Goal: Use online tool/utility: Use online tool/utility

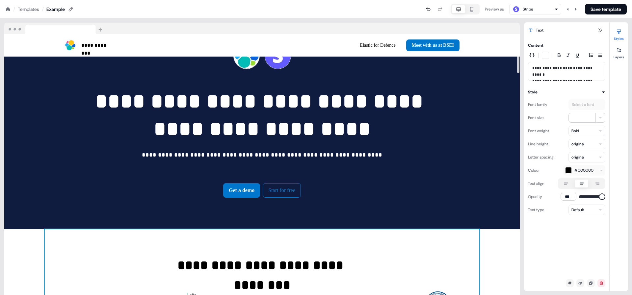
scroll to position [62, 0]
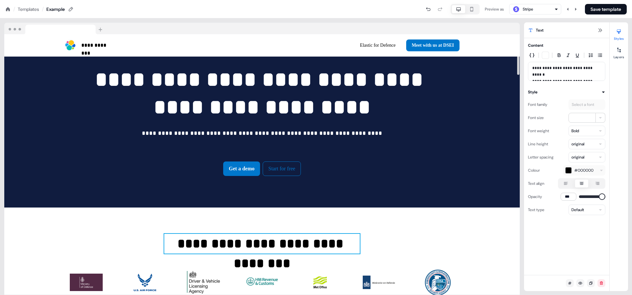
click at [365, 239] on div "**********" at bounding box center [262, 268] width 435 height 120
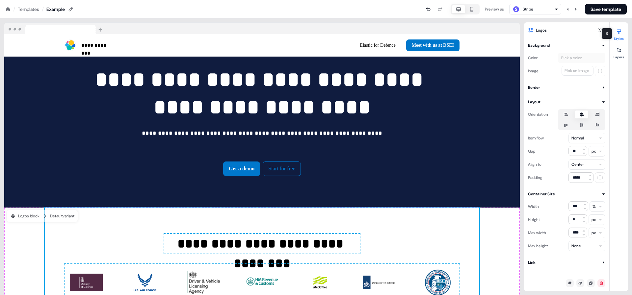
click at [623, 35] on div at bounding box center [619, 31] width 11 height 11
click at [617, 65] on div "Styles Layers" at bounding box center [619, 156] width 18 height 269
click at [617, 58] on button "Layers" at bounding box center [619, 52] width 18 height 14
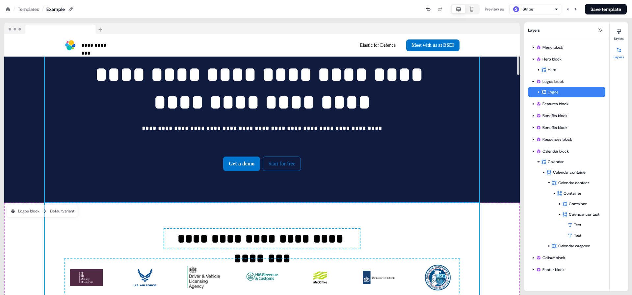
scroll to position [62, 0]
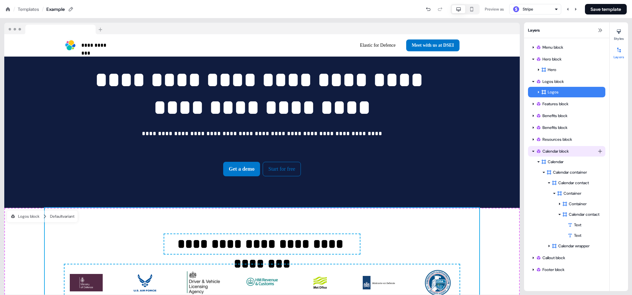
click at [532, 150] on icon at bounding box center [533, 151] width 3 height 3
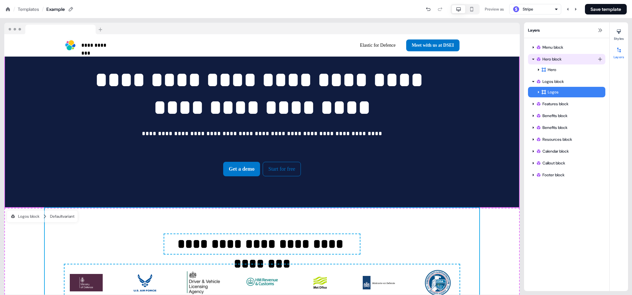
click at [534, 58] on icon at bounding box center [533, 59] width 3 height 3
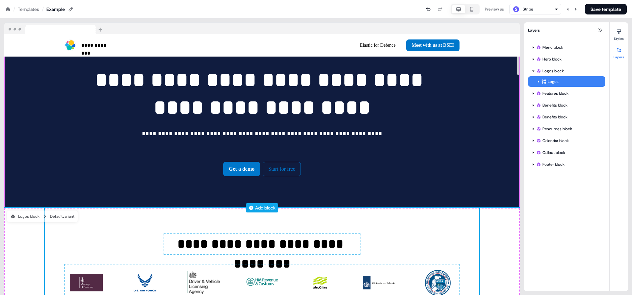
click at [260, 208] on div "Add block" at bounding box center [265, 208] width 20 height 7
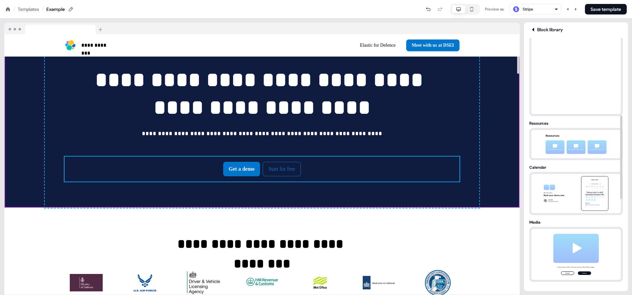
scroll to position [0, 0]
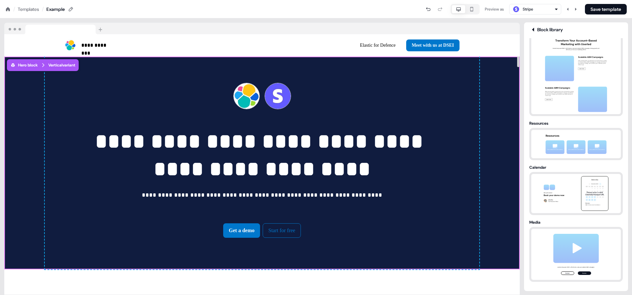
click at [102, 30] on img at bounding box center [54, 29] width 101 height 12
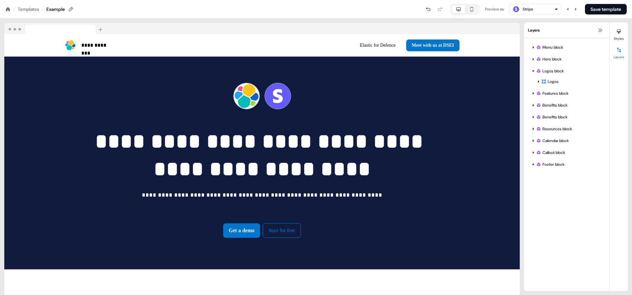
click at [102, 30] on img at bounding box center [54, 29] width 101 height 12
click at [101, 30] on img at bounding box center [54, 29] width 101 height 12
click at [74, 30] on img at bounding box center [54, 29] width 101 height 12
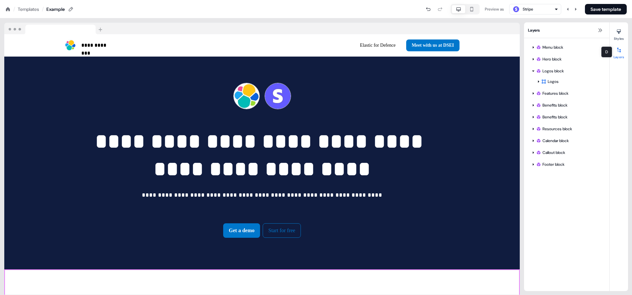
click at [620, 50] on icon at bounding box center [620, 50] width 4 height 5
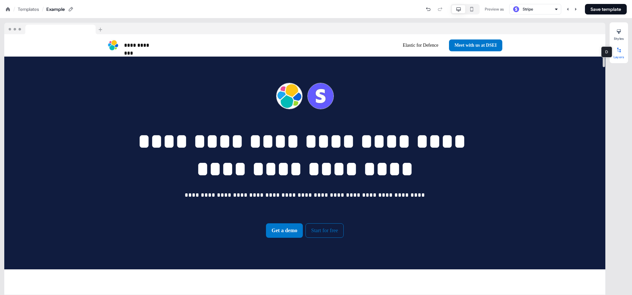
click at [616, 56] on button "Layers" at bounding box center [619, 52] width 18 height 14
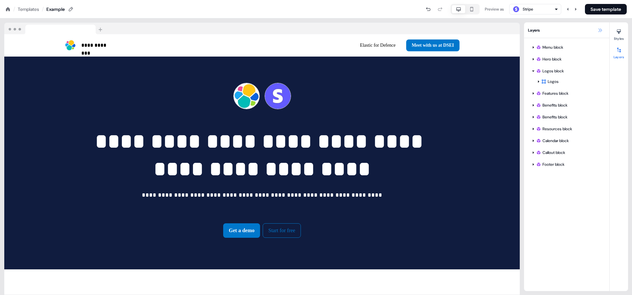
click at [598, 28] on icon at bounding box center [600, 30] width 5 height 5
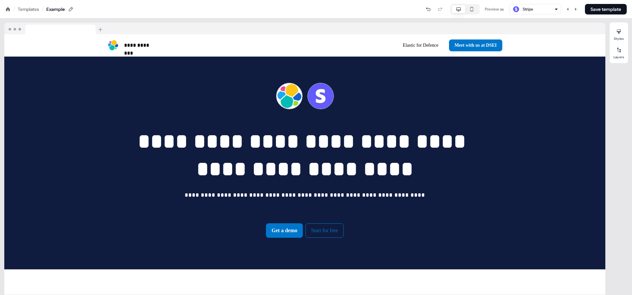
click at [598, 28] on div at bounding box center [304, 29] width 601 height 12
click at [615, 46] on div at bounding box center [619, 50] width 11 height 11
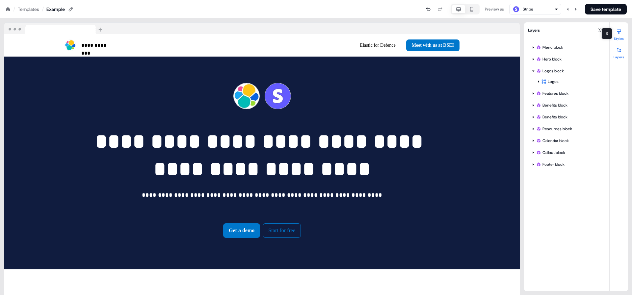
click at [615, 28] on div at bounding box center [619, 31] width 11 height 11
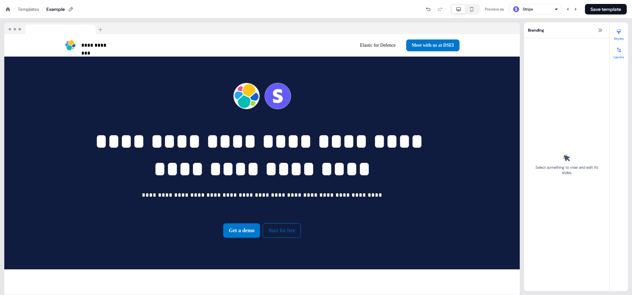
click at [620, 54] on div at bounding box center [619, 50] width 11 height 11
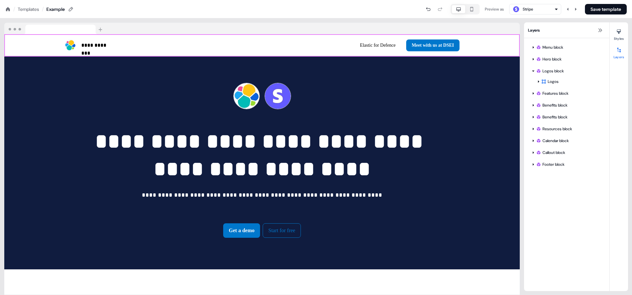
click at [548, 9] on div "Stripe" at bounding box center [535, 9] width 46 height 8
click at [489, 11] on div "Preview as" at bounding box center [494, 9] width 19 height 7
click at [468, 10] on icon "button" at bounding box center [472, 9] width 8 height 5
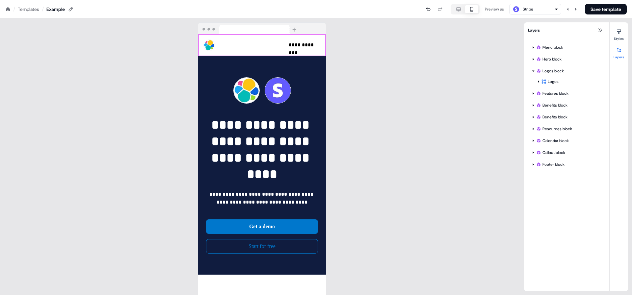
click at [455, 10] on icon "button" at bounding box center [459, 9] width 8 height 5
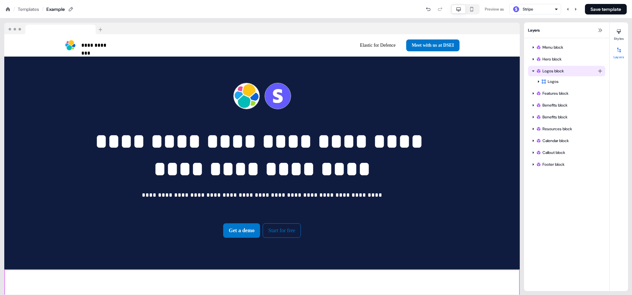
click at [533, 72] on icon at bounding box center [533, 70] width 3 height 3
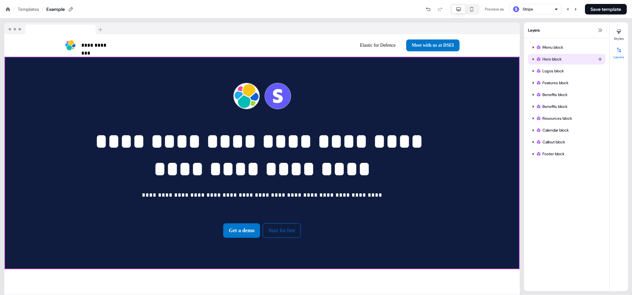
click at [555, 62] on div "Hero block" at bounding box center [567, 59] width 62 height 7
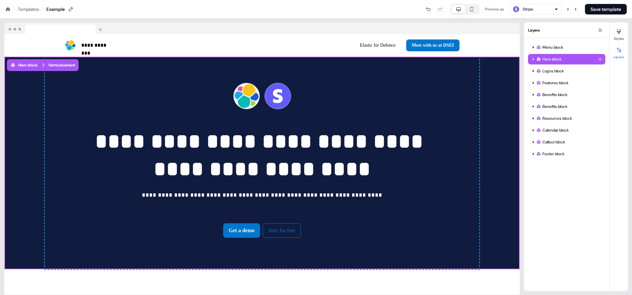
click at [600, 0] on html "**********" at bounding box center [316, 0] width 632 height 0
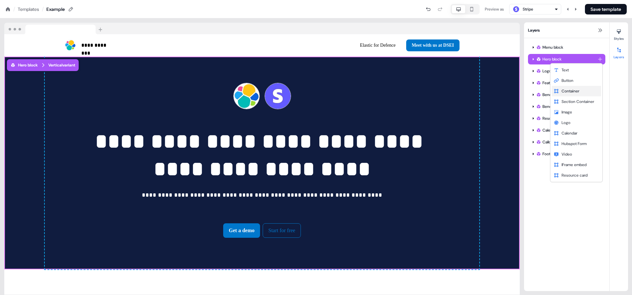
click at [564, 96] on div "Container" at bounding box center [576, 91] width 49 height 11
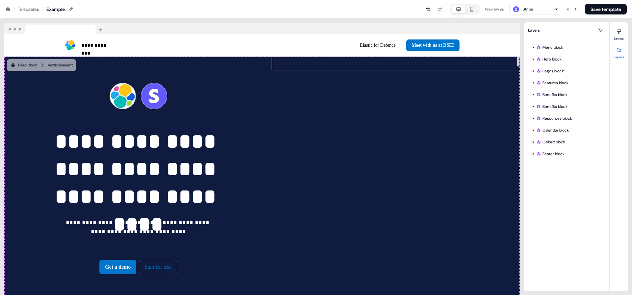
click at [441, 66] on div "To pick up a draggable item, press the space bar. While dragging, use the arrow…" at bounding box center [396, 63] width 248 height 13
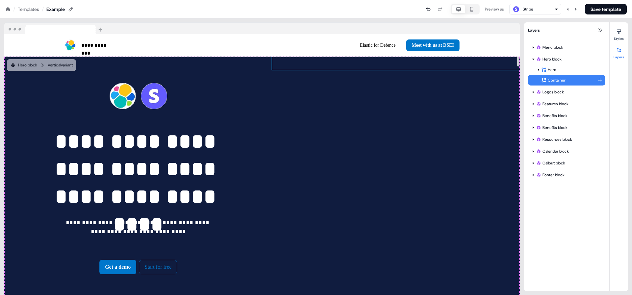
click at [560, 82] on div "Container" at bounding box center [569, 80] width 56 height 7
click at [599, 0] on html "**********" at bounding box center [316, 0] width 632 height 0
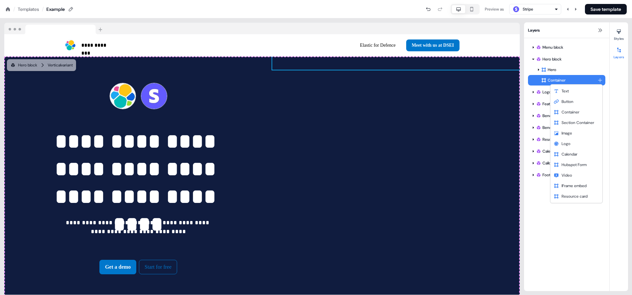
click at [478, 0] on html "**********" at bounding box center [316, 0] width 632 height 0
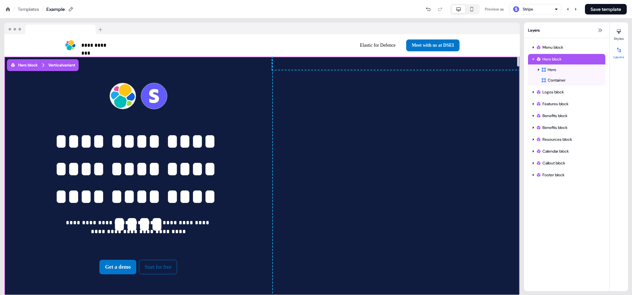
click at [462, 152] on div "**********" at bounding box center [262, 182] width 516 height 250
click at [614, 36] on div at bounding box center [619, 31] width 11 height 11
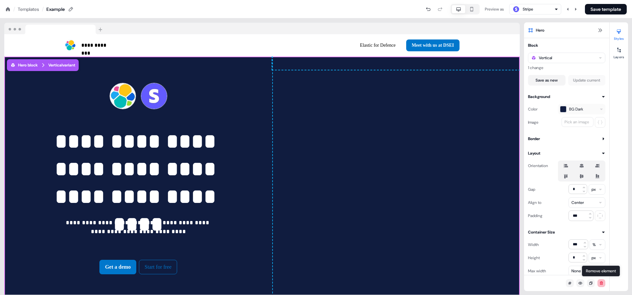
click at [602, 283] on icon at bounding box center [602, 284] width 4 height 4
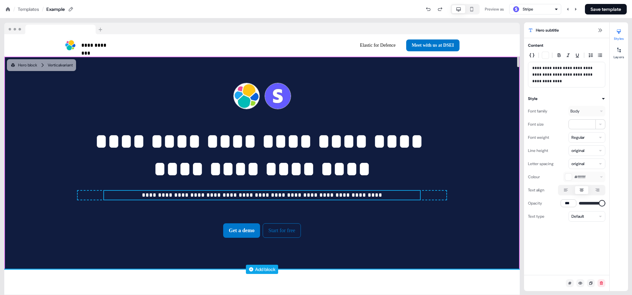
click at [268, 268] on div "Add block" at bounding box center [265, 269] width 20 height 7
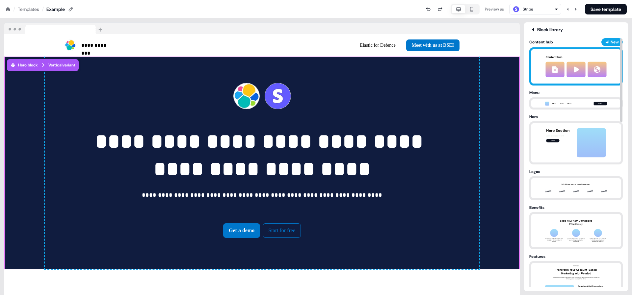
click at [603, 41] on div "New" at bounding box center [612, 42] width 21 height 8
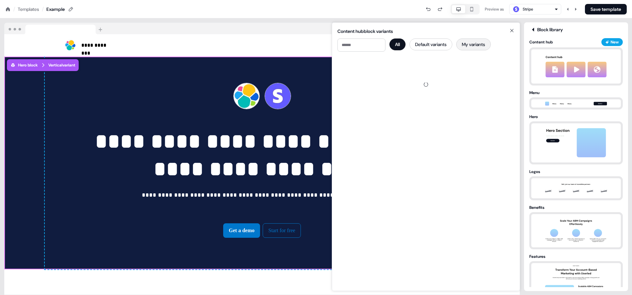
click at [482, 46] on button "My variants" at bounding box center [473, 45] width 35 height 12
click at [399, 44] on button "All" at bounding box center [398, 45] width 16 height 12
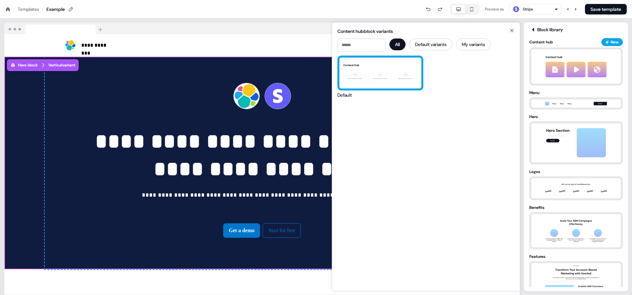
click at [383, 79] on div "Content Hub Click to add a link to your resource Click to add a link to your re…" at bounding box center [381, 73] width 82 height 31
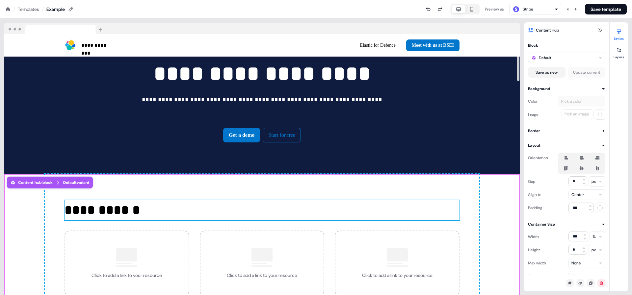
scroll to position [139, 0]
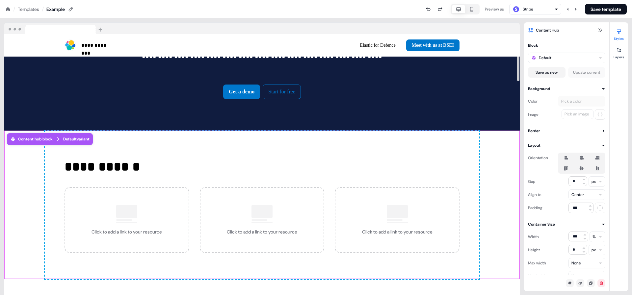
click at [45, 158] on div "**********" at bounding box center [262, 205] width 435 height 149
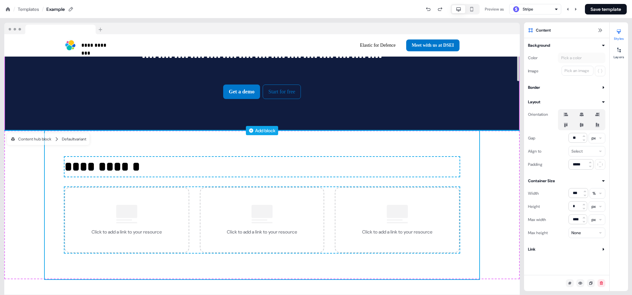
click at [452, 131] on div "Add block" at bounding box center [262, 130] width 516 height 7
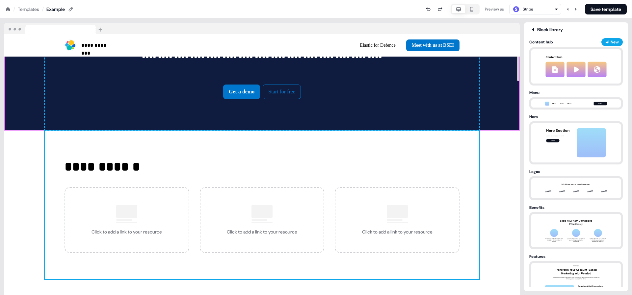
click at [478, 148] on div "**********" at bounding box center [262, 205] width 435 height 149
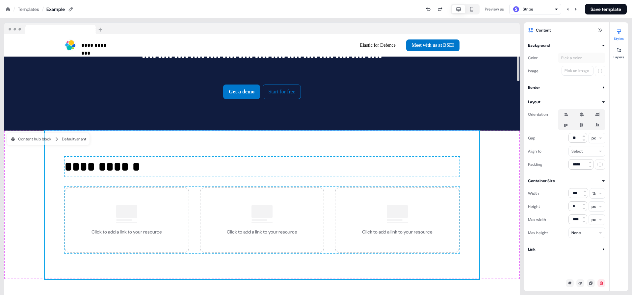
click at [473, 144] on div "**********" at bounding box center [262, 205] width 435 height 149
click at [602, 286] on button at bounding box center [602, 284] width 8 height 8
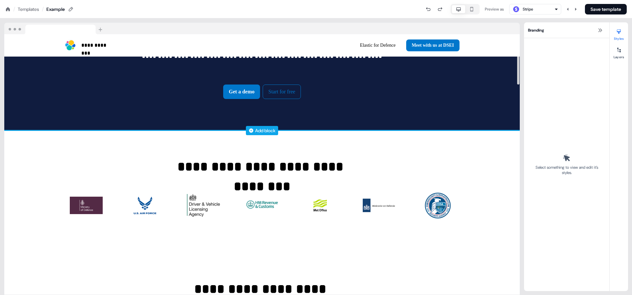
click at [257, 128] on div "Add block" at bounding box center [265, 130] width 20 height 7
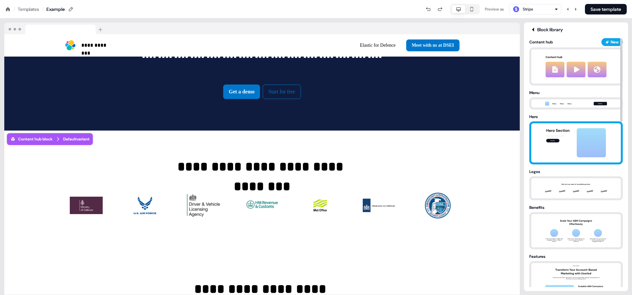
click at [565, 134] on img at bounding box center [576, 143] width 69 height 39
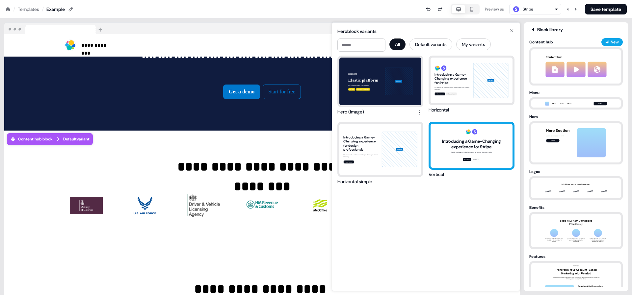
click at [442, 153] on div "Introducing a Game-Changing experience for Stripe We take your ideas and make t…" at bounding box center [472, 146] width 82 height 44
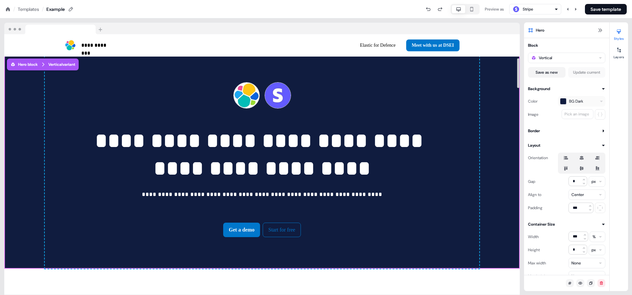
scroll to position [219, 0]
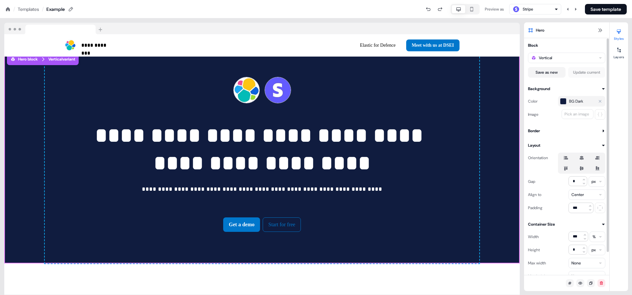
click at [566, 104] on div "button" at bounding box center [563, 101] width 7 height 7
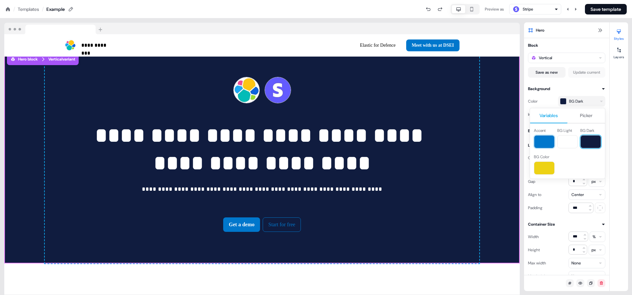
click at [545, 143] on button at bounding box center [544, 141] width 21 height 13
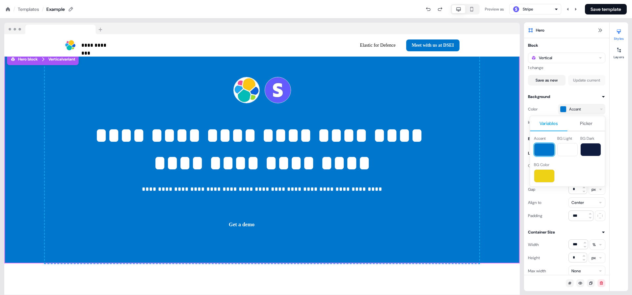
click at [252, 0] on html "**********" at bounding box center [316, 0] width 632 height 0
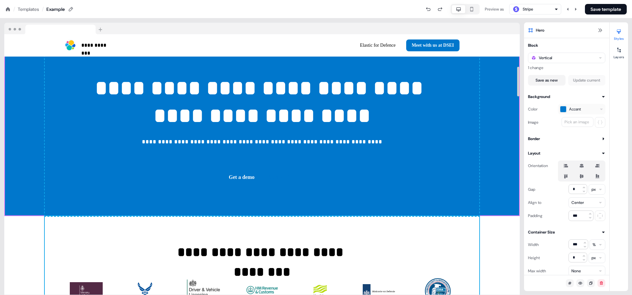
scroll to position [284, 0]
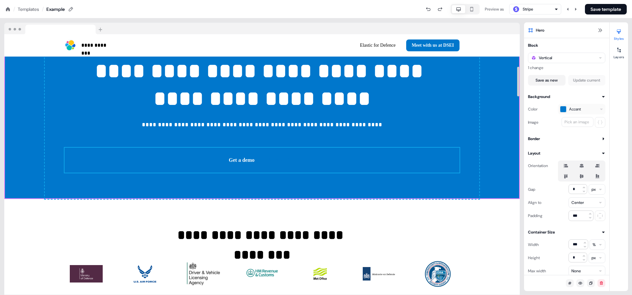
click at [352, 164] on div "Get a demo Start for free To pick up a draggable item, press the space bar. Whi…" at bounding box center [262, 160] width 395 height 25
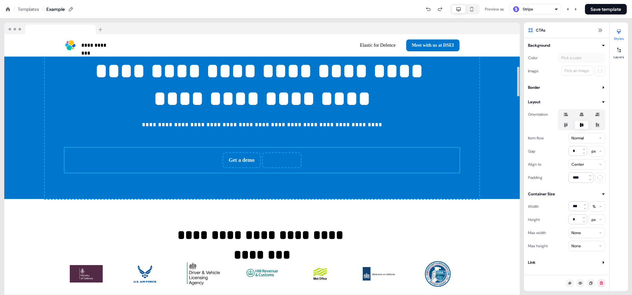
click at [444, 162] on div "Get a demo Start for free To pick up a draggable item, press the space bar. Whi…" at bounding box center [262, 160] width 395 height 25
click at [626, 32] on button "Styles" at bounding box center [619, 33] width 18 height 14
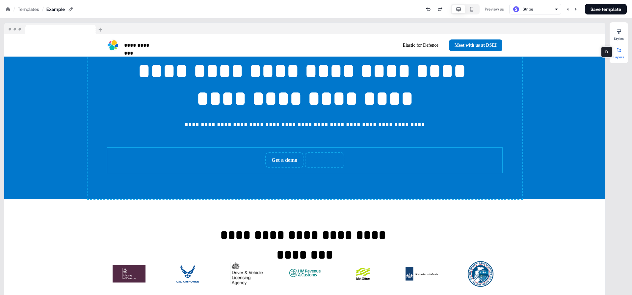
click at [620, 53] on div at bounding box center [619, 50] width 11 height 11
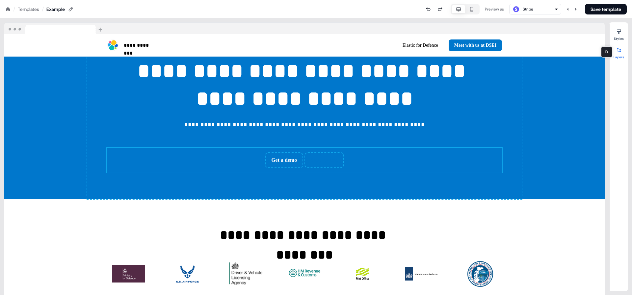
scroll to position [12, 0]
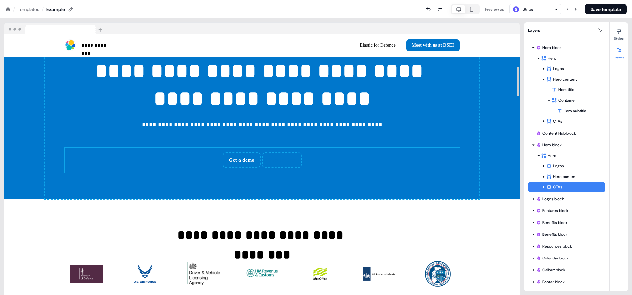
click at [442, 154] on div "Get a demo Start for free To pick up a draggable item, press the space bar. Whi…" at bounding box center [262, 160] width 395 height 25
click at [558, 185] on div "CTAs" at bounding box center [572, 187] width 51 height 7
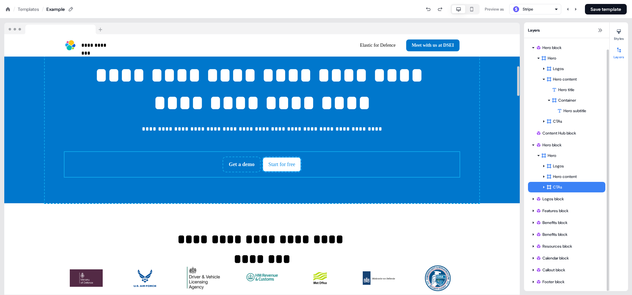
click at [296, 167] on button "Start for free" at bounding box center [282, 164] width 38 height 14
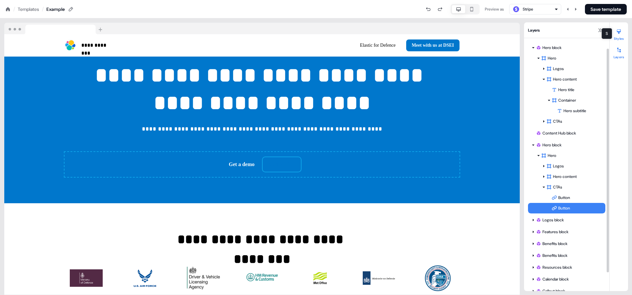
click at [620, 35] on div at bounding box center [619, 31] width 11 height 11
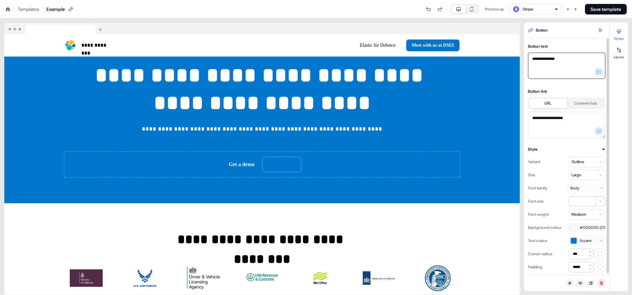
click at [570, 64] on textarea "**********" at bounding box center [566, 66] width 77 height 26
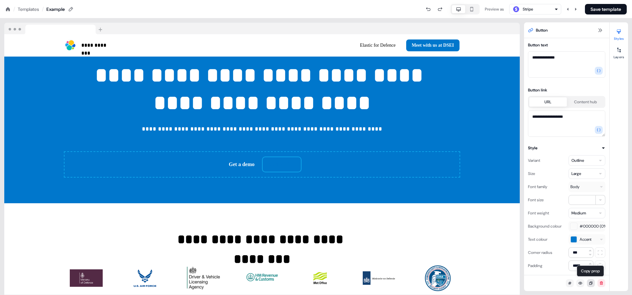
click at [591, 283] on icon at bounding box center [591, 283] width 3 height 3
click at [362, 156] on div "Get a demo Start for free To pick up a draggable item, press the space bar. Whi…" at bounding box center [262, 164] width 395 height 25
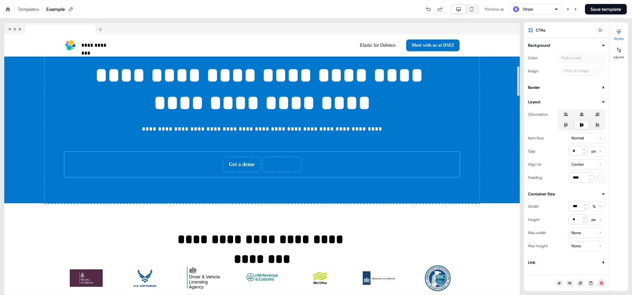
click at [337, 163] on div "Get a demo Start for free To pick up a draggable item, press the space bar. Whi…" at bounding box center [262, 164] width 395 height 25
click at [532, 262] on div "Link" at bounding box center [532, 263] width 8 height 7
click at [252, 159] on button "Get a demo" at bounding box center [241, 164] width 37 height 14
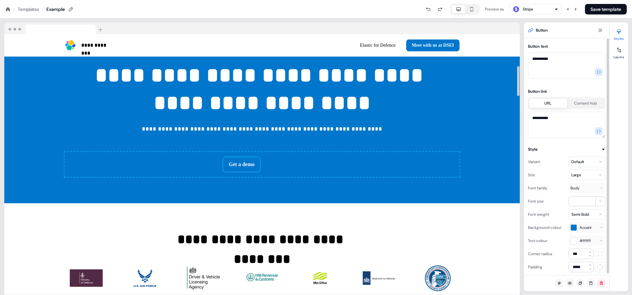
scroll to position [1, 0]
click at [584, 60] on textarea "**********" at bounding box center [566, 64] width 77 height 26
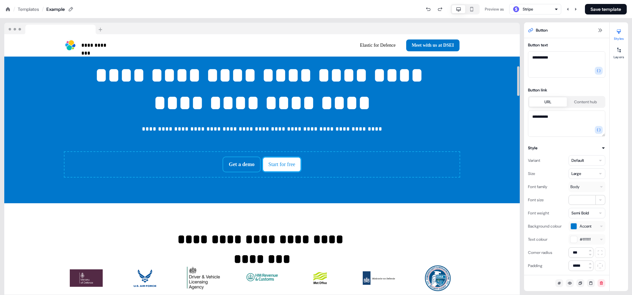
click at [281, 167] on button "Start for free" at bounding box center [282, 164] width 38 height 14
click at [534, 30] on div "Button" at bounding box center [561, 30] width 66 height 5
click at [548, 29] on span "Button" at bounding box center [542, 30] width 12 height 7
click at [600, 31] on icon at bounding box center [600, 30] width 5 height 5
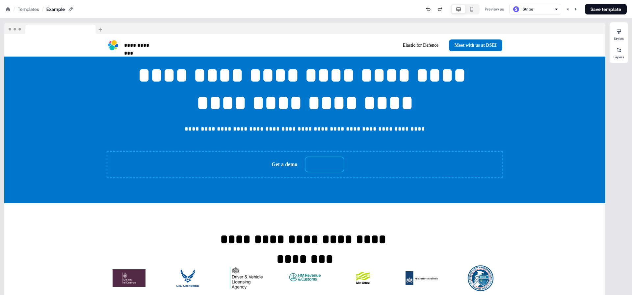
click at [600, 31] on div at bounding box center [304, 29] width 601 height 12
click at [398, 173] on div "Get a demo Start for free To pick up a draggable item, press the space bar. Whi…" at bounding box center [304, 164] width 395 height 25
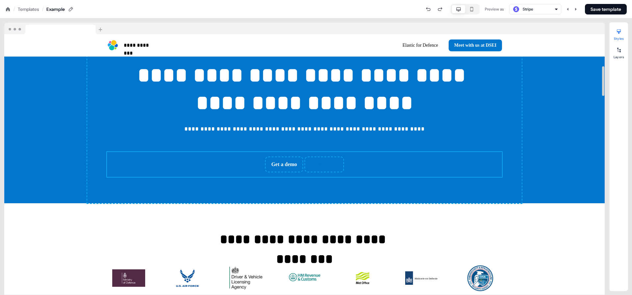
click at [398, 173] on div "Get a demo Start for free To pick up a draggable item, press the space bar. Whi…" at bounding box center [304, 164] width 395 height 25
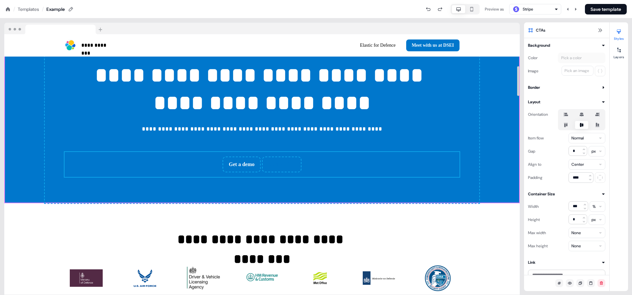
click at [485, 117] on div "**********" at bounding box center [262, 96] width 516 height 213
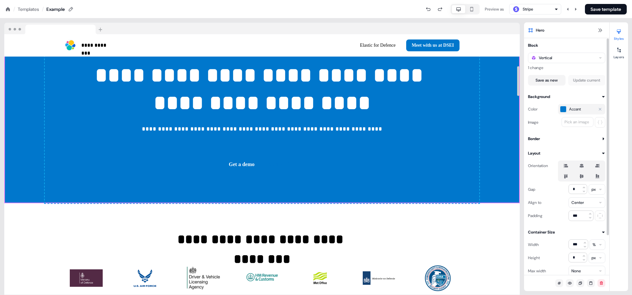
click at [573, 110] on span "Accent" at bounding box center [575, 109] width 12 height 7
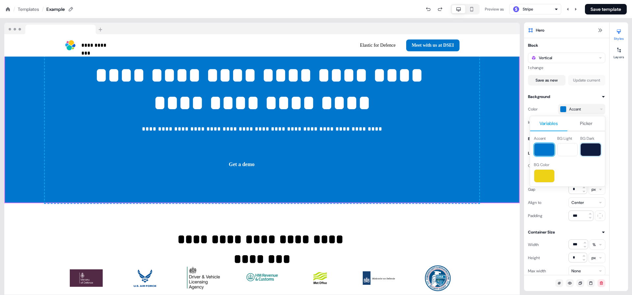
click at [587, 150] on button at bounding box center [591, 149] width 21 height 13
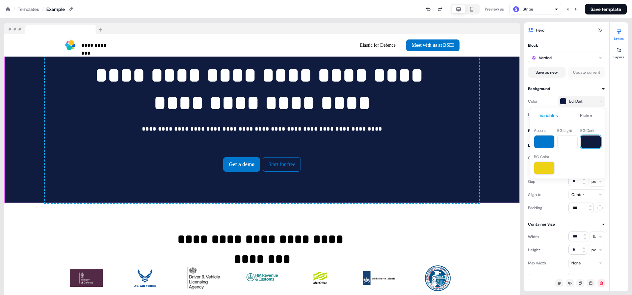
click at [292, 0] on html "**********" at bounding box center [316, 0] width 632 height 0
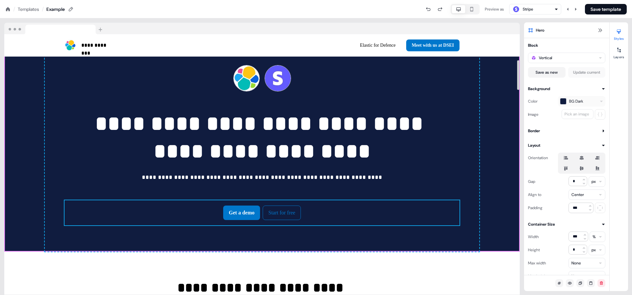
scroll to position [214, 0]
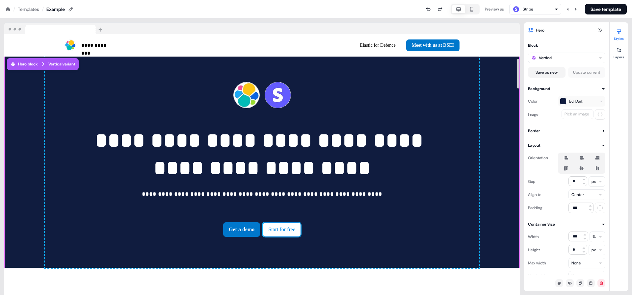
click at [282, 231] on button "Start for free" at bounding box center [282, 230] width 38 height 14
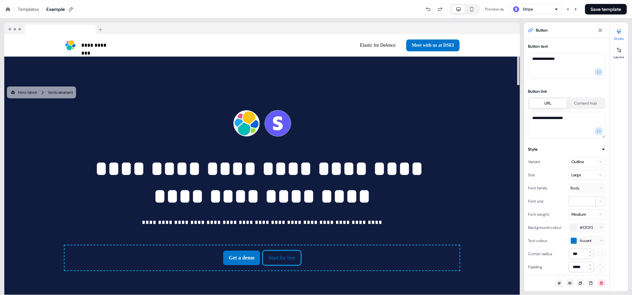
scroll to position [185, 0]
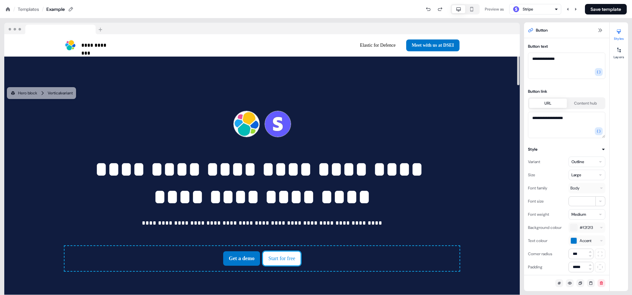
click at [298, 259] on button "Start for free" at bounding box center [282, 259] width 38 height 14
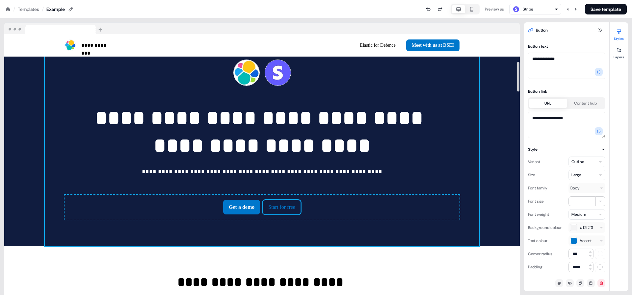
scroll to position [225, 0]
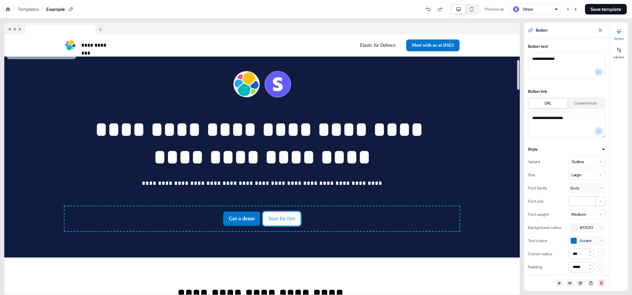
click at [301, 216] on button "Start for free" at bounding box center [282, 219] width 38 height 14
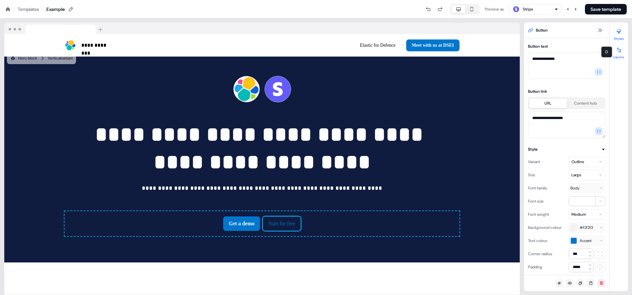
click at [621, 48] on icon at bounding box center [619, 49] width 5 height 5
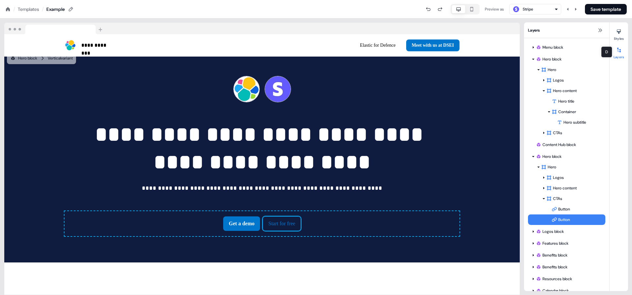
click at [621, 48] on icon at bounding box center [619, 49] width 5 height 5
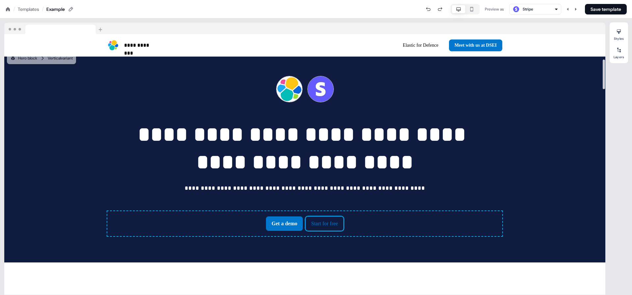
click at [421, 234] on div "Get a demo Start for free To pick up a draggable item, press the space bar. Whi…" at bounding box center [304, 223] width 395 height 25
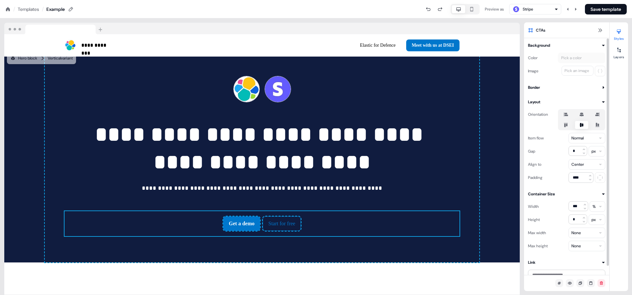
scroll to position [9, 0]
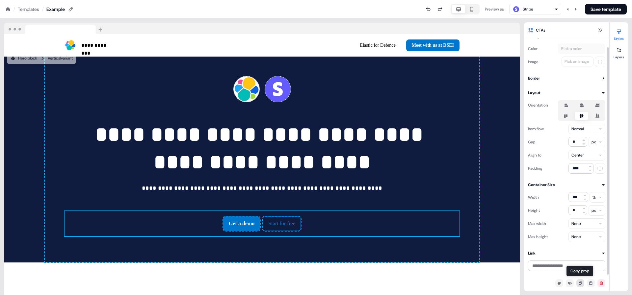
click at [577, 284] on button at bounding box center [581, 284] width 8 height 8
click at [441, 223] on div "Get a demo Start for free To pick up a draggable item, press the space bar. Whi…" at bounding box center [262, 223] width 395 height 25
click at [352, 221] on div "Get a demo Start for free To pick up a draggable item, press the space bar. Whi…" at bounding box center [262, 223] width 395 height 25
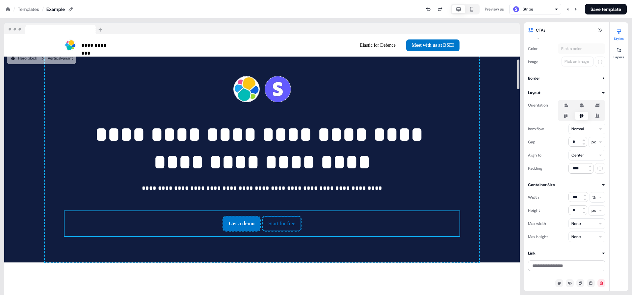
click at [352, 221] on div "Get a demo Start for free To pick up a draggable item, press the space bar. Whi…" at bounding box center [262, 223] width 395 height 25
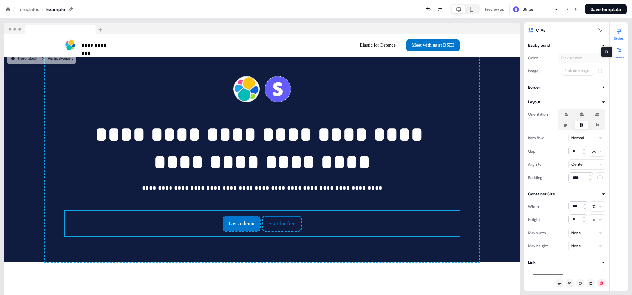
click at [623, 53] on div at bounding box center [619, 50] width 11 height 11
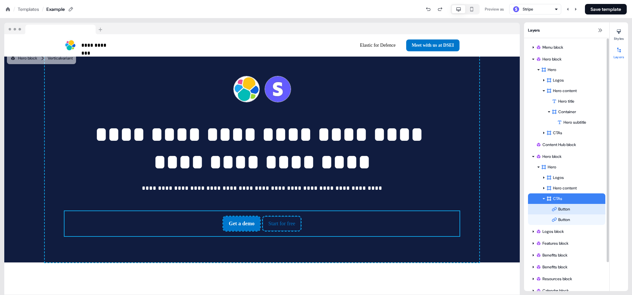
click at [565, 207] on div "Button" at bounding box center [579, 209] width 54 height 7
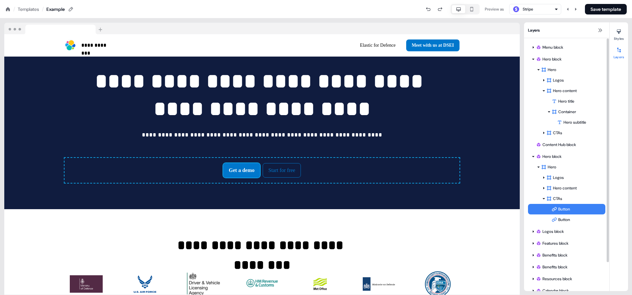
scroll to position [279, 0]
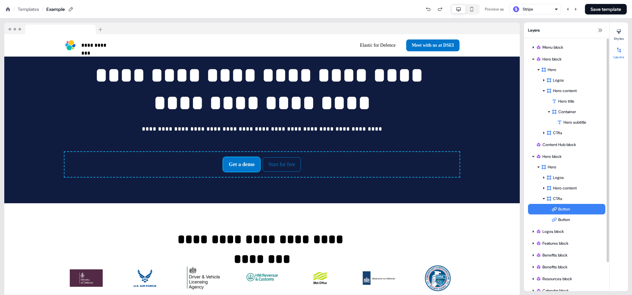
click at [565, 207] on div "Button" at bounding box center [579, 209] width 54 height 7
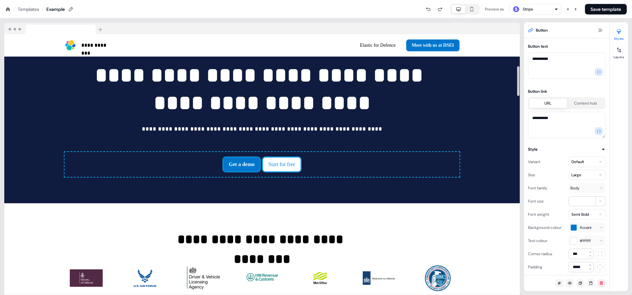
click at [295, 162] on button "Start for free" at bounding box center [282, 164] width 38 height 14
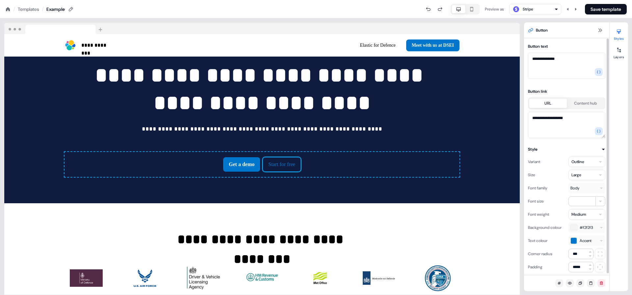
click at [587, 99] on button "Content hub" at bounding box center [586, 103] width 38 height 9
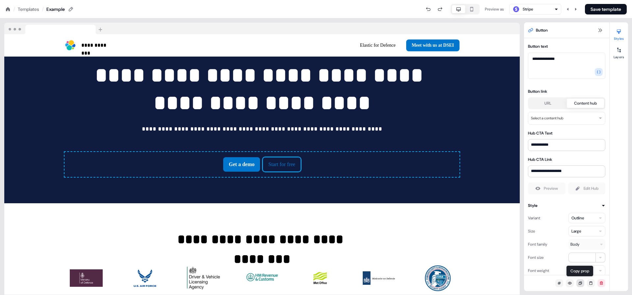
click at [584, 285] on button at bounding box center [581, 284] width 8 height 8
click at [616, 34] on div at bounding box center [619, 31] width 11 height 11
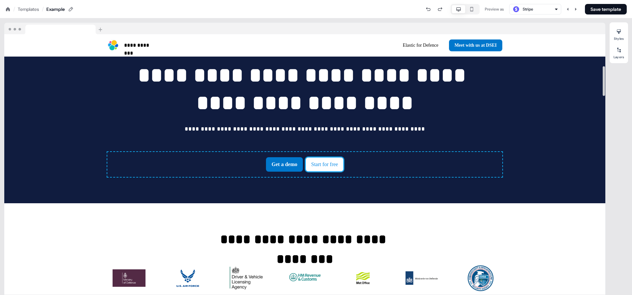
click at [323, 162] on button "Start for free" at bounding box center [325, 164] width 38 height 14
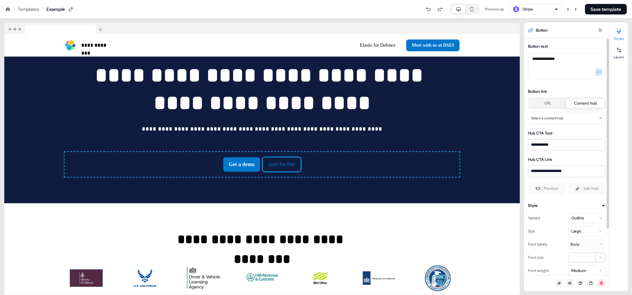
click at [539, 186] on div "Preview Edit Hub" at bounding box center [566, 189] width 77 height 12
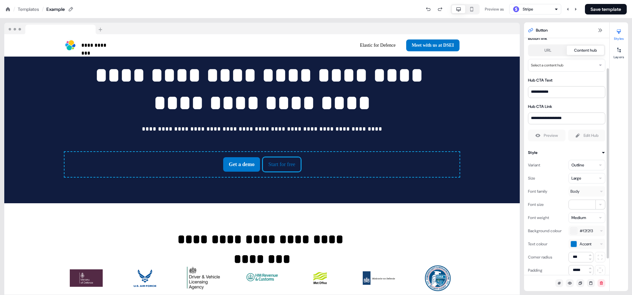
scroll to position [58, 0]
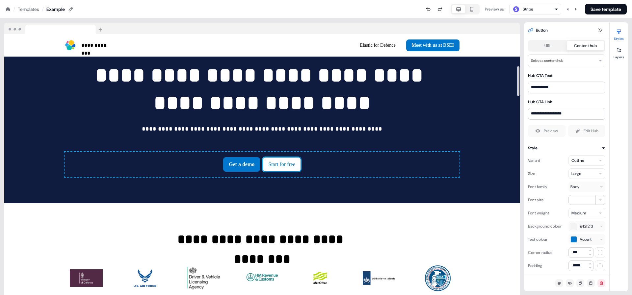
click at [280, 167] on button "Start for free" at bounding box center [282, 164] width 38 height 14
click at [454, 159] on div "Get a demo Start for free To pick up a draggable item, press the space bar. Whi…" at bounding box center [262, 164] width 395 height 25
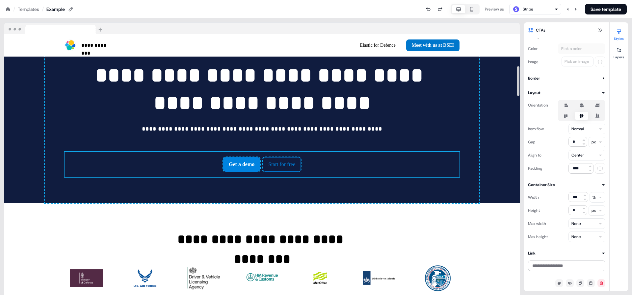
click at [257, 168] on button "Get a demo" at bounding box center [241, 164] width 37 height 14
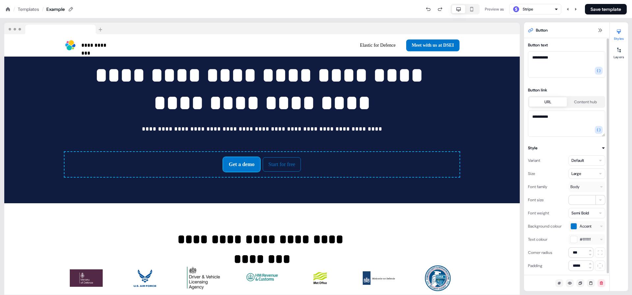
scroll to position [0, 0]
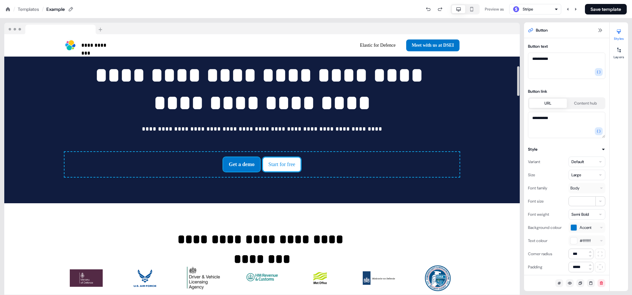
click at [290, 169] on button "Start for free" at bounding box center [282, 164] width 38 height 14
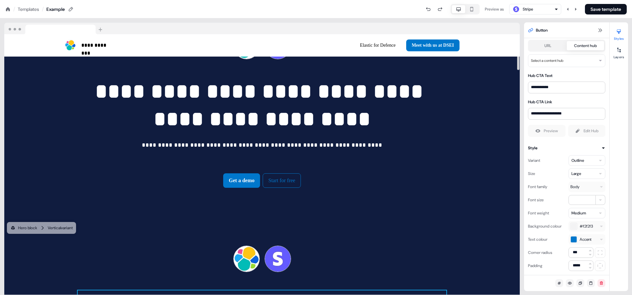
scroll to position [49, 0]
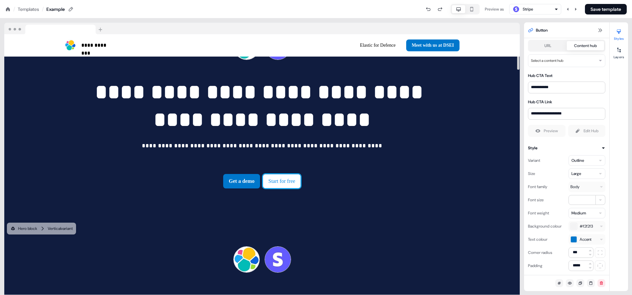
click at [301, 184] on button "Start for free" at bounding box center [282, 181] width 38 height 14
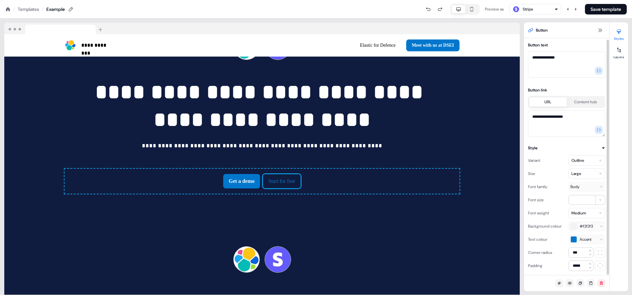
scroll to position [0, 0]
click at [313, 181] on div "Get a demo Start for free To pick up a draggable item, press the space bar. Whi…" at bounding box center [262, 181] width 395 height 25
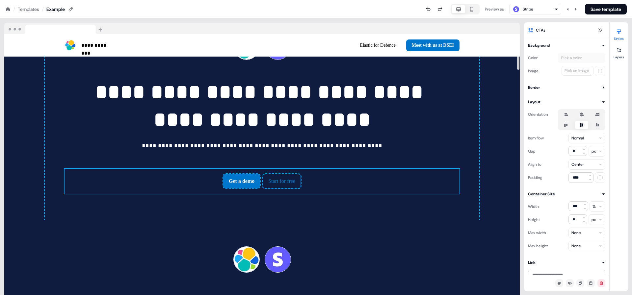
click at [340, 188] on div "Get a demo Start for free To pick up a draggable item, press the space bar. Whi…" at bounding box center [262, 181] width 395 height 25
click at [616, 53] on div at bounding box center [619, 50] width 11 height 11
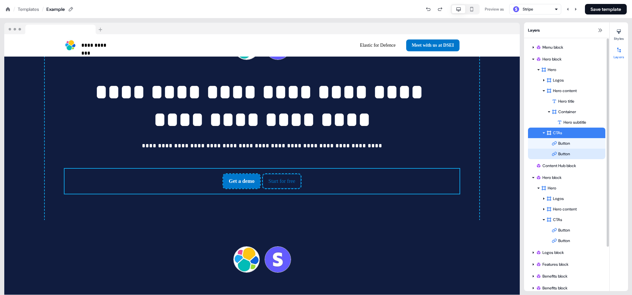
click at [566, 153] on div "Button" at bounding box center [579, 154] width 54 height 7
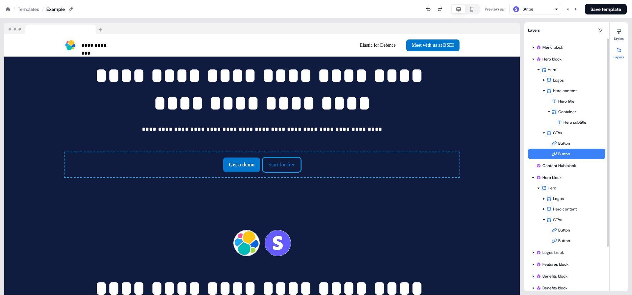
scroll to position [66, 0]
click at [564, 155] on div "Button" at bounding box center [579, 154] width 54 height 7
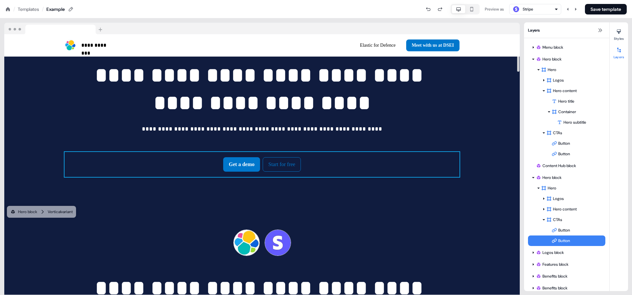
click at [333, 157] on div "Get a demo Start for free To pick up a draggable item, press the space bar. Whi…" at bounding box center [262, 164] width 395 height 25
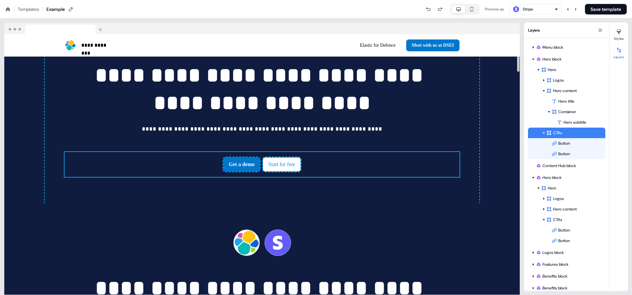
click at [288, 159] on button "Start for free" at bounding box center [282, 164] width 38 height 14
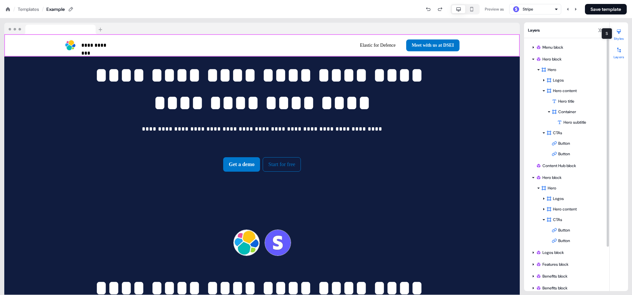
click at [621, 35] on div at bounding box center [619, 31] width 11 height 11
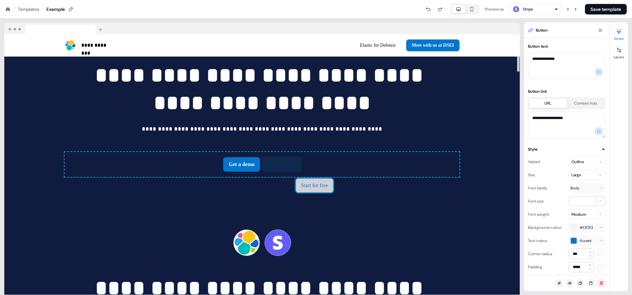
drag, startPoint x: 281, startPoint y: 170, endPoint x: 298, endPoint y: 160, distance: 19.2
click at [298, 160] on div "Get a demo Start for free Start for free To pick up a draggable item, press the…" at bounding box center [262, 164] width 395 height 25
drag, startPoint x: 291, startPoint y: 161, endPoint x: 254, endPoint y: 129, distance: 49.1
click at [254, 152] on div "Get a demo Start for free Start for free To pick up a draggable item, press the…" at bounding box center [262, 164] width 395 height 25
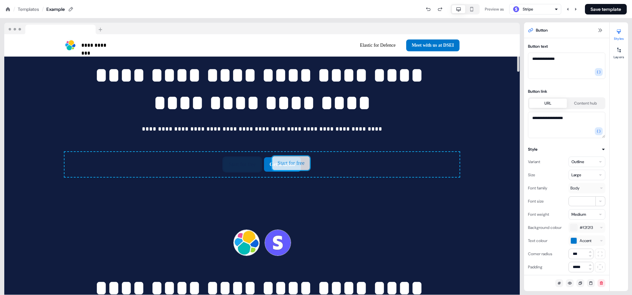
drag, startPoint x: 250, startPoint y: 169, endPoint x: 299, endPoint y: 164, distance: 49.0
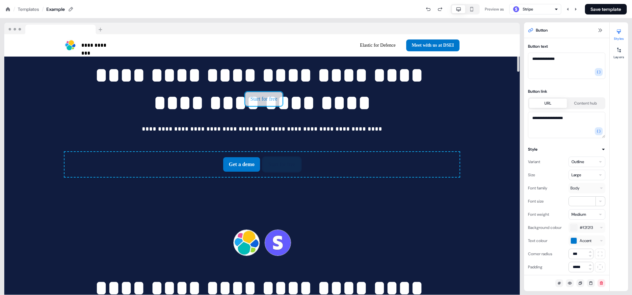
drag, startPoint x: 295, startPoint y: 164, endPoint x: 277, endPoint y: 98, distance: 68.0
click at [277, 152] on div "Get a demo Start for free Start for free To pick up a draggable item, press the…" at bounding box center [262, 164] width 395 height 25
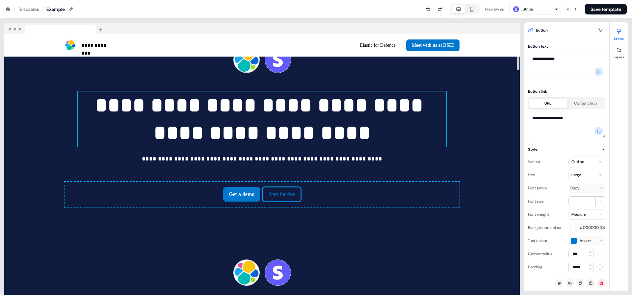
scroll to position [23, 0]
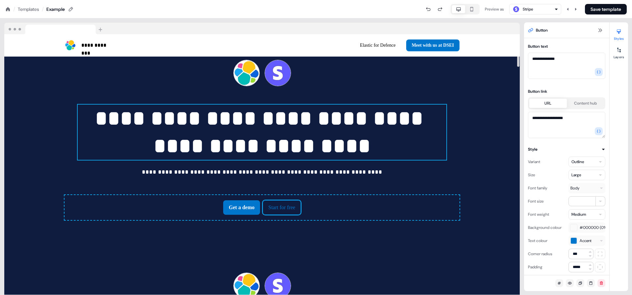
click at [295, 144] on p "**********" at bounding box center [262, 132] width 369 height 55
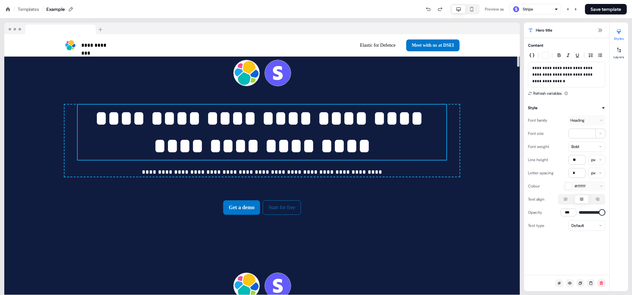
click at [352, 144] on p "**********" at bounding box center [262, 132] width 369 height 55
click at [615, 33] on div at bounding box center [619, 31] width 11 height 11
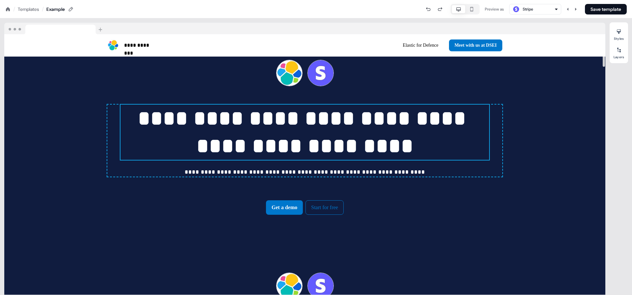
click at [490, 112] on div "**********" at bounding box center [304, 141] width 395 height 72
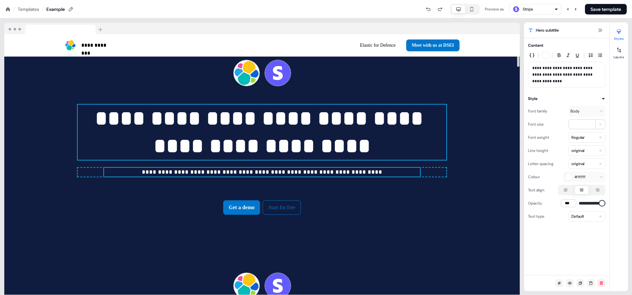
click at [81, 115] on p "**********" at bounding box center [262, 132] width 369 height 55
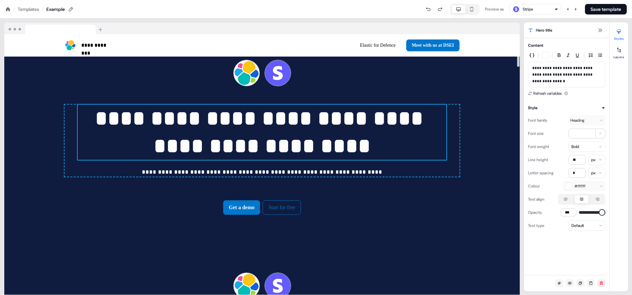
click at [72, 114] on div "**********" at bounding box center [262, 141] width 395 height 72
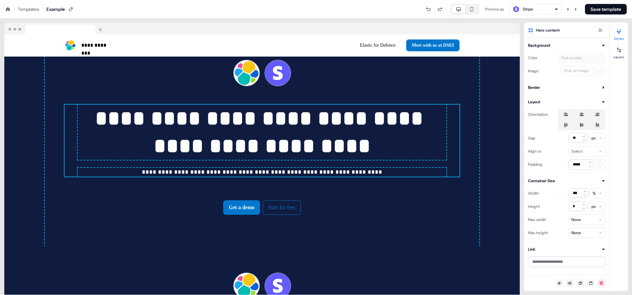
click at [623, 38] on button "Styles" at bounding box center [619, 33] width 18 height 14
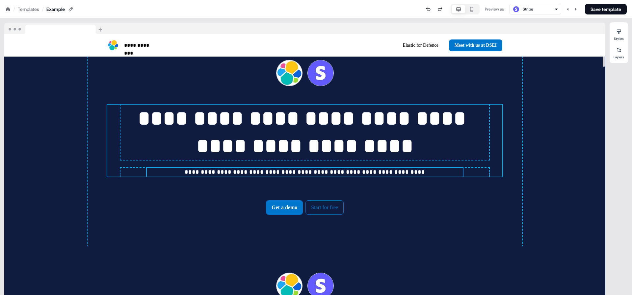
click at [374, 175] on p "**********" at bounding box center [305, 172] width 316 height 9
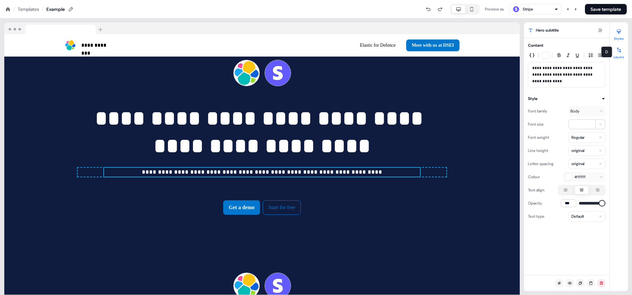
click at [615, 56] on button "Layers" at bounding box center [619, 52] width 18 height 14
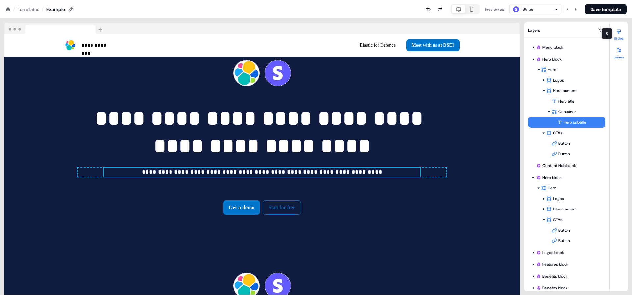
click at [618, 35] on div at bounding box center [619, 31] width 11 height 11
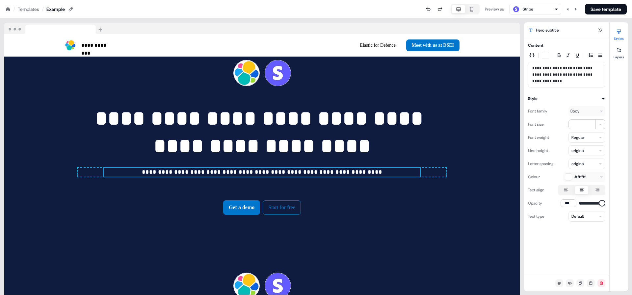
click at [615, 61] on div "Styles Layers" at bounding box center [619, 156] width 18 height 269
click at [618, 52] on icon at bounding box center [619, 49] width 5 height 5
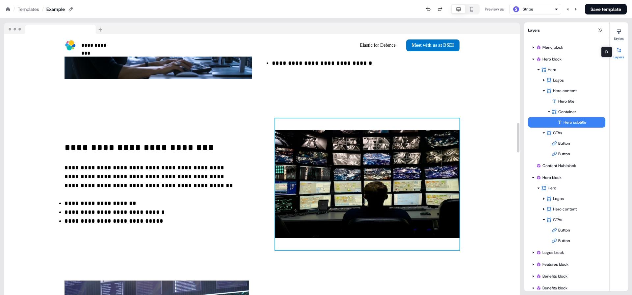
scroll to position [767, 0]
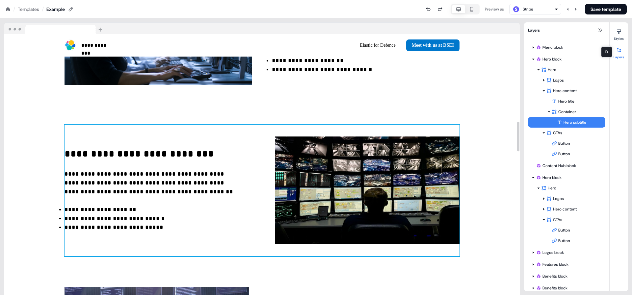
click at [247, 126] on div "**********" at bounding box center [262, 191] width 395 height 132
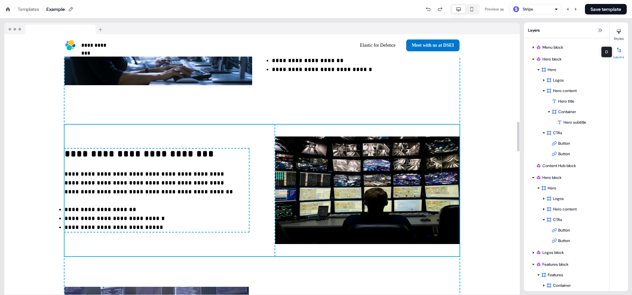
scroll to position [31, 0]
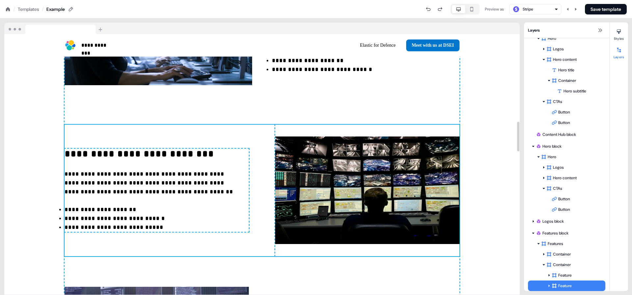
click at [281, 129] on img at bounding box center [367, 191] width 184 height 132
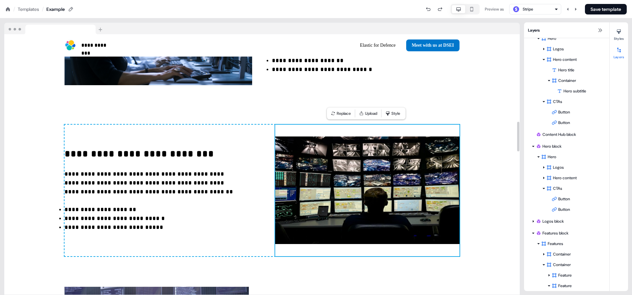
scroll to position [52, 0]
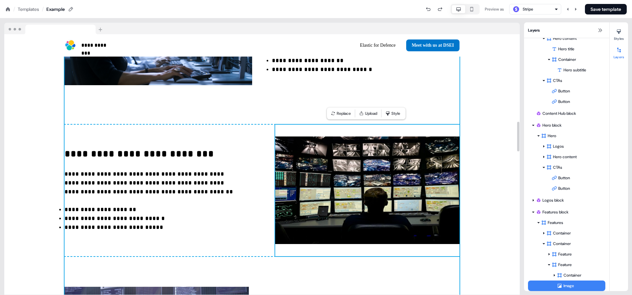
click at [268, 113] on div "**********" at bounding box center [262, 191] width 395 height 448
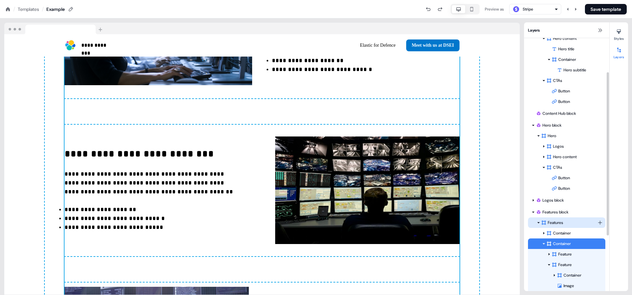
click at [541, 224] on div at bounding box center [538, 222] width 5 height 5
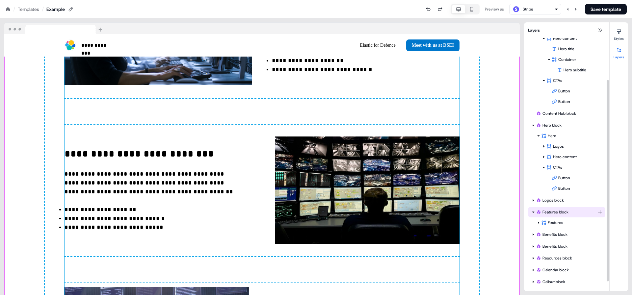
click at [563, 217] on div "Features block" at bounding box center [566, 212] width 77 height 11
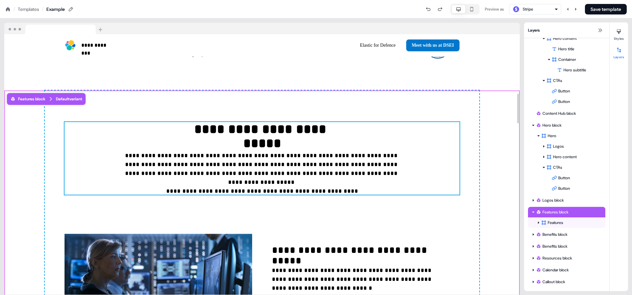
scroll to position [523, 0]
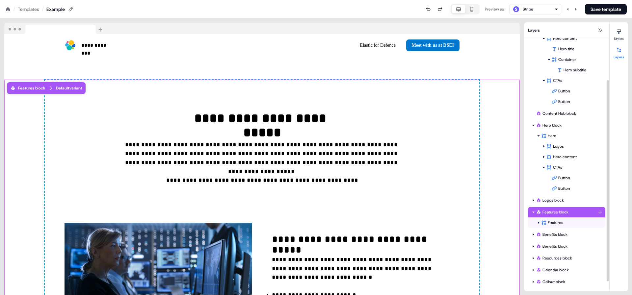
click at [598, 0] on html "**********" at bounding box center [316, 0] width 632 height 0
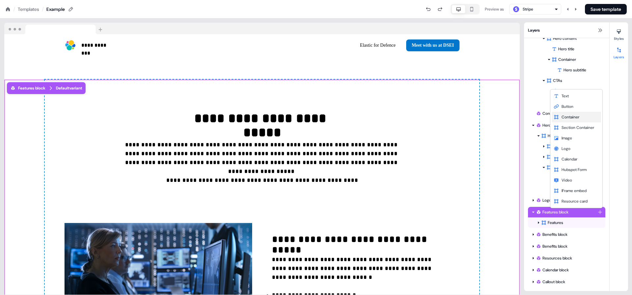
click at [571, 112] on div "Container" at bounding box center [576, 117] width 49 height 11
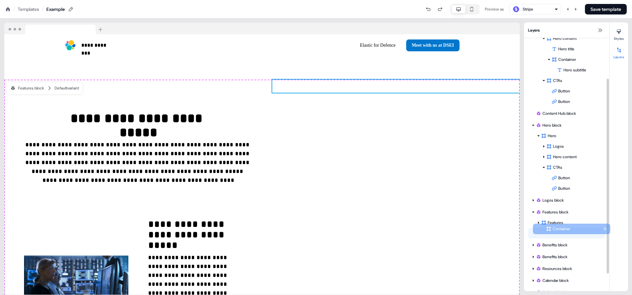
drag, startPoint x: 546, startPoint y: 232, endPoint x: 551, endPoint y: 228, distance: 6.8
click at [551, 228] on div "Features Container Container To pick up a draggable item, press the space bar. …" at bounding box center [566, 228] width 77 height 21
click at [550, 229] on div "Container" at bounding box center [566, 233] width 77 height 11
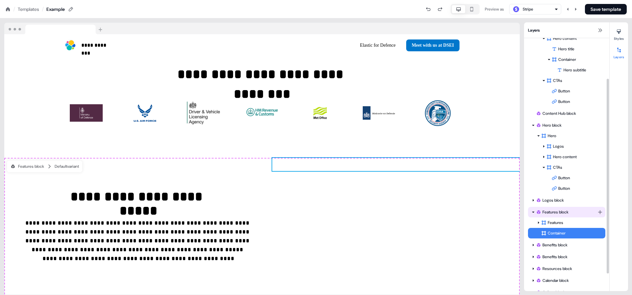
click at [553, 213] on div "Features block" at bounding box center [567, 212] width 62 height 7
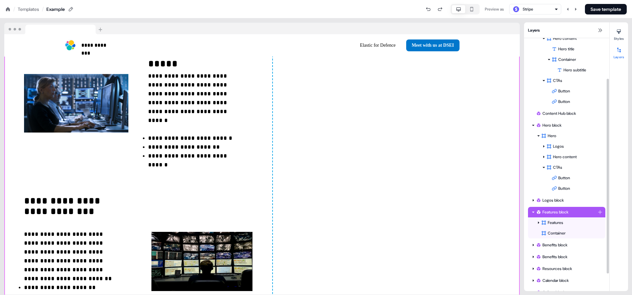
scroll to position [748, 0]
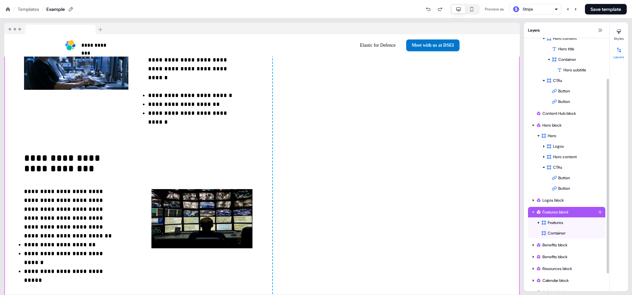
click at [553, 213] on div "Features block" at bounding box center [567, 212] width 62 height 7
click at [619, 32] on icon at bounding box center [619, 32] width 4 height 5
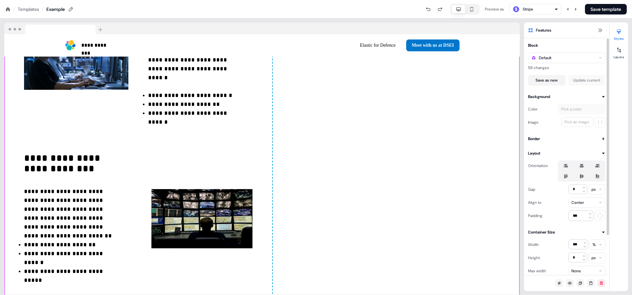
click at [580, 167] on icon at bounding box center [582, 166] width 4 height 4
click at [580, 167] on button "button" at bounding box center [581, 165] width 5 height 5
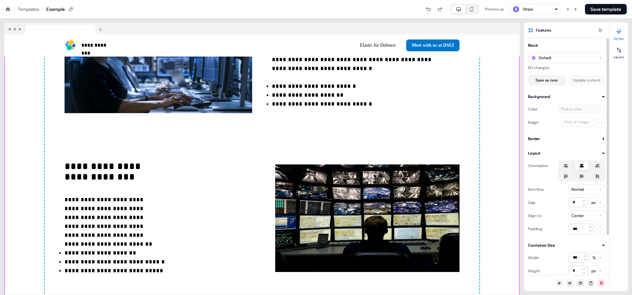
scroll to position [739, 0]
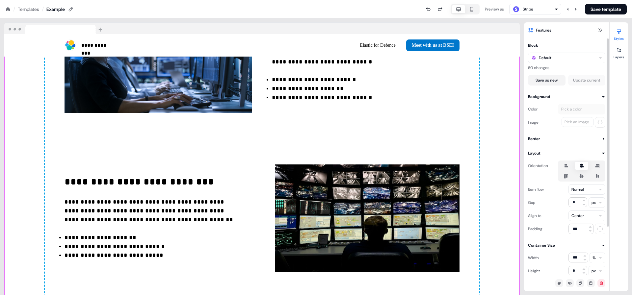
click at [580, 182] on div "Orientation Item flow Normal Gap * px Align to Center Padding ***" at bounding box center [566, 196] width 77 height 78
click at [583, 175] on icon at bounding box center [582, 177] width 4 height 4
click at [583, 175] on button "button" at bounding box center [581, 176] width 5 height 5
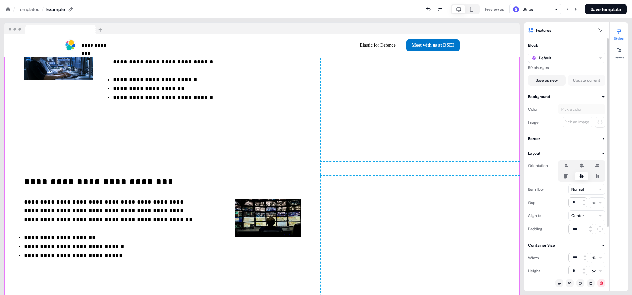
scroll to position [748, 0]
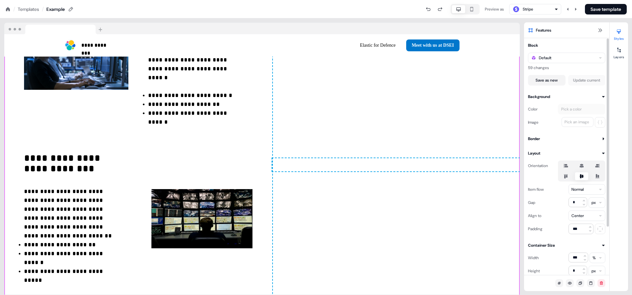
click at [582, 168] on icon at bounding box center [582, 165] width 8 height 5
click at [582, 168] on button "button" at bounding box center [581, 165] width 5 height 5
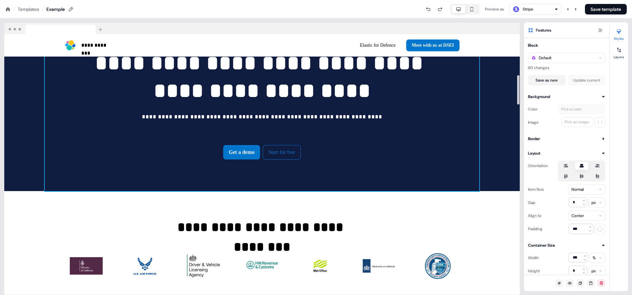
scroll to position [447, 0]
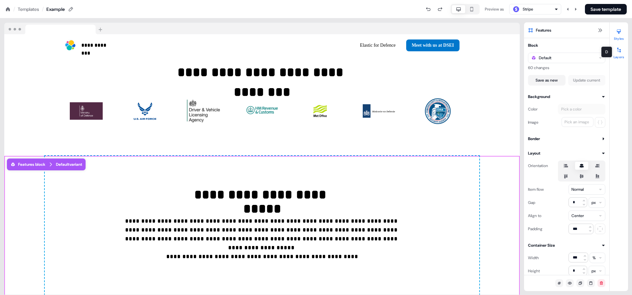
click at [618, 48] on icon at bounding box center [620, 50] width 4 height 5
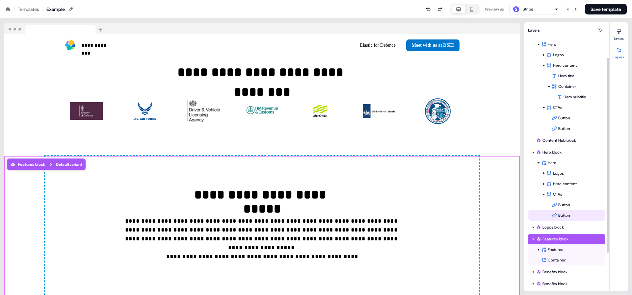
scroll to position [35, 0]
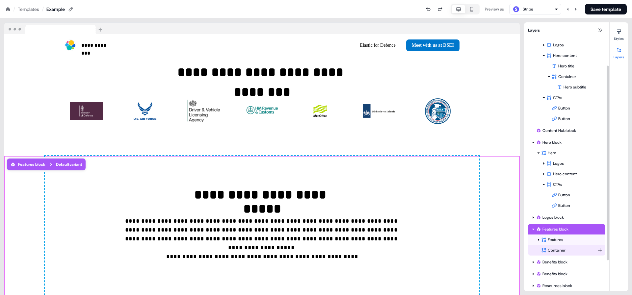
click at [555, 251] on div "Container" at bounding box center [569, 250] width 56 height 7
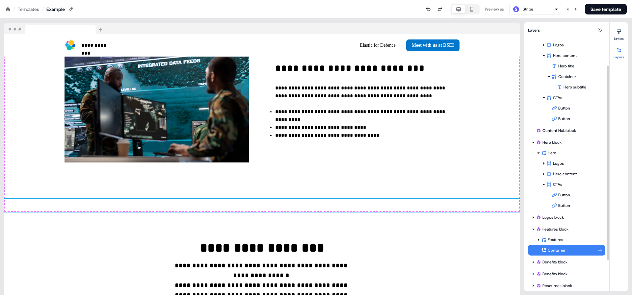
scroll to position [1055, 0]
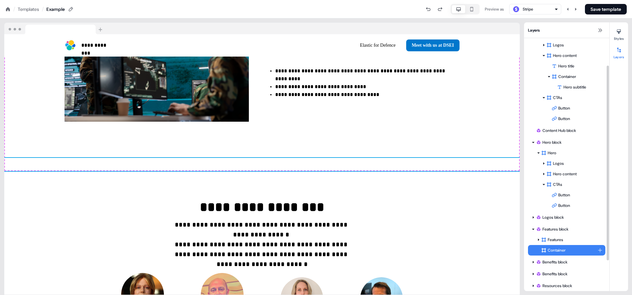
click at [555, 251] on div "Container" at bounding box center [569, 250] width 56 height 7
click at [552, 251] on div "Container" at bounding box center [569, 250] width 56 height 7
click at [601, 0] on html "**********" at bounding box center [316, 0] width 632 height 0
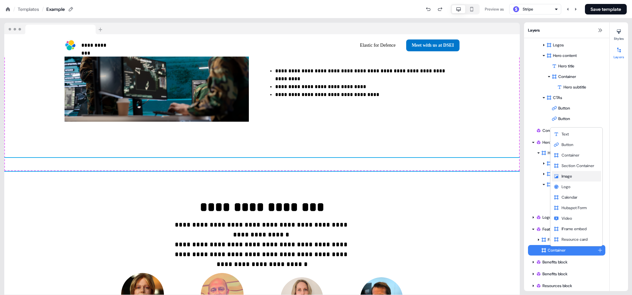
click at [562, 176] on span "Image" at bounding box center [567, 176] width 11 height 5
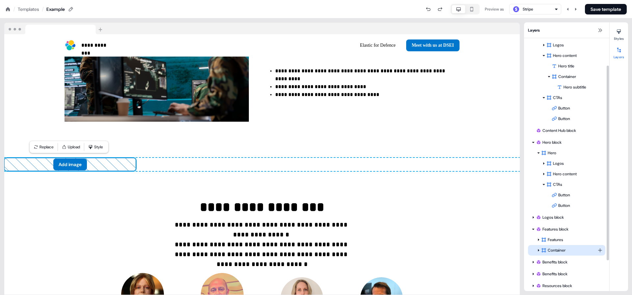
click at [559, 249] on div "Container" at bounding box center [569, 250] width 56 height 7
click at [619, 36] on button "Styles" at bounding box center [619, 33] width 18 height 14
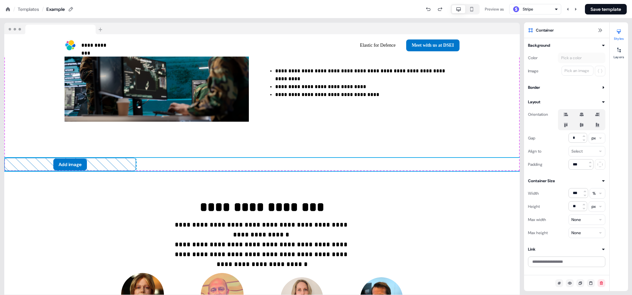
click at [578, 111] on label at bounding box center [581, 115] width 13 height 8
click at [579, 112] on button "button" at bounding box center [581, 114] width 5 height 5
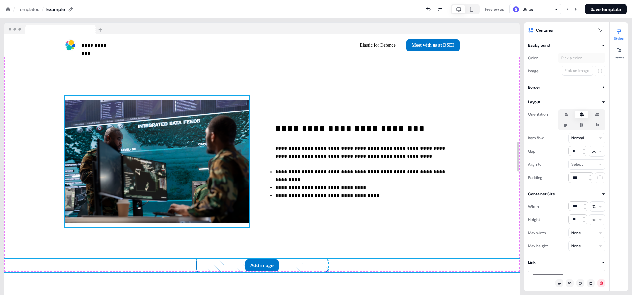
scroll to position [951, 0]
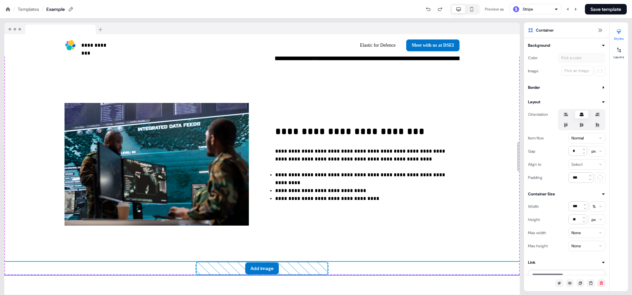
click at [255, 267] on button "Add image" at bounding box center [262, 269] width 34 height 12
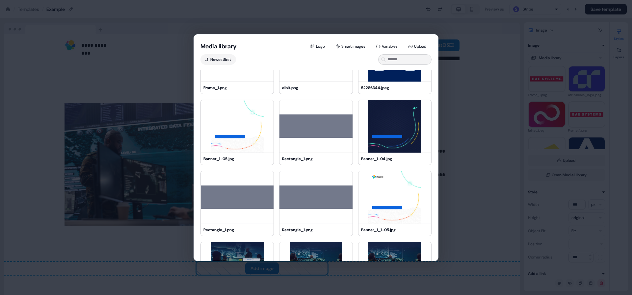
scroll to position [134, 0]
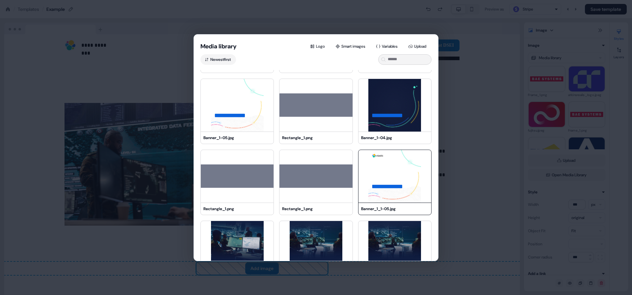
click at [376, 189] on img at bounding box center [395, 176] width 73 height 53
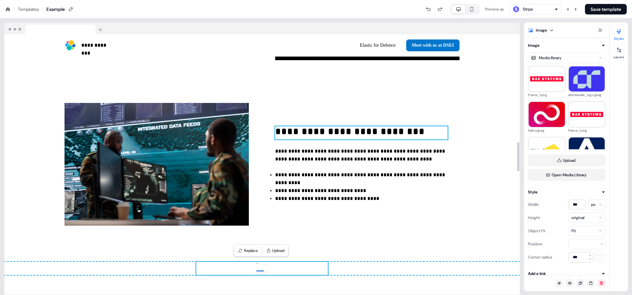
click at [406, 134] on p "**********" at bounding box center [361, 132] width 173 height 13
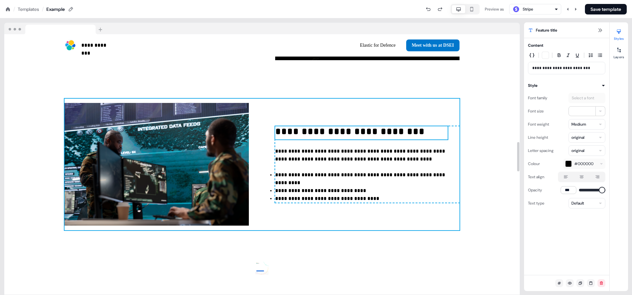
click at [427, 110] on div "**********" at bounding box center [262, 165] width 395 height 132
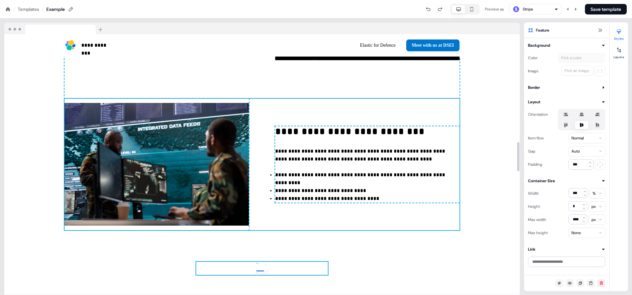
click at [258, 270] on img at bounding box center [262, 268] width 132 height 13
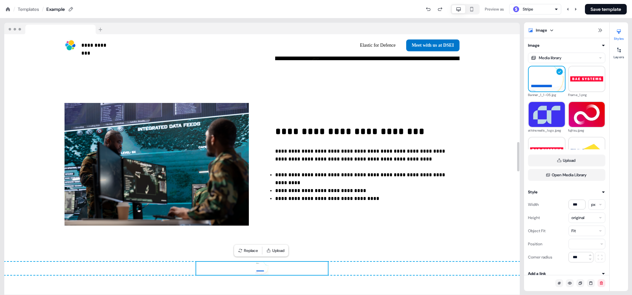
click at [402, 270] on div "To pick up a draggable item, press the space bar. While dragging, use the arrow…" at bounding box center [262, 268] width 516 height 13
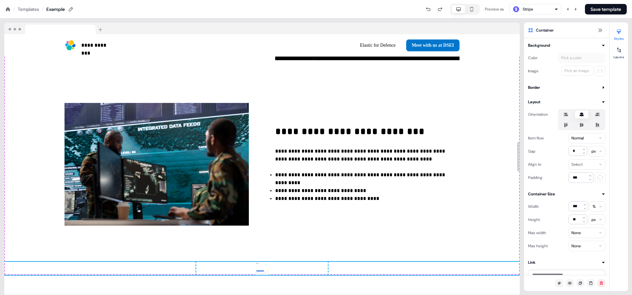
click at [320, 268] on img at bounding box center [262, 268] width 132 height 13
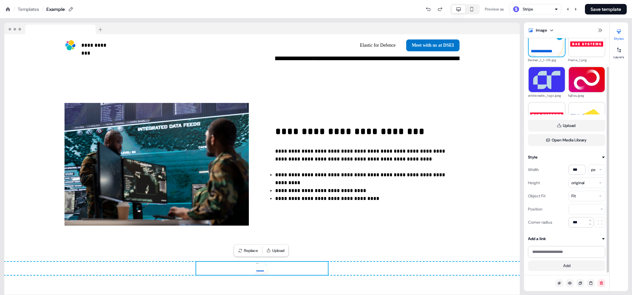
scroll to position [0, 0]
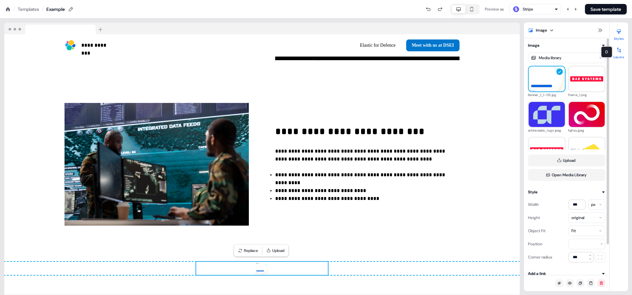
click at [613, 57] on button "Layers" at bounding box center [619, 52] width 18 height 14
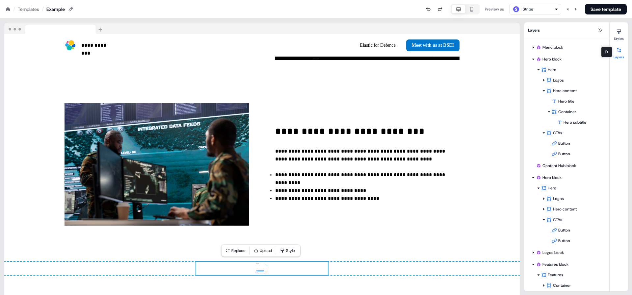
scroll to position [137, 0]
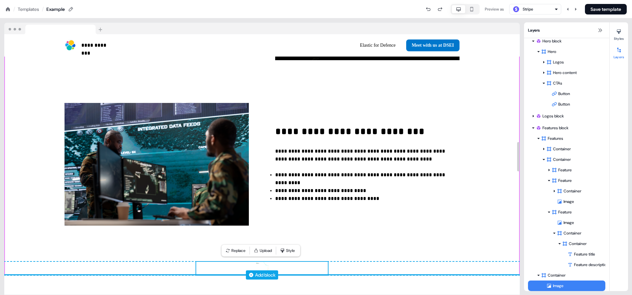
click at [270, 273] on div "Add block" at bounding box center [265, 275] width 20 height 7
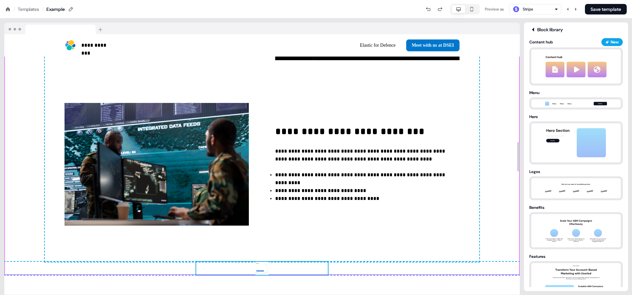
click at [286, 267] on img at bounding box center [262, 268] width 132 height 13
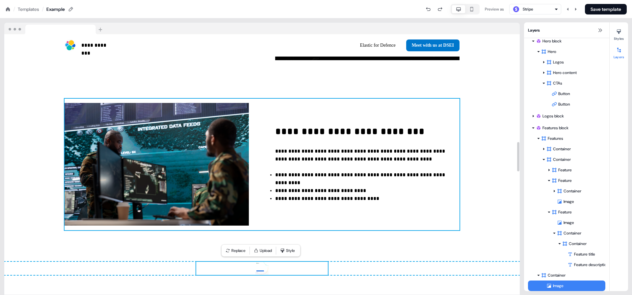
click at [267, 226] on div "**********" at bounding box center [262, 165] width 395 height 132
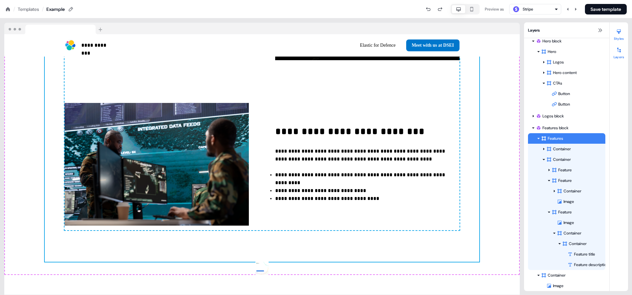
click at [621, 30] on icon at bounding box center [619, 32] width 4 height 5
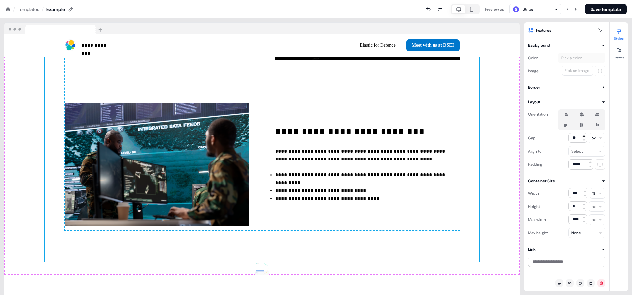
click at [583, 136] on icon at bounding box center [584, 136] width 4 height 4
type input "**"
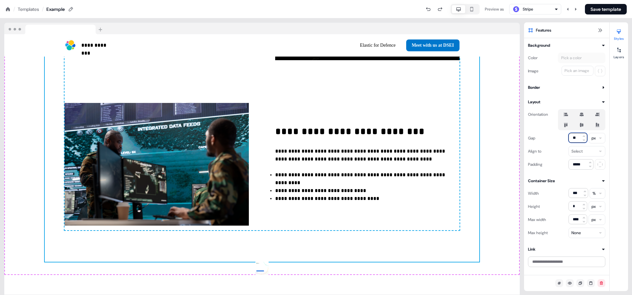
click at [581, 137] on input "**" at bounding box center [578, 138] width 19 height 10
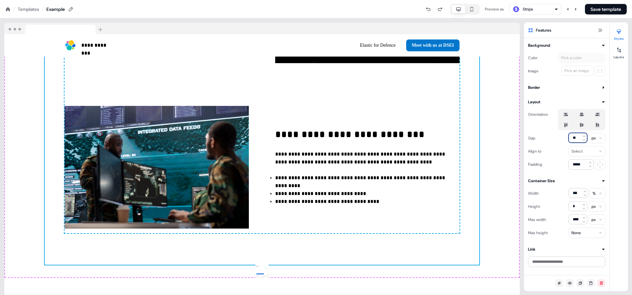
scroll to position [928, 0]
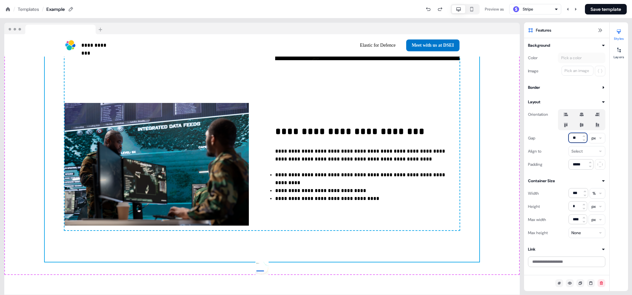
type input "*"
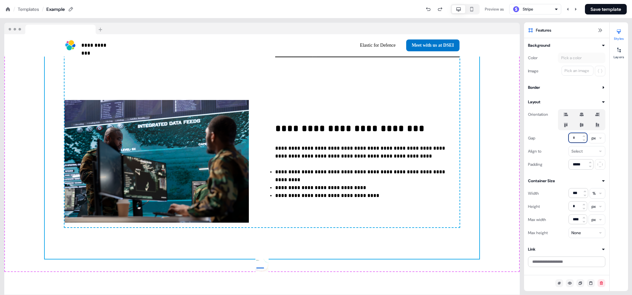
scroll to position [925, 0]
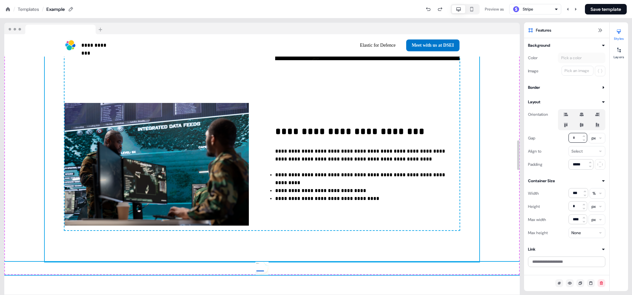
click at [164, 264] on div "To pick up a draggable item, press the space bar. While dragging, use the arrow…" at bounding box center [262, 268] width 516 height 13
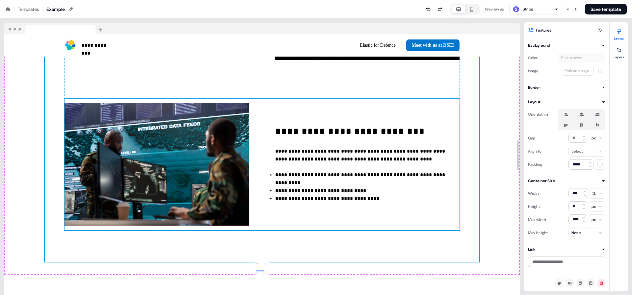
click at [444, 222] on div "**********" at bounding box center [262, 165] width 395 height 132
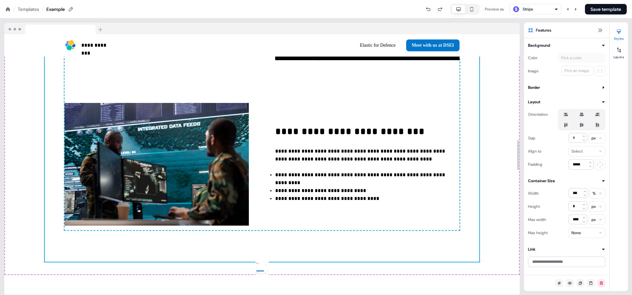
click at [619, 38] on button "Styles" at bounding box center [619, 33] width 18 height 14
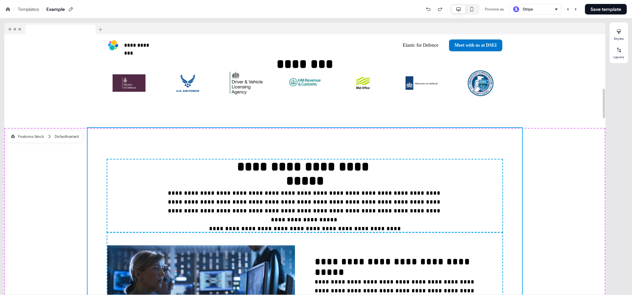
scroll to position [473, 0]
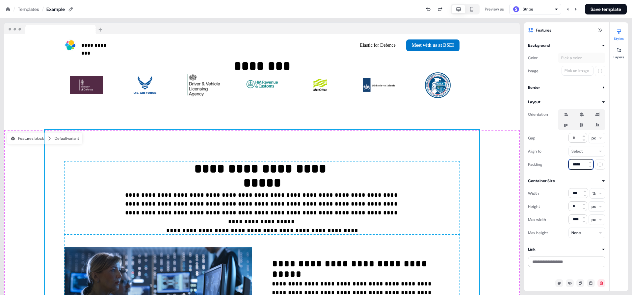
click at [584, 167] on input "*****" at bounding box center [581, 164] width 25 height 11
type input "*****"
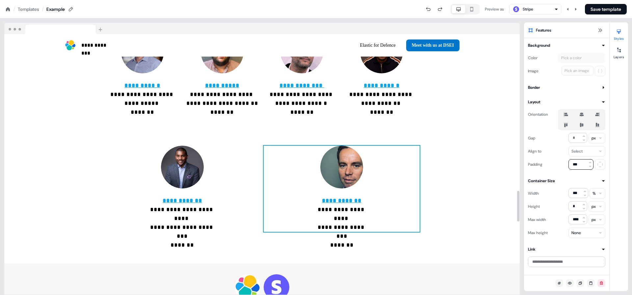
scroll to position [1328, 0]
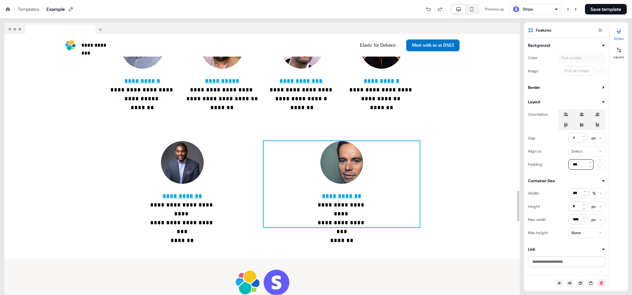
click at [313, 188] on div "**********" at bounding box center [342, 184] width 156 height 86
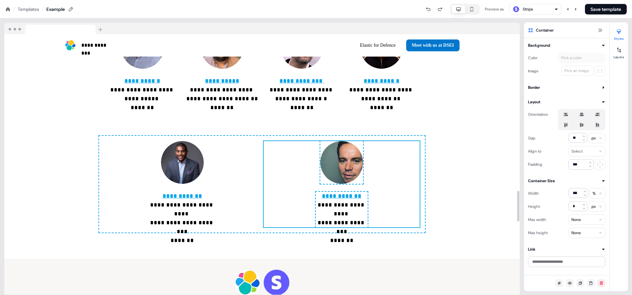
click at [266, 163] on div "**********" at bounding box center [342, 184] width 156 height 86
click at [288, 157] on div "**********" at bounding box center [342, 184] width 156 height 86
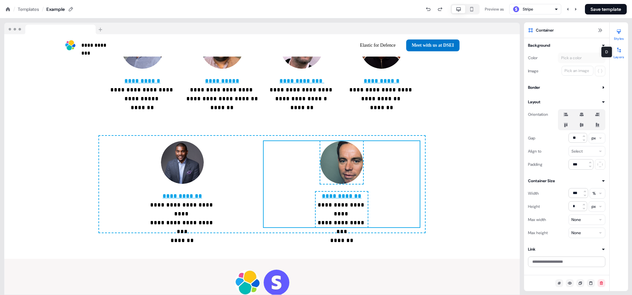
click at [615, 48] on div at bounding box center [619, 50] width 11 height 11
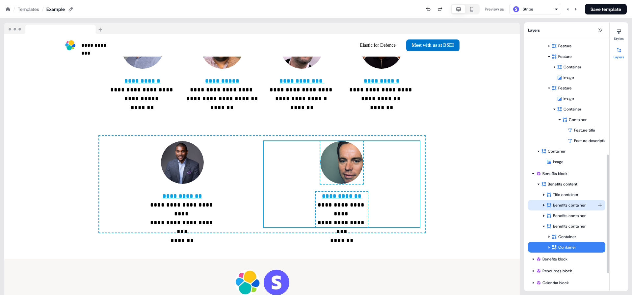
scroll to position [278, 0]
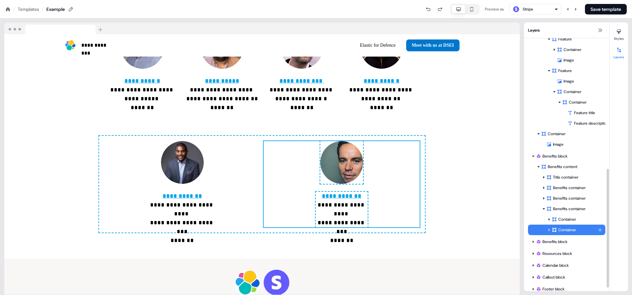
click at [549, 229] on icon at bounding box center [549, 230] width 3 height 3
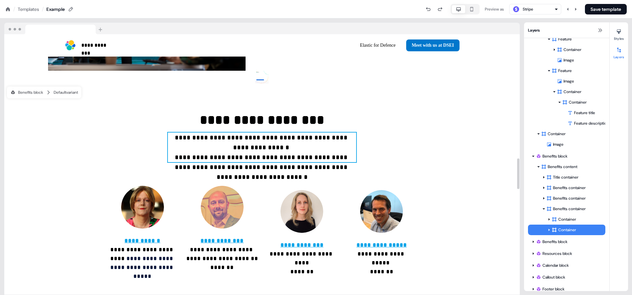
scroll to position [1053, 0]
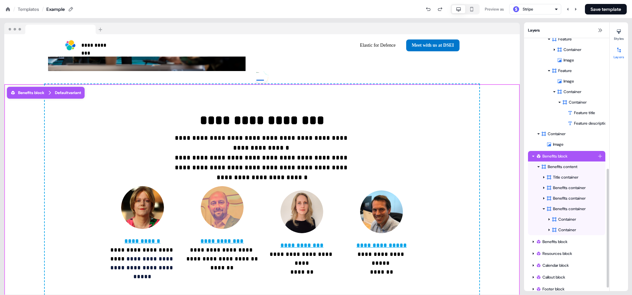
click at [558, 156] on div "Benefits block" at bounding box center [567, 156] width 62 height 7
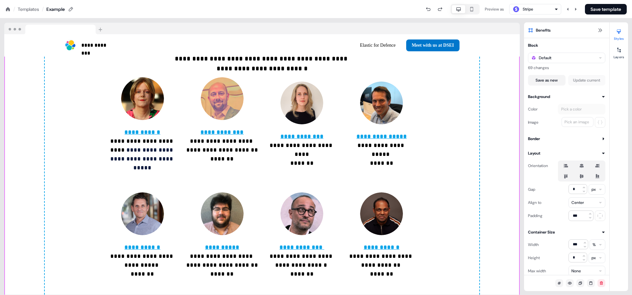
click at [558, 157] on div "Orientation Gap * px Align to Center Padding ***" at bounding box center [566, 189] width 77 height 65
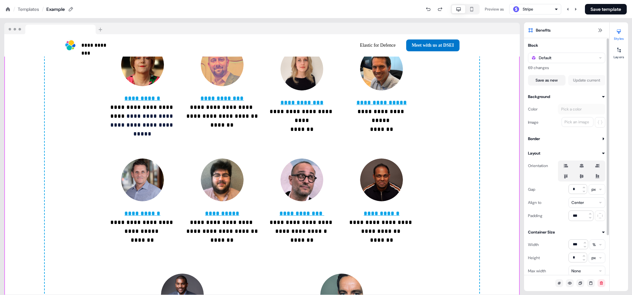
scroll to position [1197, 0]
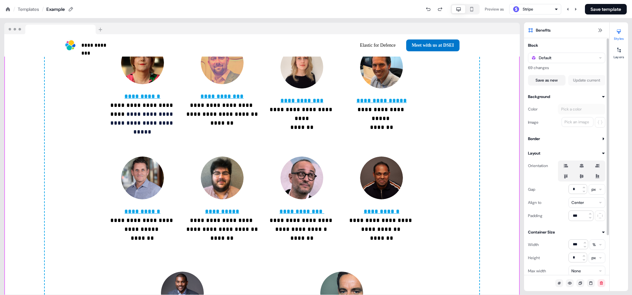
click at [558, 157] on div "Orientation Gap * px Align to Center Padding ***" at bounding box center [566, 189] width 77 height 65
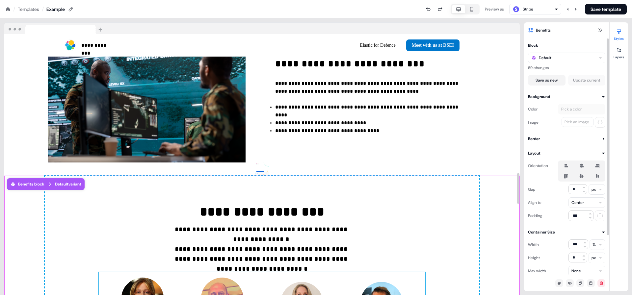
scroll to position [871, 0]
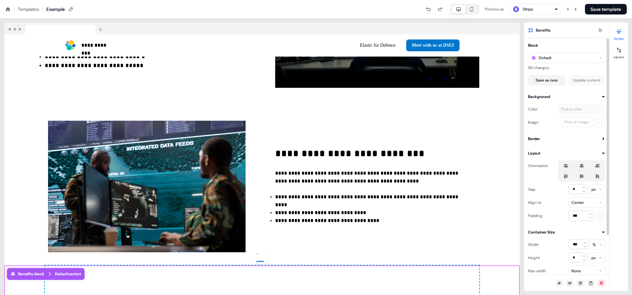
click at [529, 28] on icon at bounding box center [531, 30] width 4 height 4
click at [604, 31] on button at bounding box center [600, 30] width 8 height 8
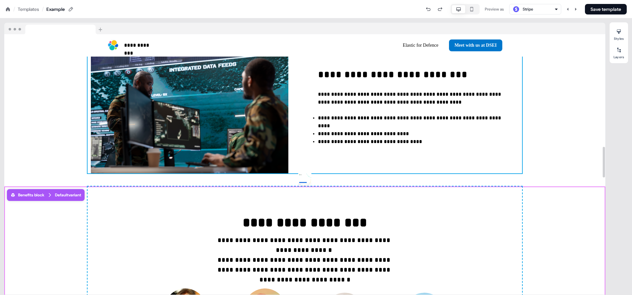
scroll to position [954, 0]
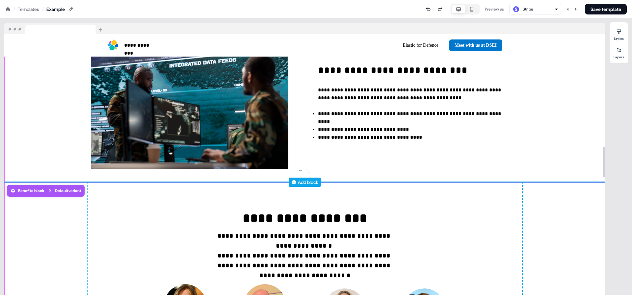
click at [293, 183] on icon at bounding box center [294, 182] width 4 height 4
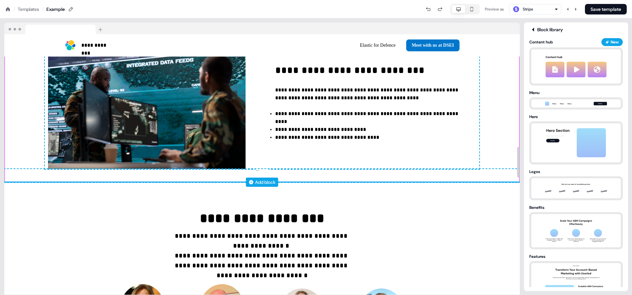
click at [261, 182] on div "Add block" at bounding box center [265, 182] width 20 height 7
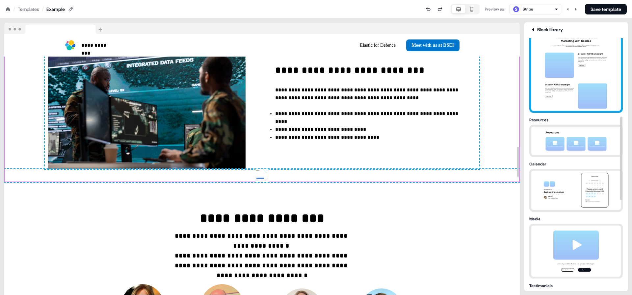
scroll to position [0, 0]
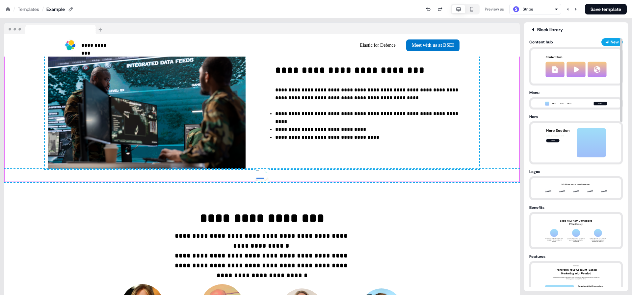
click at [548, 29] on div "Block library" at bounding box center [577, 29] width 94 height 7
click at [618, 43] on div "New" at bounding box center [615, 42] width 8 height 7
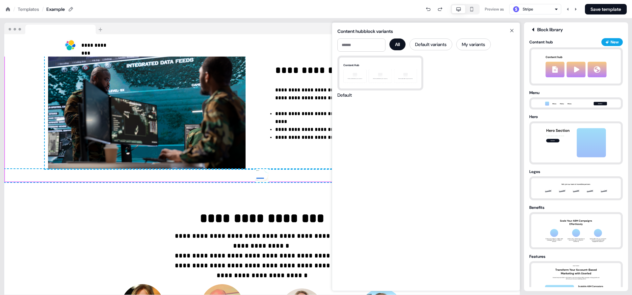
click at [441, 50] on div "All Default variants My variants" at bounding box center [426, 45] width 177 height 13
click at [443, 46] on button "Default variants" at bounding box center [431, 45] width 43 height 12
click at [475, 46] on button "My variants" at bounding box center [475, 45] width 35 height 12
click at [510, 34] on div "Content hub block variants" at bounding box center [426, 31] width 177 height 7
click at [513, 30] on icon at bounding box center [512, 30] width 8 height 5
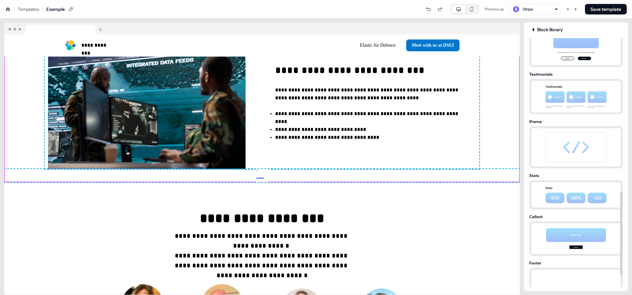
scroll to position [491, 0]
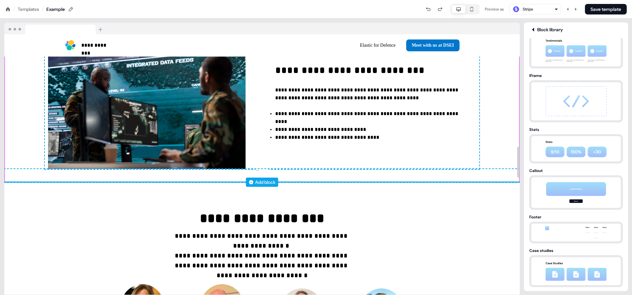
click at [264, 182] on div "Add block" at bounding box center [265, 182] width 20 height 7
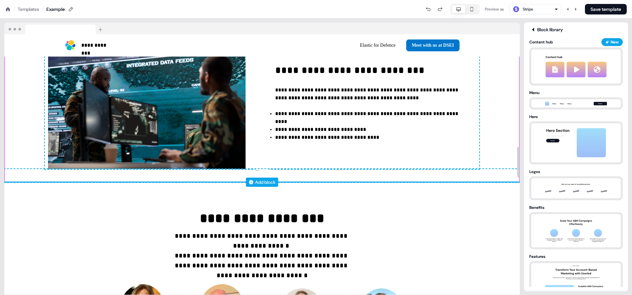
click at [264, 182] on div "Add block" at bounding box center [265, 182] width 20 height 7
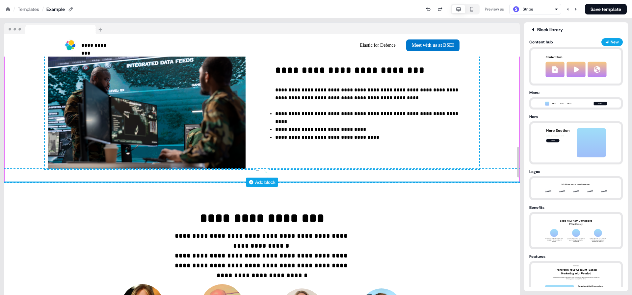
click at [264, 182] on div "Add block" at bounding box center [265, 182] width 20 height 7
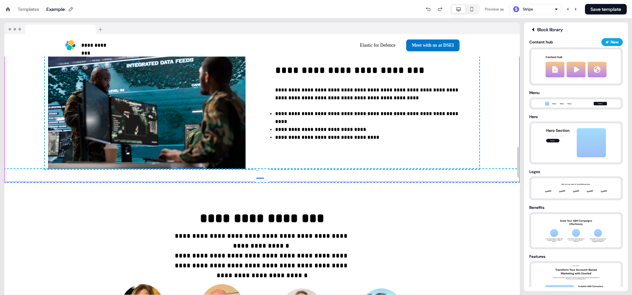
click at [534, 31] on icon at bounding box center [534, 29] width 8 height 5
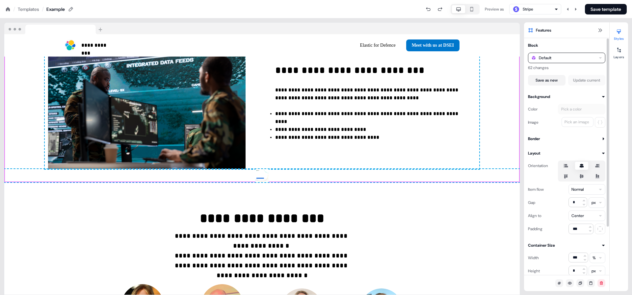
click at [569, 57] on div "Default" at bounding box center [566, 58] width 77 height 11
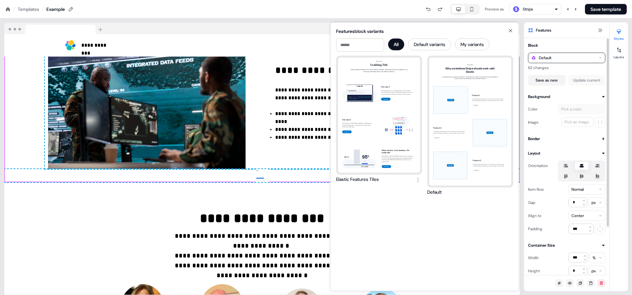
click at [539, 58] on div "Default" at bounding box center [545, 58] width 13 height 7
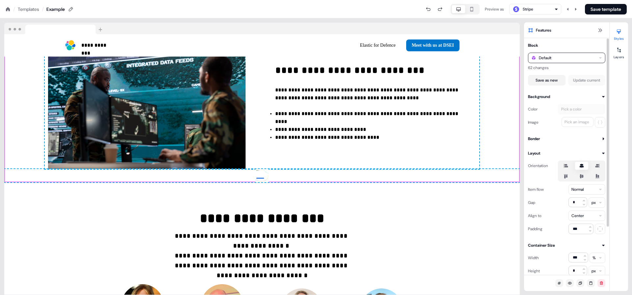
click at [539, 58] on div "Default" at bounding box center [545, 58] width 13 height 7
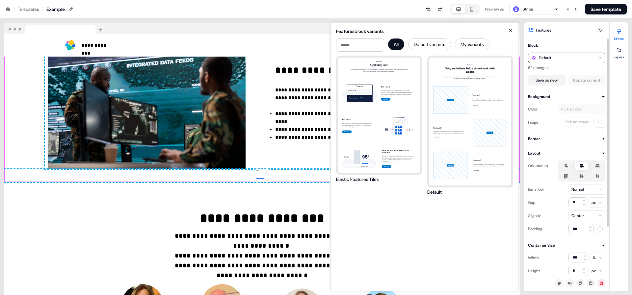
click at [558, 57] on div "Default" at bounding box center [566, 58] width 77 height 11
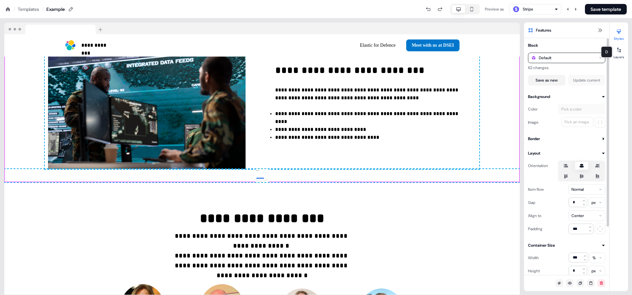
click at [604, 58] on div "Default" at bounding box center [566, 58] width 77 height 11
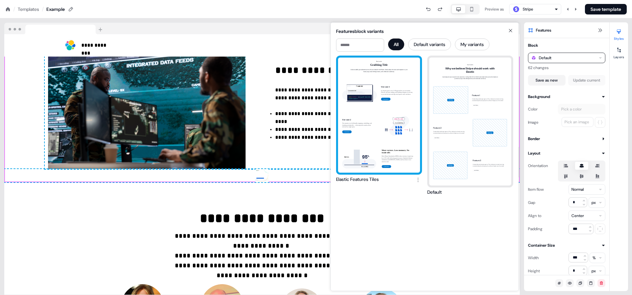
click at [382, 146] on div "How it works Grabbing Title Achieve scalable personalization across all your ch…" at bounding box center [379, 115] width 82 height 115
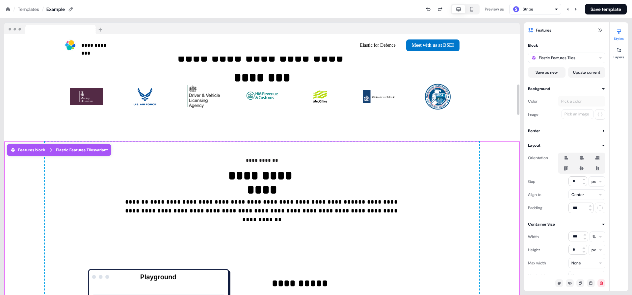
scroll to position [467, 0]
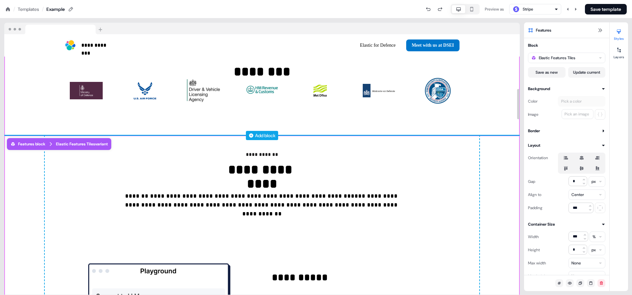
click at [269, 133] on div "Add block" at bounding box center [265, 135] width 20 height 7
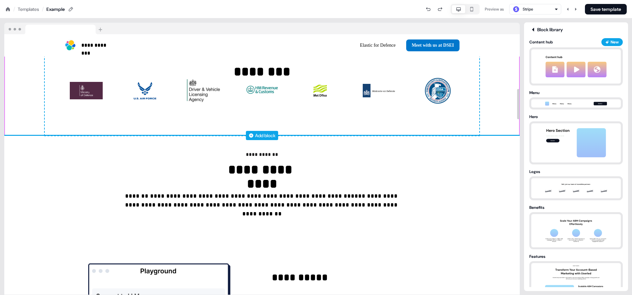
click at [269, 133] on div "Add block" at bounding box center [265, 135] width 20 height 7
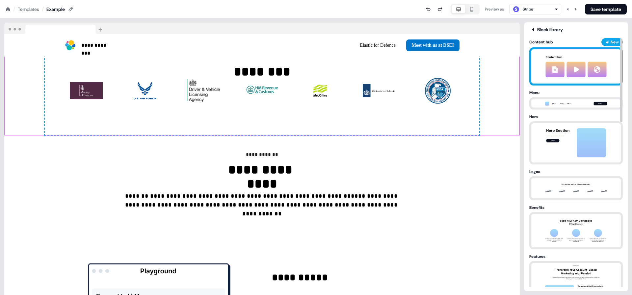
click at [566, 63] on img at bounding box center [576, 66] width 73 height 34
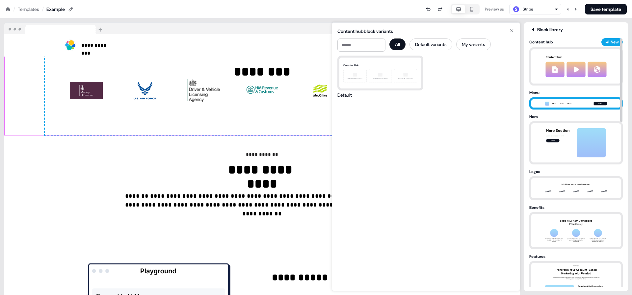
click at [554, 93] on div "Menu" at bounding box center [577, 93] width 94 height 7
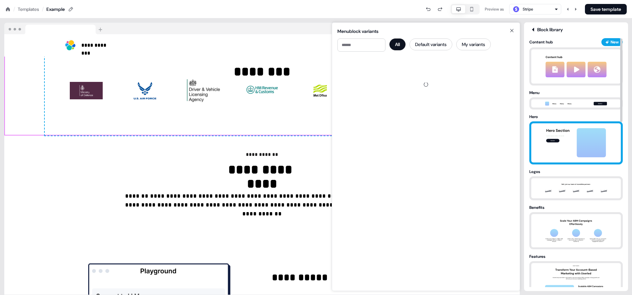
click at [577, 131] on img at bounding box center [576, 143] width 69 height 39
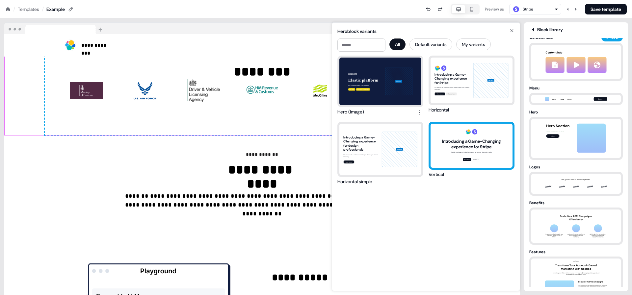
click at [468, 161] on div "Introducing a Game-Changing experience for Stripe We take your ideas and make t…" at bounding box center [472, 146] width 82 height 44
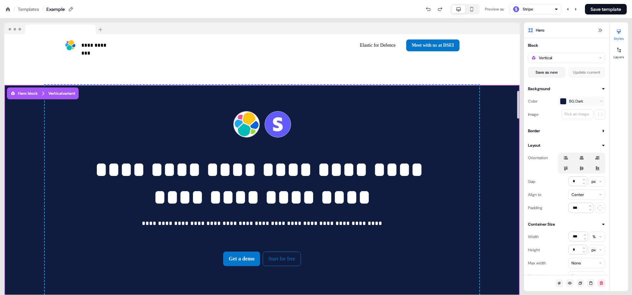
scroll to position [554, 0]
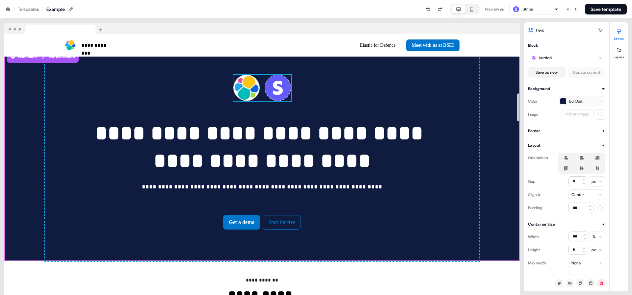
click at [261, 96] on div "To pick up a draggable item, press the space bar. While dragging, use the arrow…" at bounding box center [262, 88] width 58 height 26
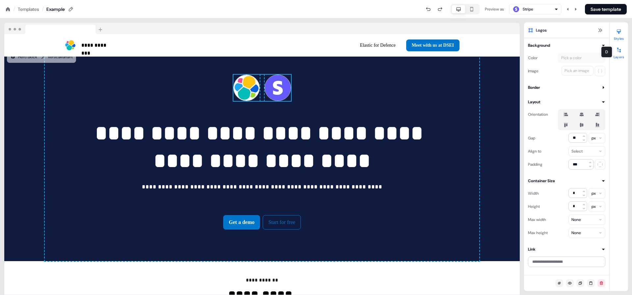
click at [617, 54] on div at bounding box center [619, 50] width 11 height 11
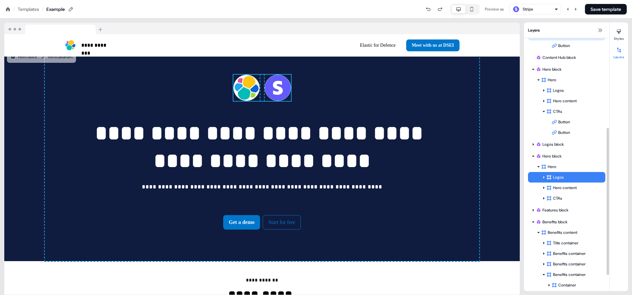
scroll to position [168, 0]
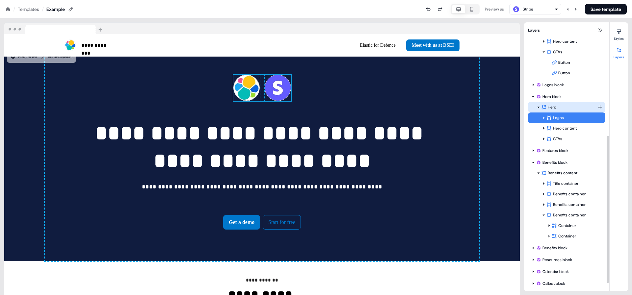
click at [561, 105] on div "Hero" at bounding box center [569, 107] width 56 height 7
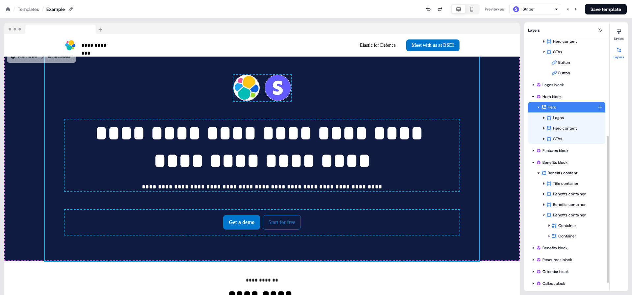
scroll to position [544, 0]
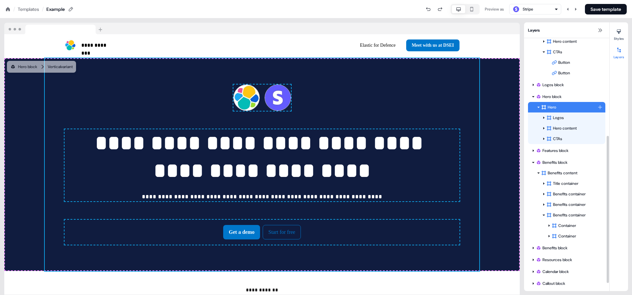
click at [561, 105] on div "Hero" at bounding box center [569, 107] width 56 height 7
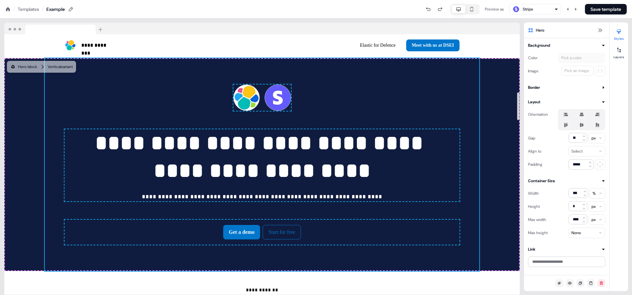
click at [496, 208] on div "**********" at bounding box center [262, 164] width 516 height 213
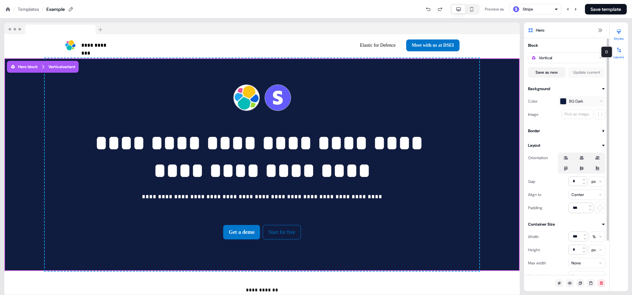
click at [613, 52] on button "Layers" at bounding box center [619, 52] width 18 height 14
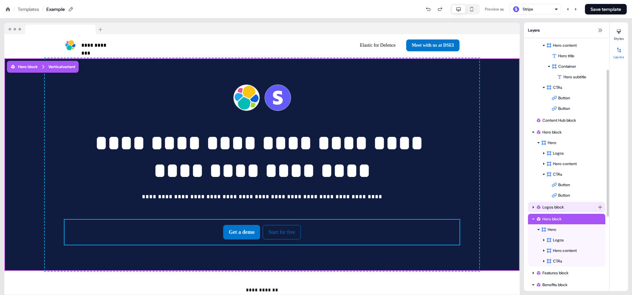
scroll to position [54, 0]
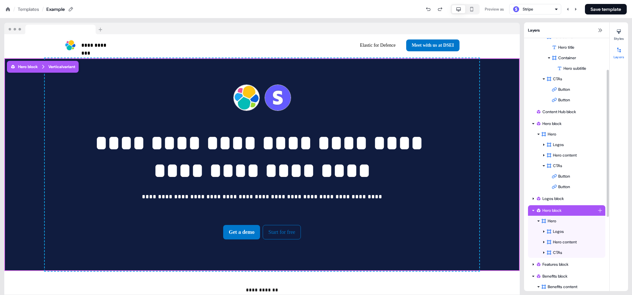
click at [553, 212] on div "Hero block" at bounding box center [567, 210] width 62 height 7
click at [559, 221] on div "Hero" at bounding box center [569, 221] width 56 height 7
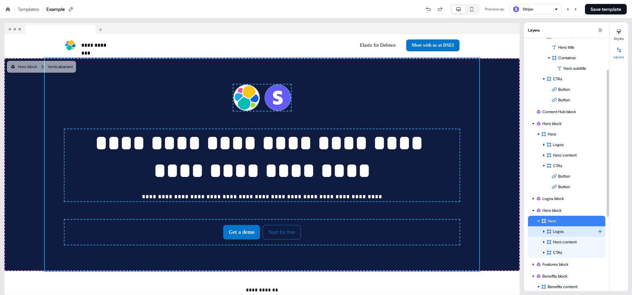
click at [560, 229] on div "Logos" at bounding box center [572, 232] width 51 height 7
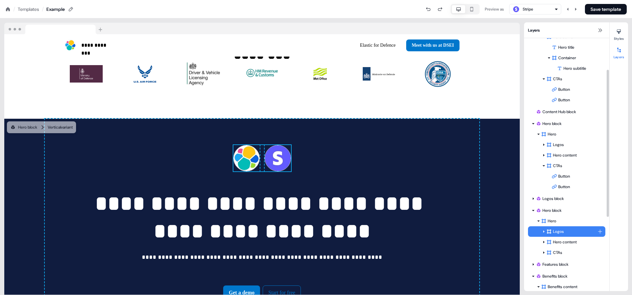
scroll to position [478, 0]
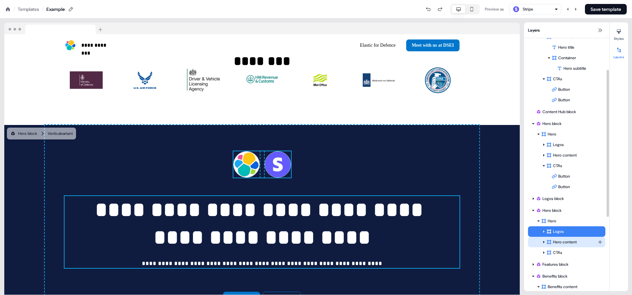
click at [563, 245] on div "Hero content" at bounding box center [572, 242] width 51 height 7
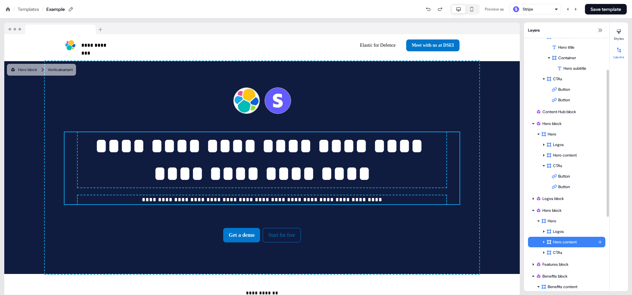
scroll to position [545, 0]
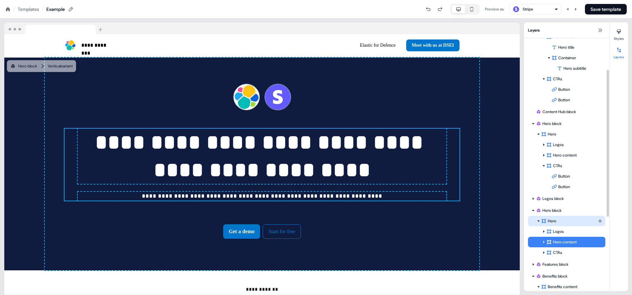
click at [601, 0] on html "**********" at bounding box center [316, 0] width 632 height 0
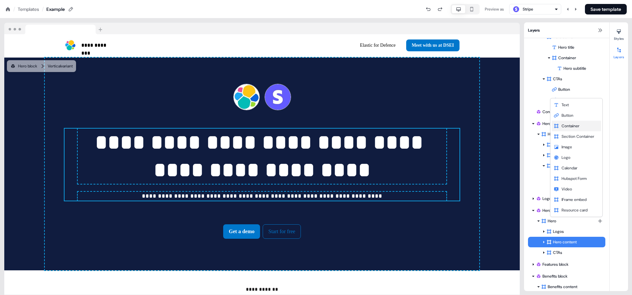
click at [578, 125] on span "Container" at bounding box center [571, 126] width 18 height 5
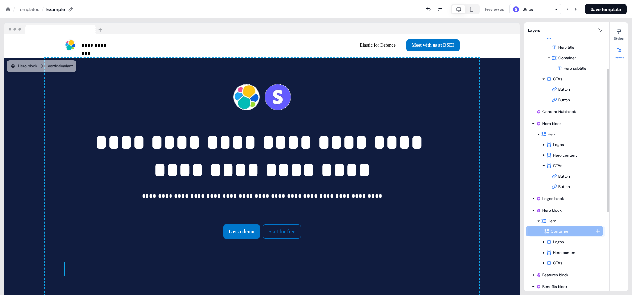
drag, startPoint x: 554, startPoint y: 264, endPoint x: 552, endPoint y: 233, distance: 32.0
click at [552, 233] on div "Logos Hero content CTAs Container Container To pick up a draggable item, press …" at bounding box center [566, 248] width 77 height 42
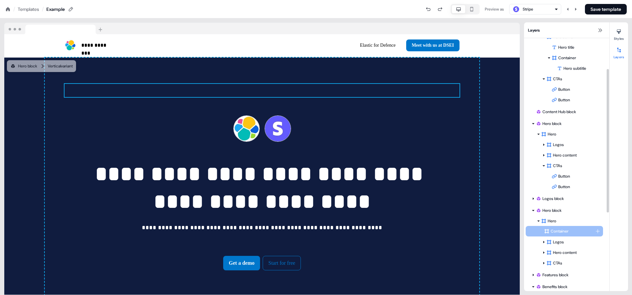
click at [552, 233] on div "Container" at bounding box center [569, 231] width 51 height 7
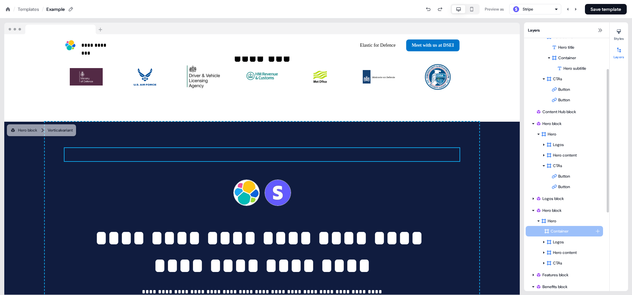
scroll to position [471, 0]
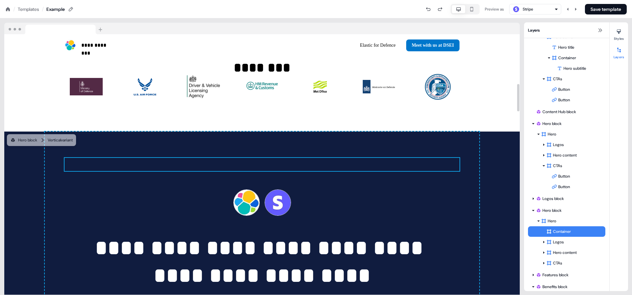
click at [312, 160] on div "To pick up a draggable item, press the space bar. While dragging, use the arrow…" at bounding box center [262, 164] width 395 height 13
click at [623, 38] on button "Styles" at bounding box center [619, 33] width 18 height 14
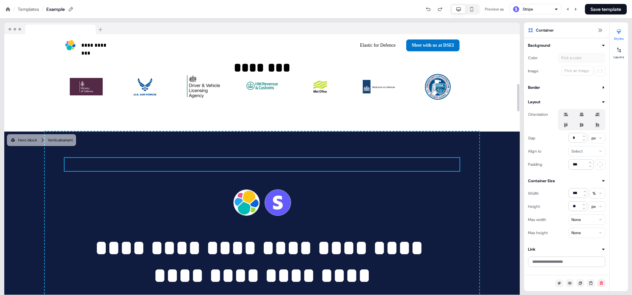
click at [371, 160] on div "To pick up a draggable item, press the space bar. While dragging, use the arrow…" at bounding box center [262, 164] width 395 height 13
click at [623, 46] on div at bounding box center [619, 50] width 11 height 11
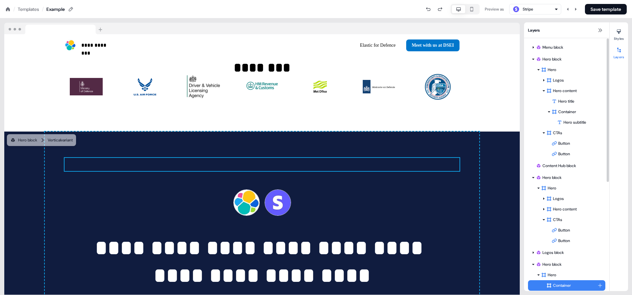
click at [600, 0] on html "**********" at bounding box center [316, 0] width 632 height 0
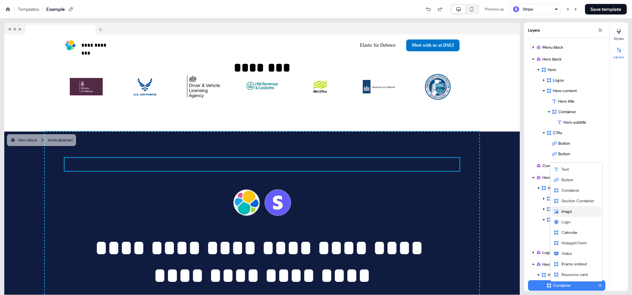
click at [572, 213] on span "Image" at bounding box center [567, 211] width 11 height 5
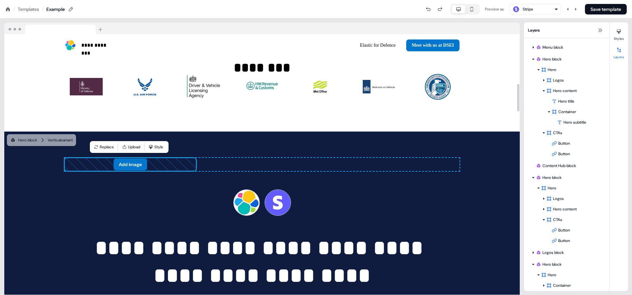
click at [174, 163] on icon at bounding box center [130, 164] width 131 height 13
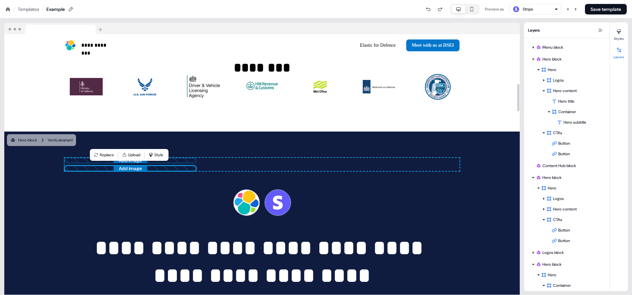
click at [218, 161] on div "Add image Add image To pick up a draggable item, press the space bar. While dra…" at bounding box center [262, 164] width 395 height 13
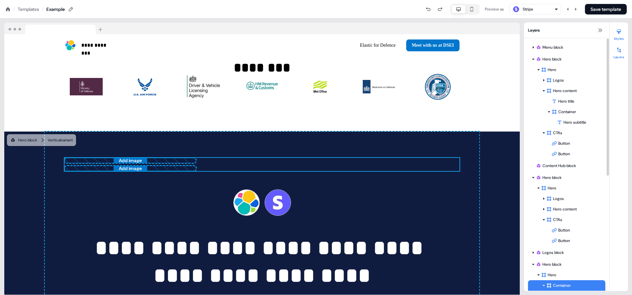
click at [618, 37] on button "Styles" at bounding box center [619, 33] width 18 height 14
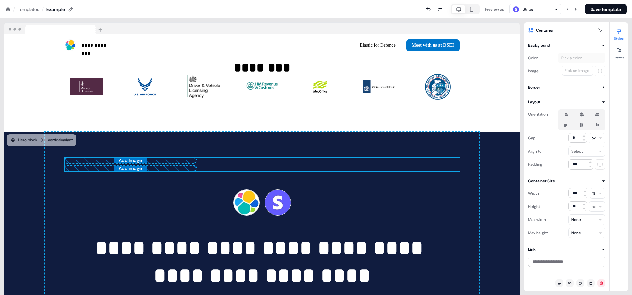
click at [569, 115] on icon at bounding box center [566, 114] width 8 height 5
click at [569, 115] on button "button" at bounding box center [565, 114] width 5 height 5
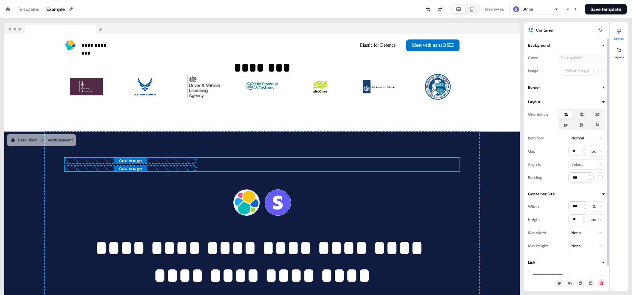
click at [569, 115] on icon at bounding box center [566, 114] width 8 height 5
click at [569, 115] on button "button" at bounding box center [565, 114] width 5 height 5
click at [582, 116] on icon at bounding box center [582, 115] width 4 height 4
click at [582, 116] on button "button" at bounding box center [581, 114] width 5 height 5
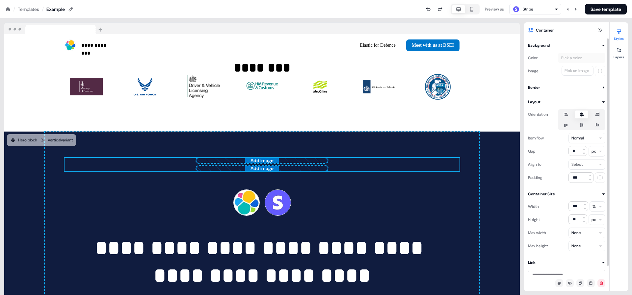
click at [582, 116] on icon at bounding box center [582, 115] width 4 height 4
click at [582, 116] on button "button" at bounding box center [581, 114] width 5 height 5
click at [582, 116] on icon at bounding box center [582, 115] width 4 height 4
click at [582, 116] on button "button" at bounding box center [581, 114] width 5 height 5
click at [600, 112] on icon at bounding box center [598, 114] width 8 height 5
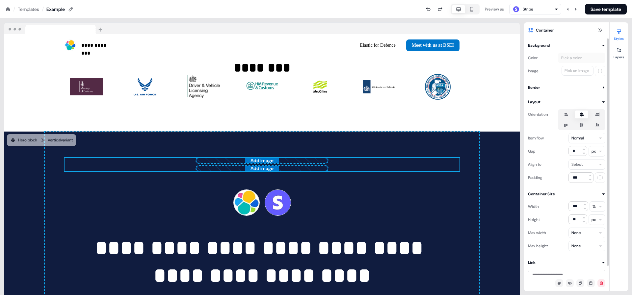
click at [600, 112] on button "button" at bounding box center [597, 114] width 5 height 5
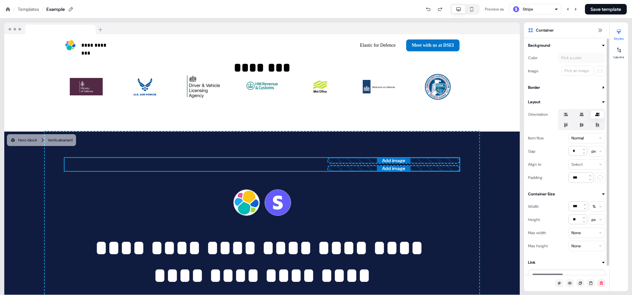
click at [567, 124] on icon at bounding box center [566, 125] width 4 height 4
click at [567, 124] on button "button" at bounding box center [565, 125] width 5 height 5
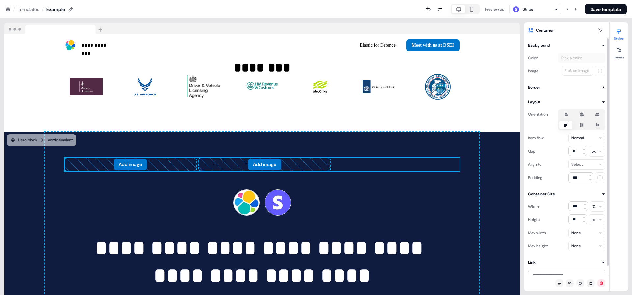
click at [565, 125] on icon at bounding box center [566, 125] width 4 height 4
click at [565, 125] on button "button" at bounding box center [565, 125] width 5 height 5
click at [579, 127] on icon at bounding box center [582, 125] width 8 height 5
click at [579, 127] on button "button" at bounding box center [581, 125] width 5 height 5
click at [585, 125] on icon at bounding box center [582, 125] width 8 height 5
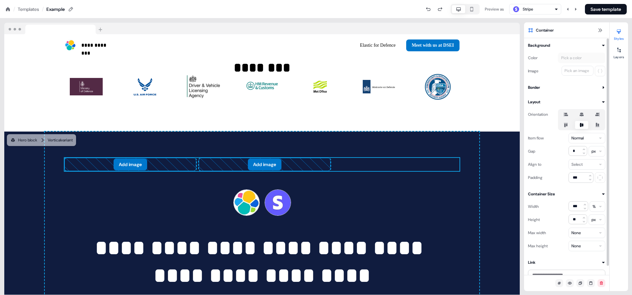
click at [585, 125] on button "button" at bounding box center [581, 125] width 5 height 5
click at [583, 115] on icon at bounding box center [582, 115] width 4 height 4
click at [583, 115] on button "button" at bounding box center [581, 114] width 5 height 5
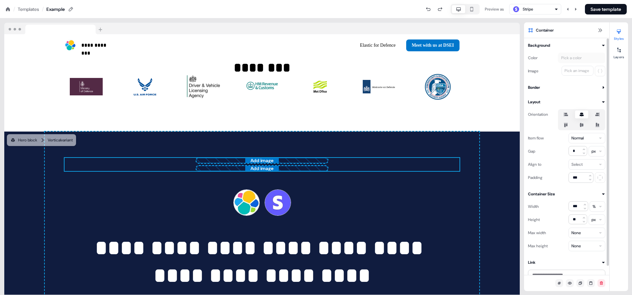
click at [583, 124] on icon at bounding box center [582, 125] width 4 height 4
click at [583, 124] on button "button" at bounding box center [581, 125] width 5 height 5
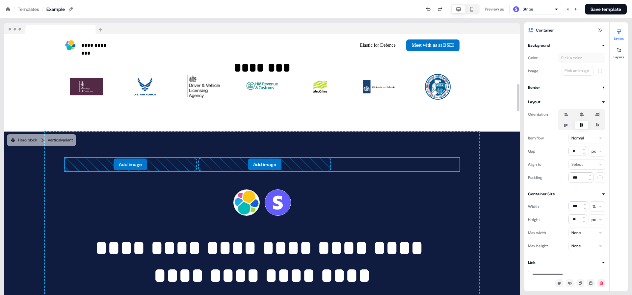
click at [437, 159] on div "Add image Add image To pick up a draggable item, press the space bar. While dra…" at bounding box center [262, 164] width 395 height 13
click at [601, 107] on div "Orientation Item flow Normal Gap * px Align to Select Padding ***" at bounding box center [566, 144] width 77 height 78
click at [580, 0] on html "**********" at bounding box center [316, 0] width 632 height 0
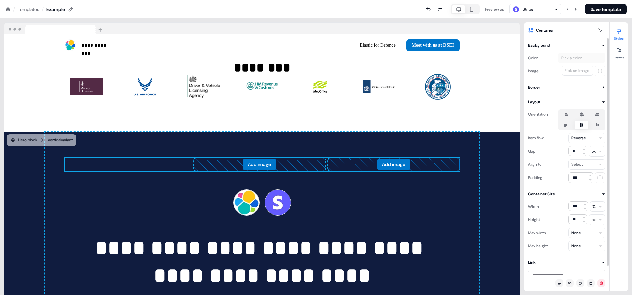
click at [583, 112] on icon at bounding box center [582, 114] width 8 height 5
click at [583, 112] on button "button" at bounding box center [581, 114] width 5 height 5
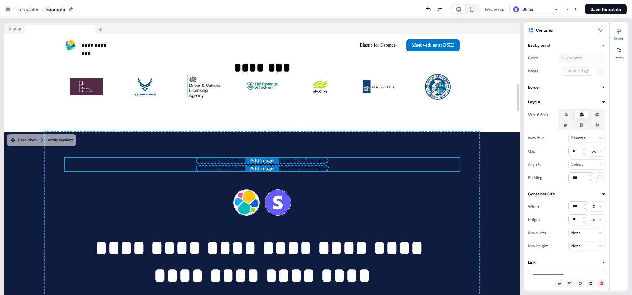
click at [327, 167] on icon at bounding box center [262, 168] width 131 height 5
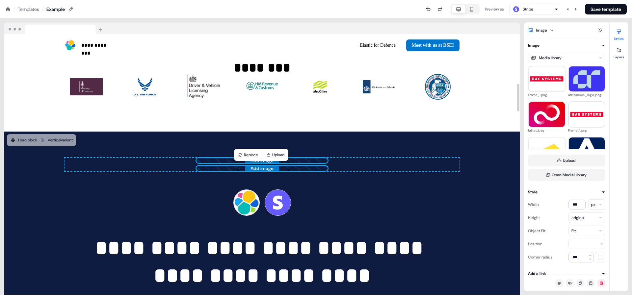
click at [327, 158] on div "Add image" at bounding box center [262, 160] width 132 height 5
click at [378, 170] on div "Add image Add image To pick up a draggable item, press the space bar. While dra…" at bounding box center [262, 164] width 395 height 13
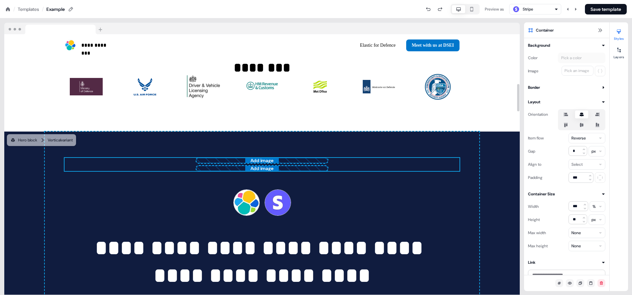
click at [321, 159] on icon at bounding box center [262, 160] width 131 height 5
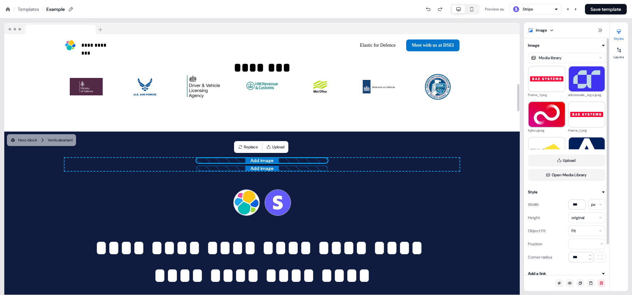
click at [540, 111] on img at bounding box center [547, 114] width 36 height 36
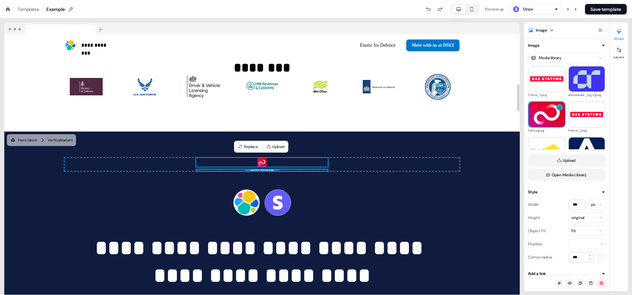
click at [322, 170] on icon at bounding box center [262, 170] width 131 height 1
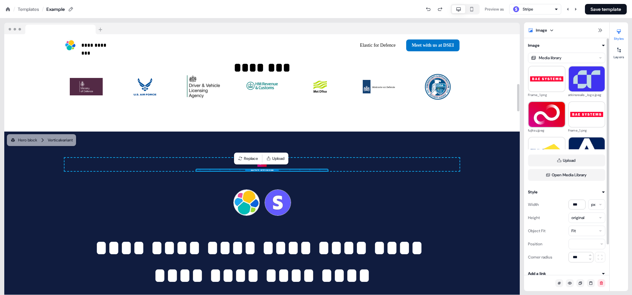
click at [530, 115] on img at bounding box center [547, 114] width 36 height 36
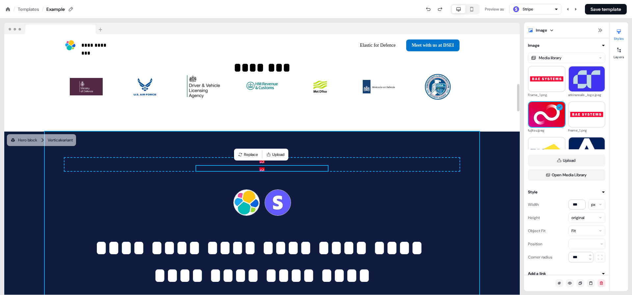
click at [377, 154] on div "**********" at bounding box center [262, 254] width 435 height 245
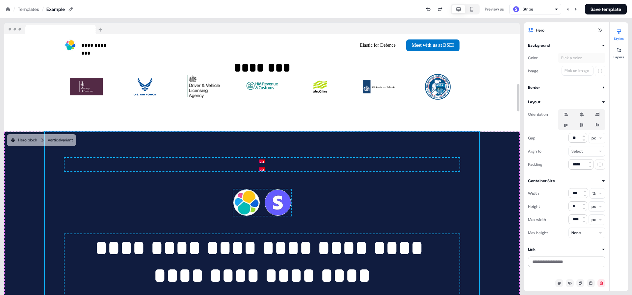
click at [383, 160] on div "To pick up a draggable item, press the space bar. While dragging, use the arrow…" at bounding box center [262, 164] width 395 height 13
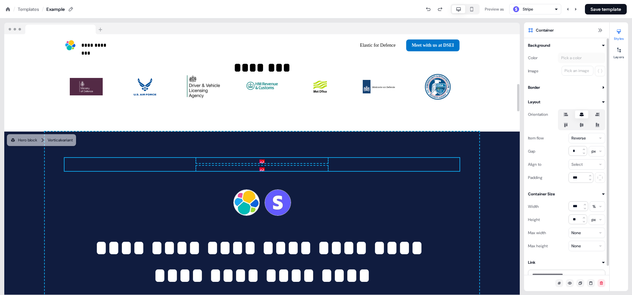
click at [586, 0] on html "**********" at bounding box center [316, 0] width 632 height 0
click at [584, 148] on icon at bounding box center [584, 150] width 4 height 4
type input "*"
click at [563, 116] on icon at bounding box center [566, 114] width 8 height 5
click at [563, 116] on button "button" at bounding box center [565, 114] width 5 height 5
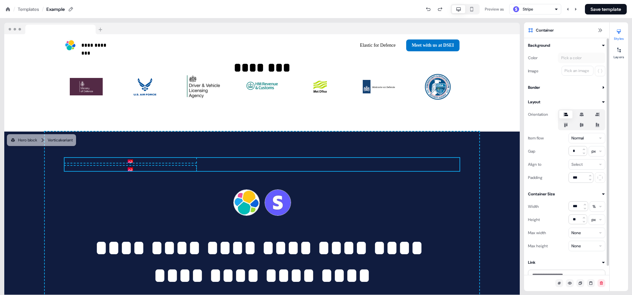
click at [563, 120] on div at bounding box center [581, 119] width 47 height 21
click at [564, 122] on label at bounding box center [566, 125] width 13 height 8
click at [564, 123] on button "button" at bounding box center [565, 125] width 5 height 5
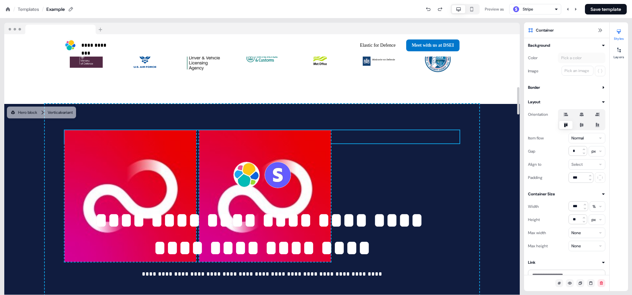
scroll to position [507, 0]
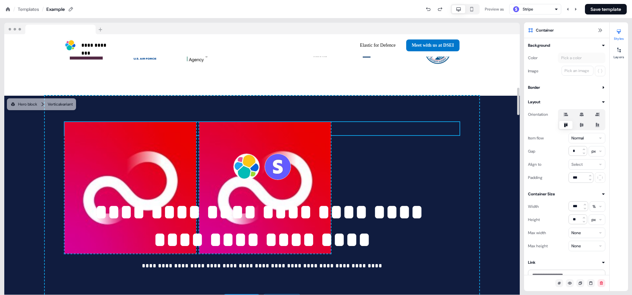
click at [417, 125] on div "To pick up a draggable item, press the space bar. While dragging, use the arrow…" at bounding box center [262, 128] width 395 height 13
click at [286, 149] on img at bounding box center [265, 188] width 132 height 132
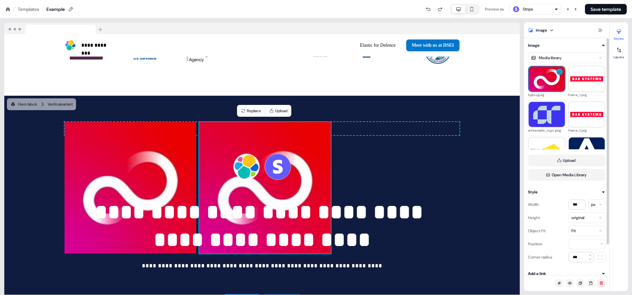
scroll to position [8, 0]
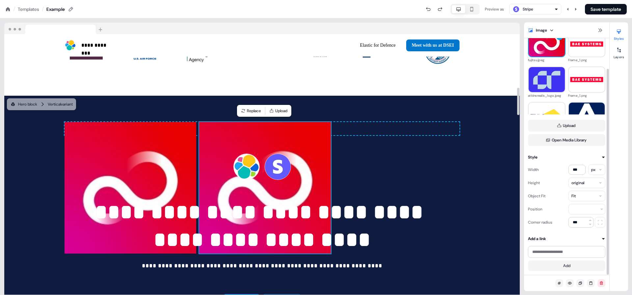
click at [445, 132] on div "To pick up a draggable item, press the space bar. While dragging, use the arrow…" at bounding box center [262, 128] width 395 height 13
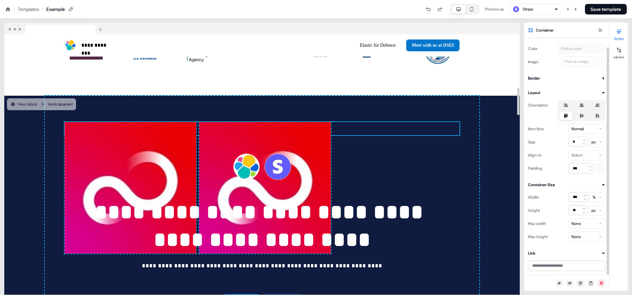
scroll to position [9, 0]
click at [445, 132] on div "To pick up a draggable item, press the space bar. While dragging, use the arrow…" at bounding box center [262, 128] width 395 height 13
click at [450, 123] on div "To pick up a draggable item, press the space bar. While dragging, use the arrow…" at bounding box center [262, 128] width 395 height 13
click at [582, 211] on input "**" at bounding box center [578, 211] width 19 height 10
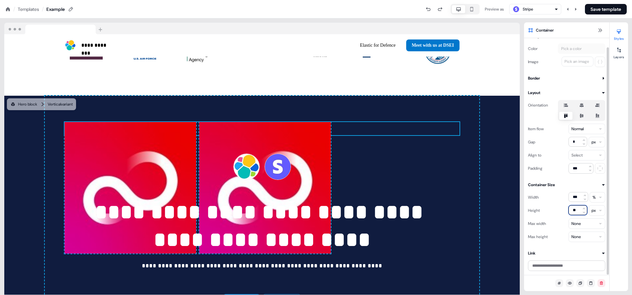
click at [582, 211] on input "**" at bounding box center [578, 211] width 19 height 10
click at [584, 208] on icon at bounding box center [584, 209] width 3 height 2
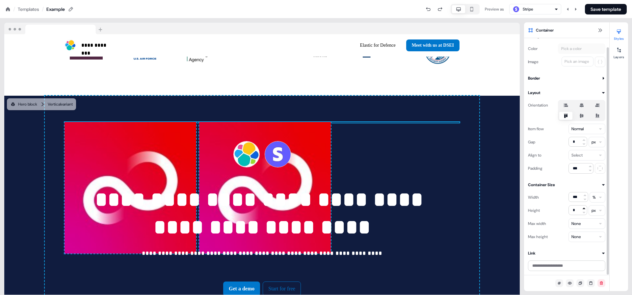
click at [584, 208] on icon at bounding box center [584, 209] width 3 height 2
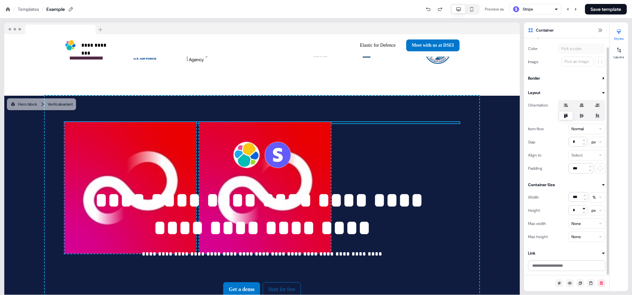
click at [584, 208] on icon at bounding box center [584, 209] width 3 height 2
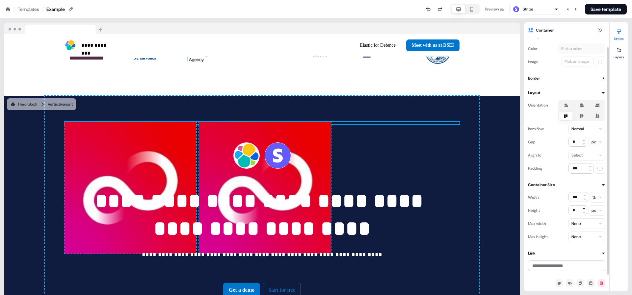
type input "*"
click at [579, 208] on input "*" at bounding box center [578, 211] width 19 height 10
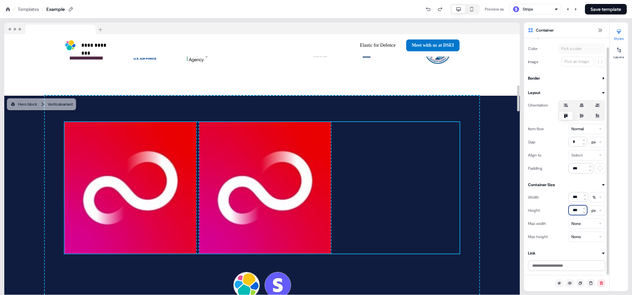
type input "***"
click at [440, 200] on div "To pick up a draggable item, press the space bar. While dragging, use the arrow…" at bounding box center [262, 188] width 395 height 132
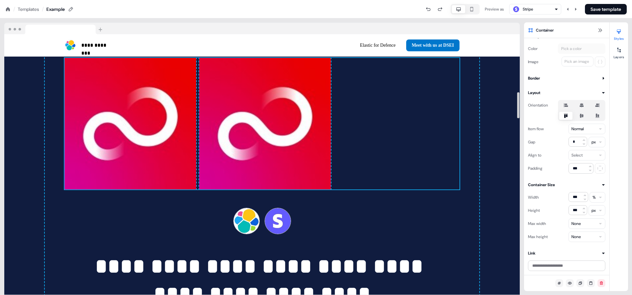
scroll to position [583, 0]
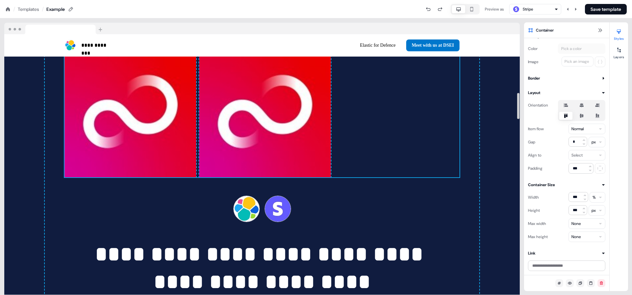
click at [319, 204] on div "**********" at bounding box center [262, 200] width 435 height 363
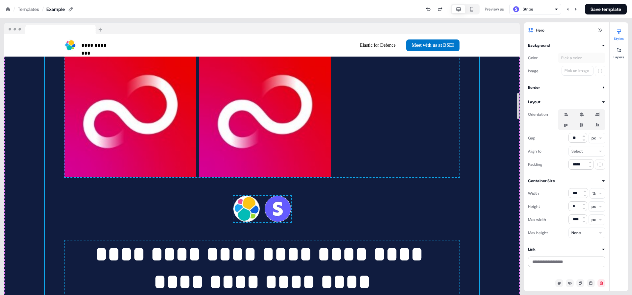
click at [319, 204] on div "**********" at bounding box center [262, 200] width 435 height 363
click at [261, 196] on div "To pick up a draggable item, press the space bar. While dragging, use the arrow…" at bounding box center [262, 209] width 58 height 26
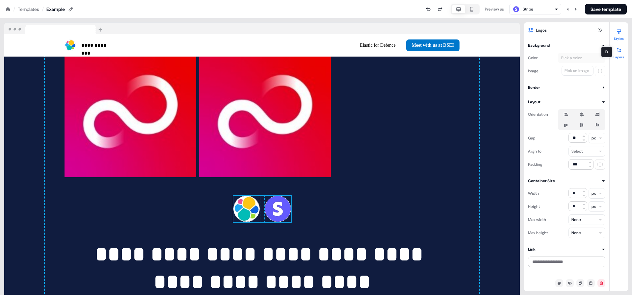
click at [620, 48] on icon at bounding box center [619, 49] width 5 height 5
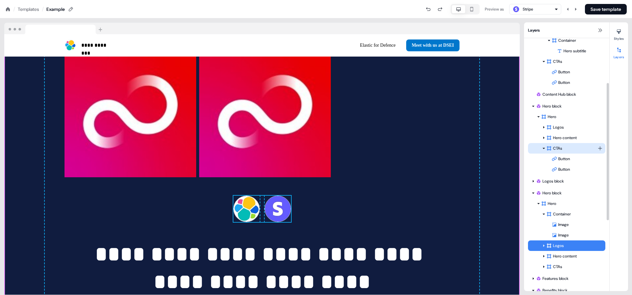
scroll to position [82, 0]
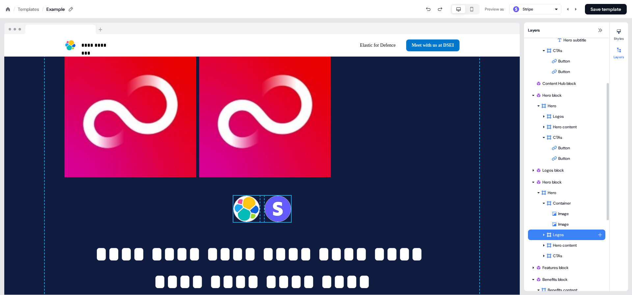
click at [561, 237] on div "Logos" at bounding box center [572, 235] width 51 height 7
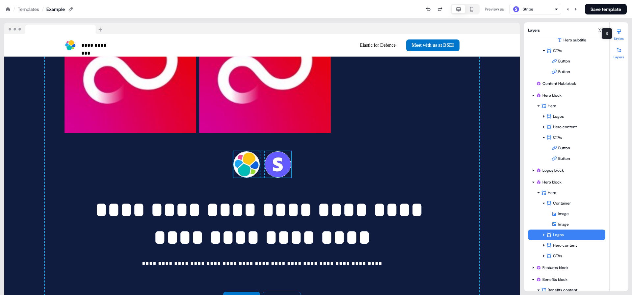
click at [623, 34] on div at bounding box center [619, 31] width 11 height 11
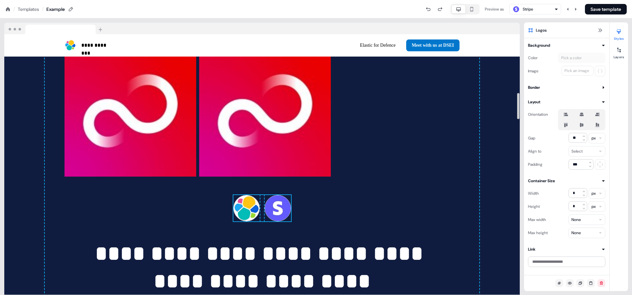
scroll to position [584, 0]
click at [416, 189] on div "**********" at bounding box center [262, 200] width 435 height 363
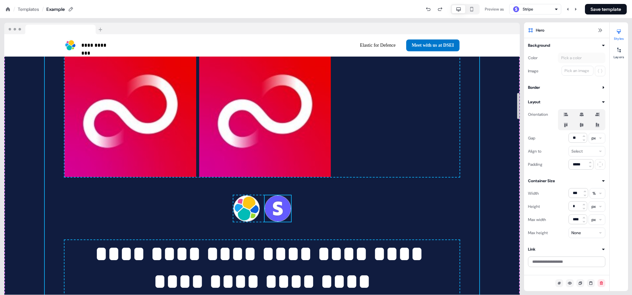
click at [287, 196] on div at bounding box center [278, 209] width 26 height 26
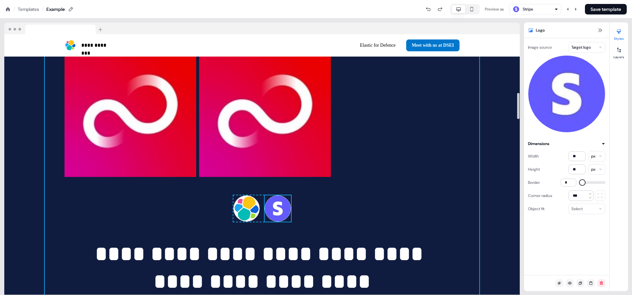
click at [389, 206] on div "**********" at bounding box center [262, 200] width 435 height 363
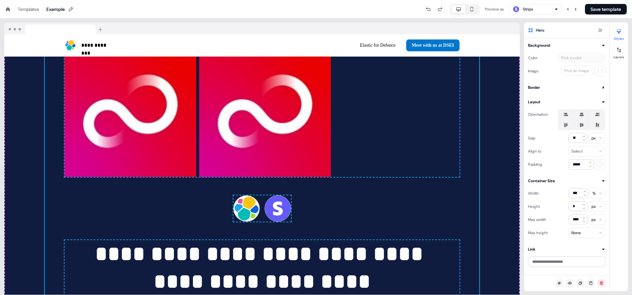
click at [582, 112] on icon at bounding box center [582, 114] width 8 height 5
click at [582, 112] on button "button" at bounding box center [581, 114] width 5 height 5
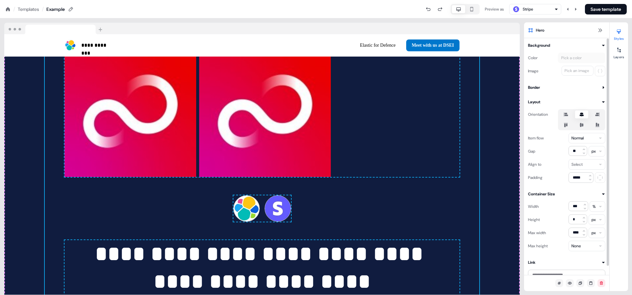
click at [581, 125] on icon at bounding box center [582, 125] width 4 height 4
click at [581, 125] on button "button" at bounding box center [581, 125] width 5 height 5
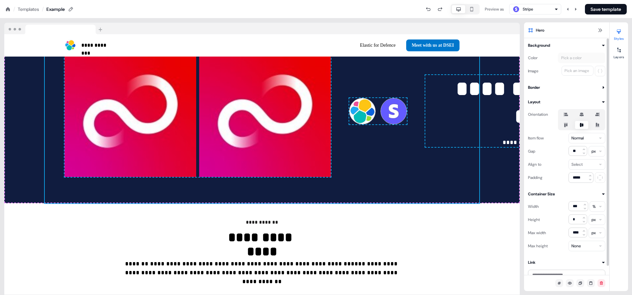
scroll to position [613, 0]
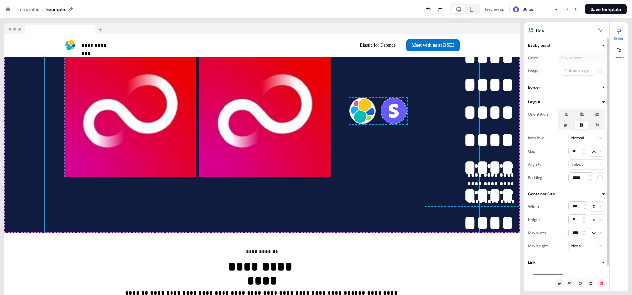
click at [580, 114] on icon at bounding box center [582, 114] width 8 height 5
click at [580, 114] on button "button" at bounding box center [581, 114] width 5 height 5
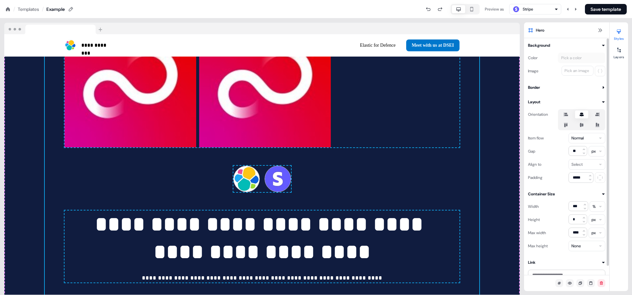
scroll to position [584, 0]
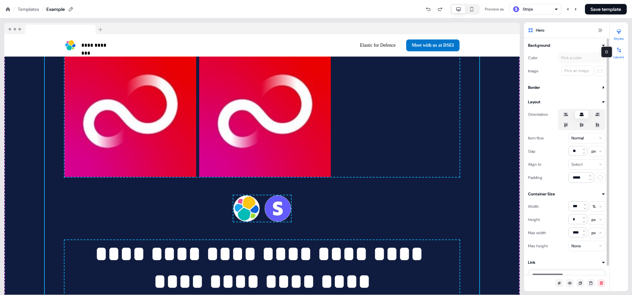
click at [619, 48] on icon at bounding box center [619, 49] width 5 height 5
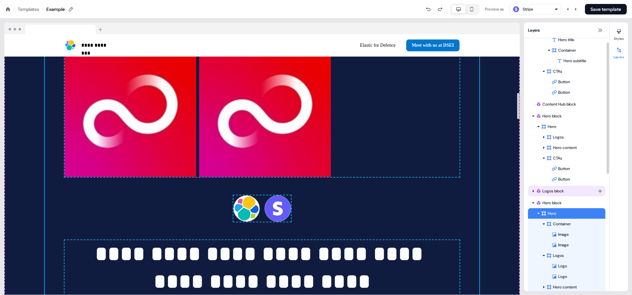
scroll to position [85, 0]
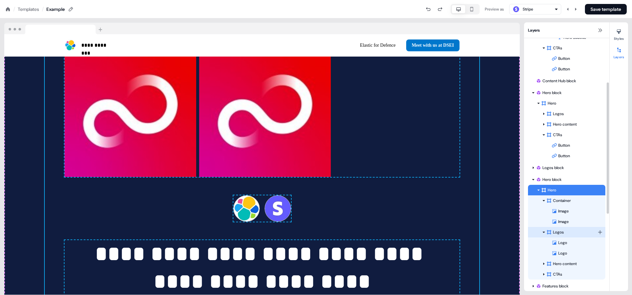
click at [568, 236] on div "Logos" at bounding box center [566, 232] width 77 height 11
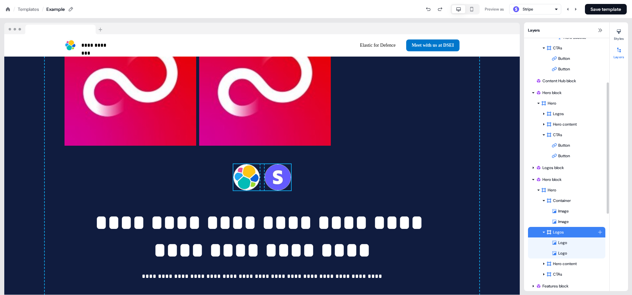
scroll to position [628, 0]
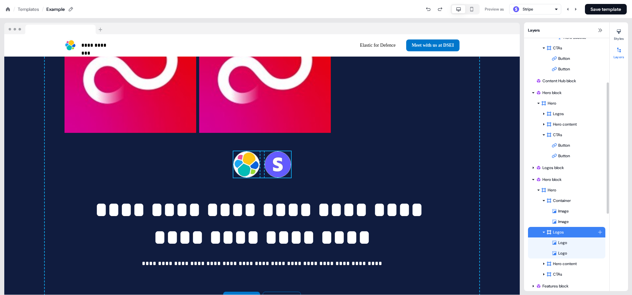
click at [568, 236] on div "Logos" at bounding box center [566, 232] width 77 height 11
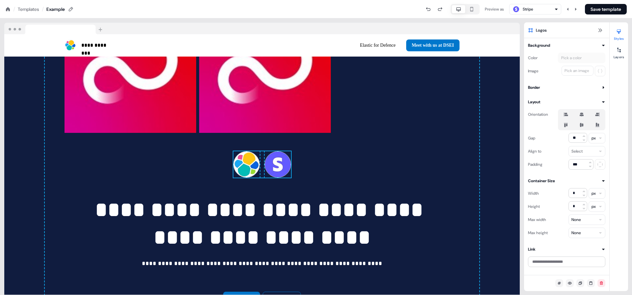
click at [585, 123] on icon at bounding box center [582, 125] width 8 height 5
click at [585, 123] on button "button" at bounding box center [581, 125] width 5 height 5
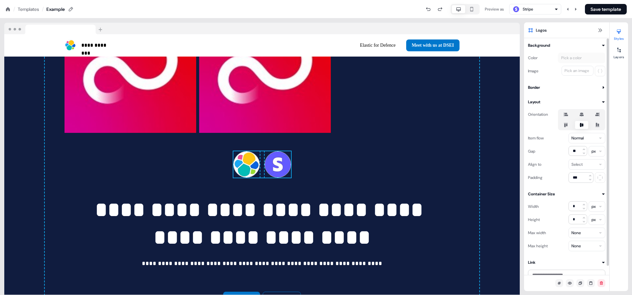
click at [582, 119] on div at bounding box center [581, 119] width 47 height 21
click at [582, 114] on icon at bounding box center [582, 115] width 4 height 4
click at [582, 114] on button "button" at bounding box center [581, 114] width 5 height 5
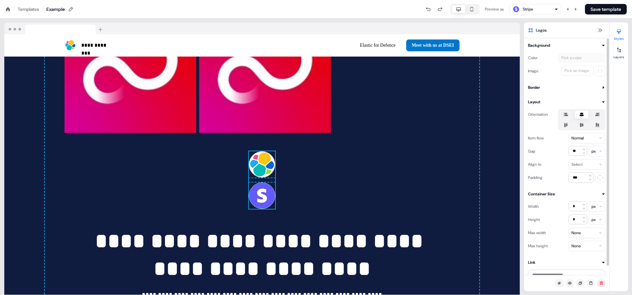
click at [565, 125] on icon at bounding box center [566, 125] width 4 height 4
click at [565, 125] on button "button" at bounding box center [565, 125] width 5 height 5
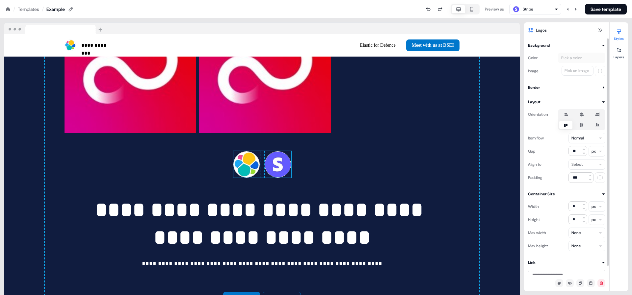
click at [581, 124] on icon at bounding box center [582, 125] width 4 height 4
click at [581, 124] on button "button" at bounding box center [581, 125] width 5 height 5
click at [581, 116] on icon at bounding box center [582, 115] width 4 height 4
click at [581, 116] on button "button" at bounding box center [581, 114] width 5 height 5
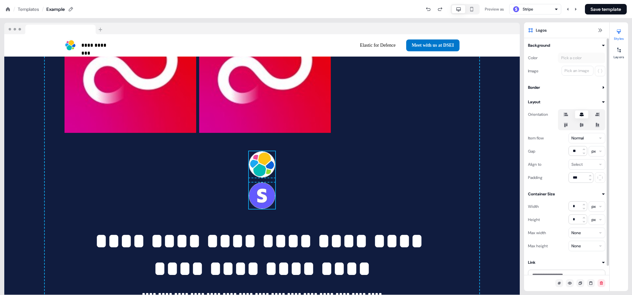
click at [581, 122] on label at bounding box center [581, 125] width 13 height 8
click at [581, 123] on button "button" at bounding box center [581, 125] width 5 height 5
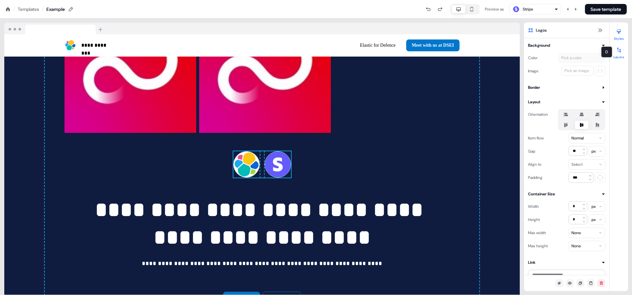
click at [621, 52] on icon at bounding box center [620, 50] width 4 height 5
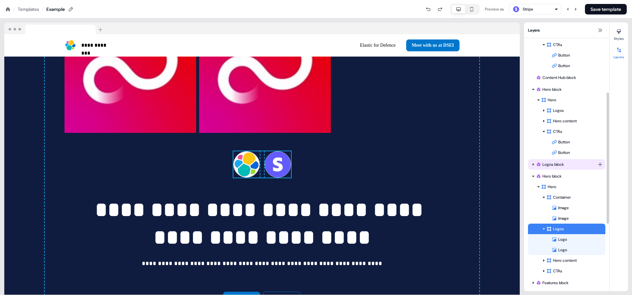
scroll to position [104, 0]
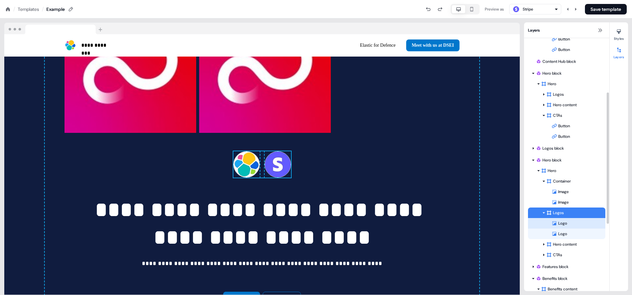
click at [564, 223] on div "Logo" at bounding box center [579, 223] width 54 height 7
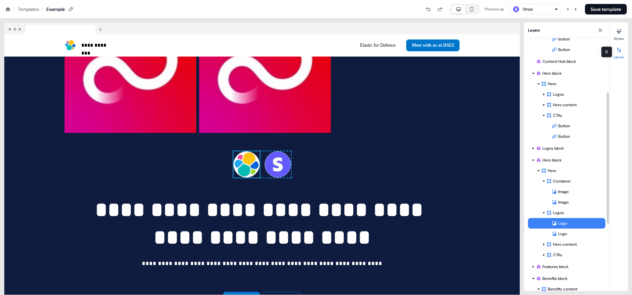
click at [619, 45] on div at bounding box center [619, 50] width 11 height 11
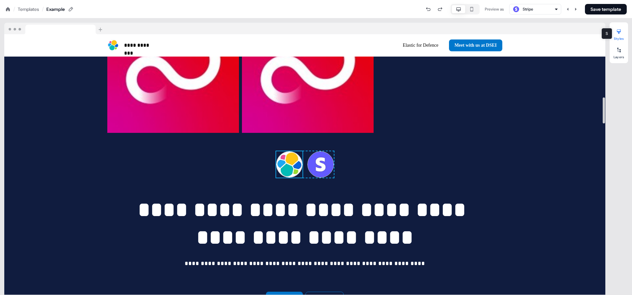
click at [618, 37] on button "Styles" at bounding box center [619, 33] width 18 height 14
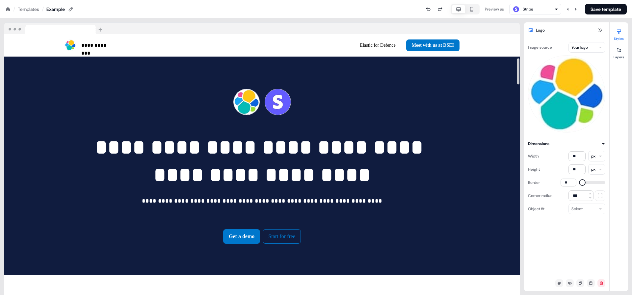
scroll to position [0, 0]
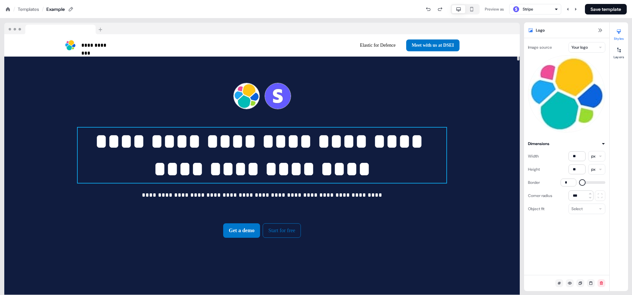
click at [251, 157] on p "**********" at bounding box center [262, 155] width 369 height 55
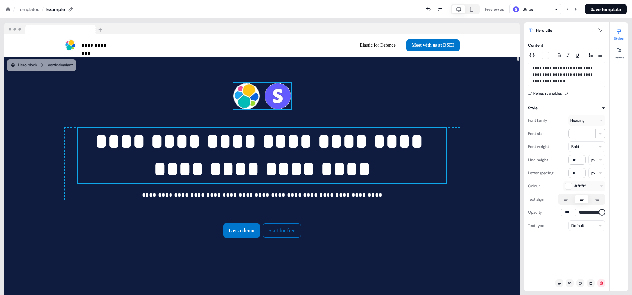
click at [260, 99] on div "To pick up a draggable item, press the space bar. While dragging, use the arrow…" at bounding box center [262, 96] width 58 height 26
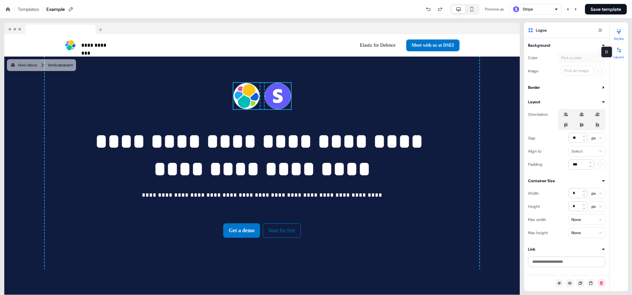
click at [624, 49] on div at bounding box center [619, 50] width 11 height 11
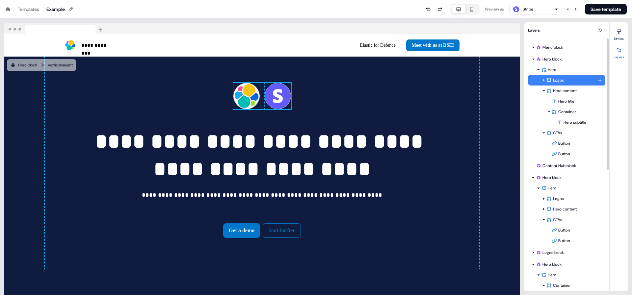
click at [576, 83] on div "Logos" at bounding box center [572, 80] width 51 height 7
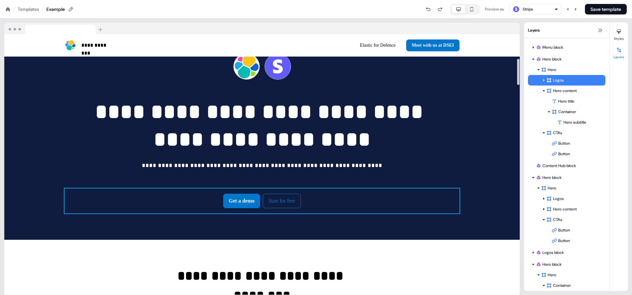
scroll to position [248, 0]
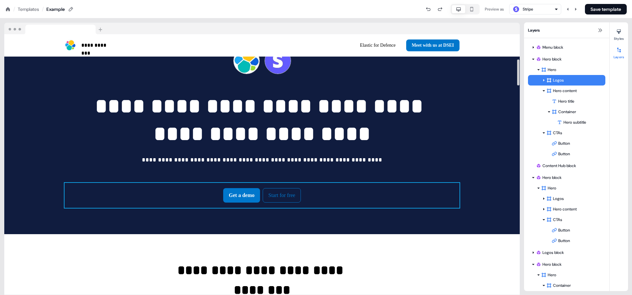
click at [400, 189] on div "Get a demo Start for free To pick up a draggable item, press the space bar. Whi…" at bounding box center [262, 195] width 395 height 25
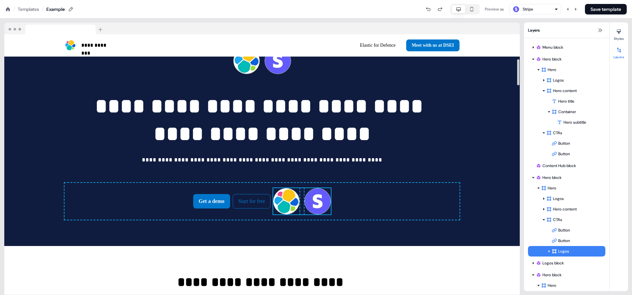
click at [412, 187] on div "Get a demo Start for free To pick up a draggable item, press the space bar. Whi…" at bounding box center [262, 201] width 395 height 37
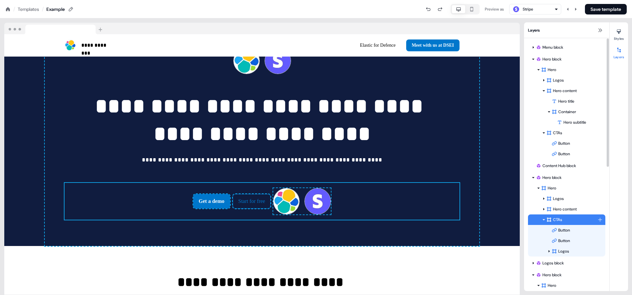
click at [561, 220] on div "CTAs" at bounding box center [572, 220] width 51 height 7
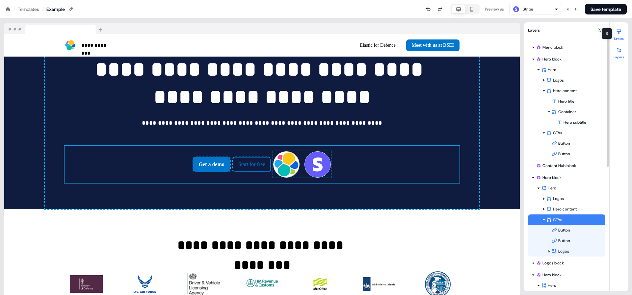
click at [625, 35] on button "Styles" at bounding box center [619, 33] width 18 height 14
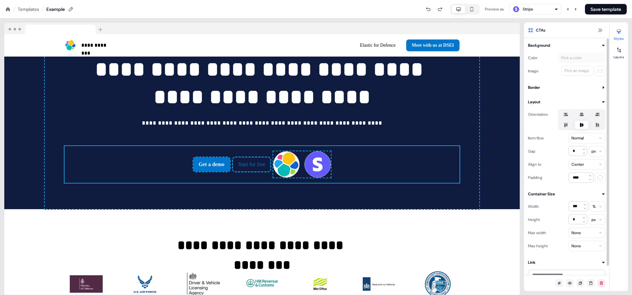
click at [582, 113] on icon at bounding box center [582, 115] width 4 height 4
click at [582, 113] on button "button" at bounding box center [581, 114] width 5 height 5
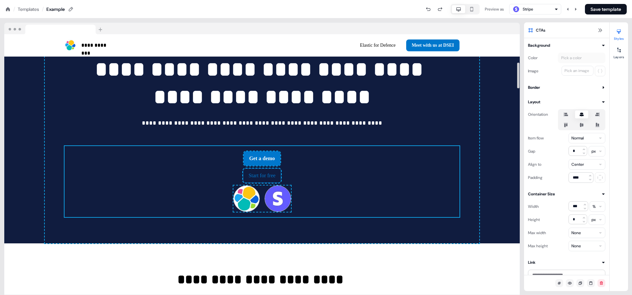
click at [412, 193] on div "Get a demo Start for free To pick up a draggable item, press the space bar. Whi…" at bounding box center [262, 181] width 395 height 71
click at [305, 172] on div "Get a demo Start for free To pick up a draggable item, press the space bar. Whi…" at bounding box center [262, 181] width 395 height 71
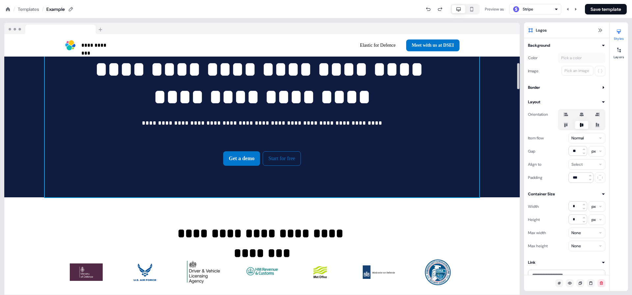
click at [449, 180] on div "**********" at bounding box center [262, 91] width 435 height 213
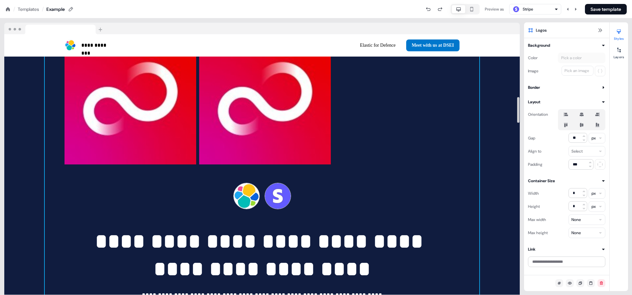
scroll to position [576, 0]
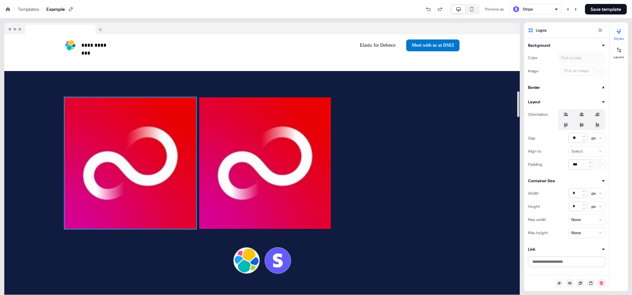
click at [163, 150] on img at bounding box center [131, 163] width 132 height 132
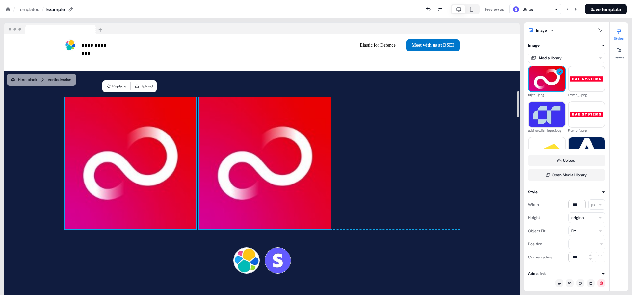
click at [231, 160] on img at bounding box center [265, 163] width 132 height 132
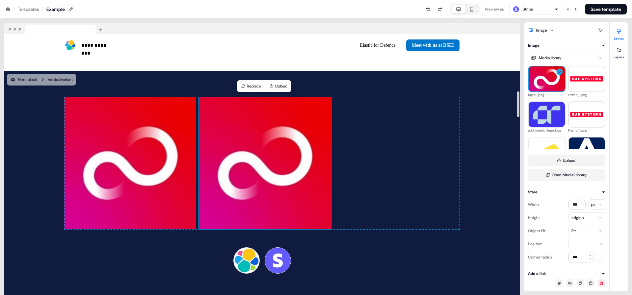
click at [315, 174] on img at bounding box center [265, 163] width 132 height 132
click at [381, 172] on div "To pick up a draggable item, press the space bar. While dragging, use the arrow…" at bounding box center [262, 163] width 395 height 132
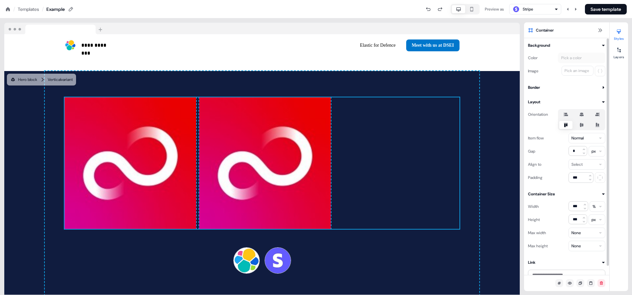
click at [598, 115] on icon at bounding box center [598, 115] width 4 height 4
click at [598, 115] on button "button" at bounding box center [597, 114] width 5 height 5
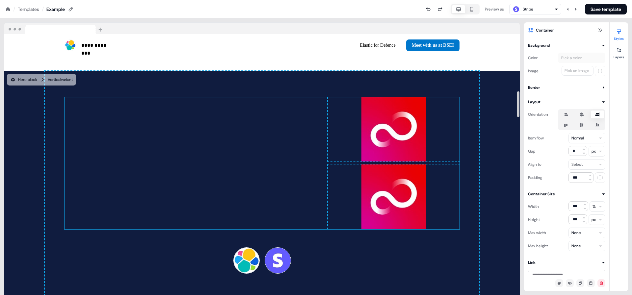
click at [349, 142] on img at bounding box center [394, 129] width 132 height 65
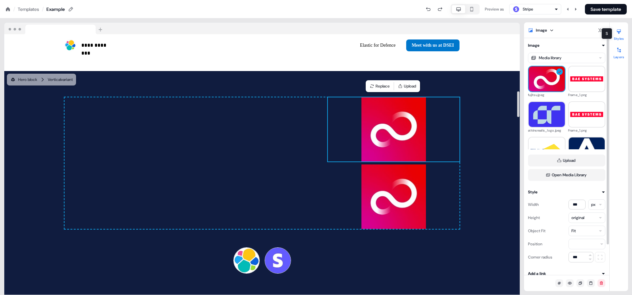
click at [622, 47] on div at bounding box center [619, 50] width 11 height 11
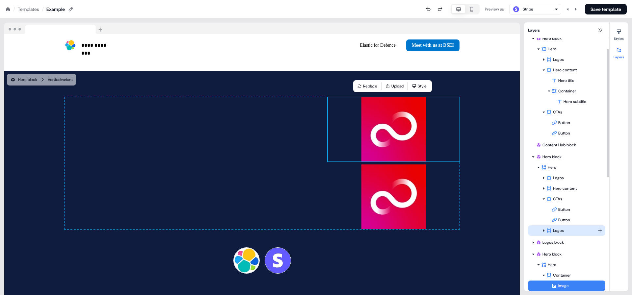
scroll to position [57, 0]
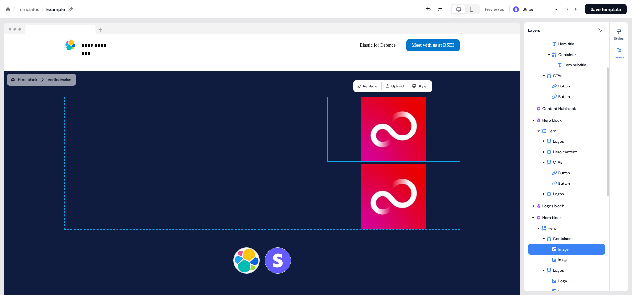
click at [568, 247] on div "Image" at bounding box center [579, 249] width 54 height 7
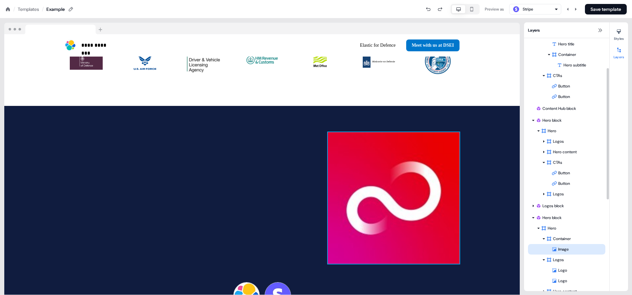
click at [568, 247] on div "Image" at bounding box center [579, 249] width 54 height 7
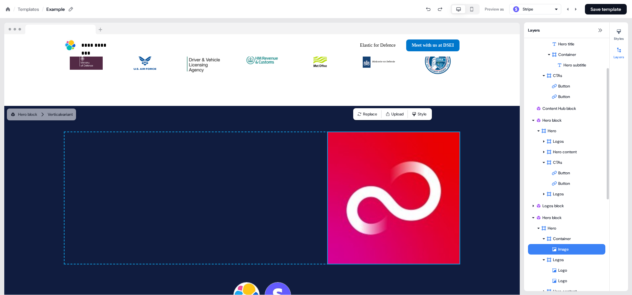
scroll to position [575, 0]
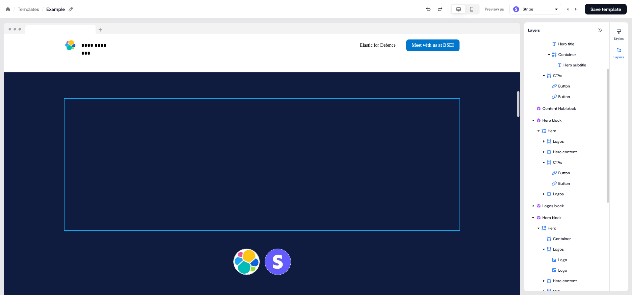
click at [332, 145] on div "To pick up a draggable item, press the space bar. While dragging, use the arrow…" at bounding box center [262, 165] width 395 height 132
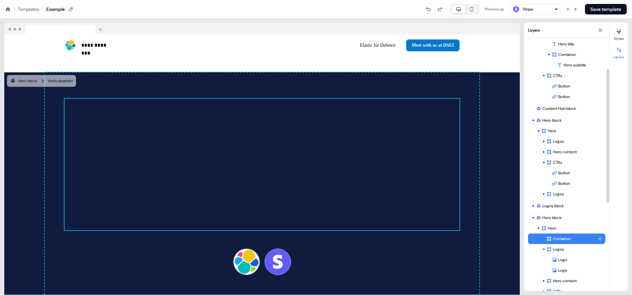
click at [601, 0] on html "**********" at bounding box center [316, 0] width 632 height 0
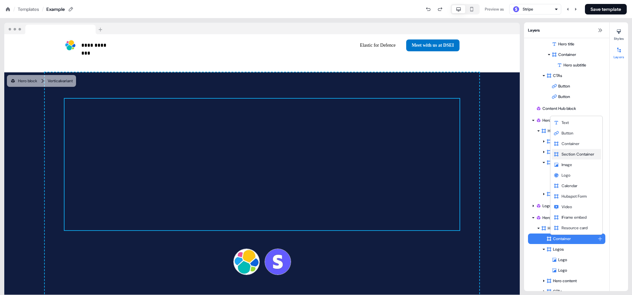
click at [574, 158] on div "Section Container" at bounding box center [576, 154] width 49 height 11
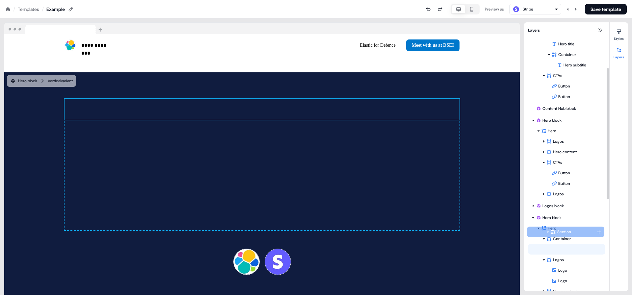
drag, startPoint x: 559, startPoint y: 249, endPoint x: 558, endPoint y: 233, distance: 16.2
click at [558, 244] on div "Section Section To pick up a draggable item, press the space bar. While draggin…" at bounding box center [566, 249] width 77 height 11
drag, startPoint x: 544, startPoint y: 239, endPoint x: 565, endPoint y: 239, distance: 21.4
click at [565, 239] on div "Container Logos Logo Logo To pick up a draggable item, press the space bar. Whi…" at bounding box center [566, 265] width 77 height 63
click at [544, 239] on icon at bounding box center [543, 239] width 1 height 2
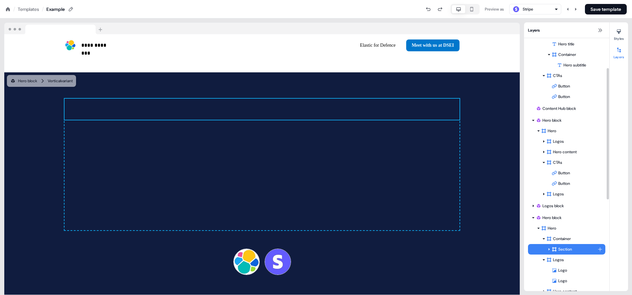
click at [562, 254] on div "Section" at bounding box center [566, 249] width 77 height 11
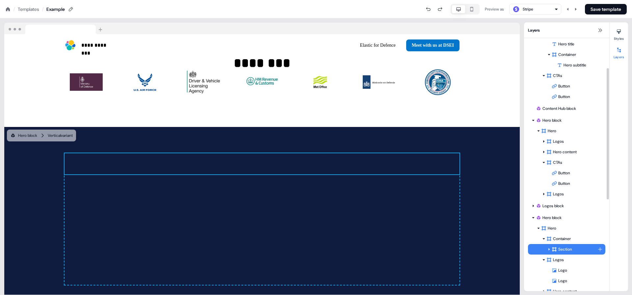
scroll to position [520, 0]
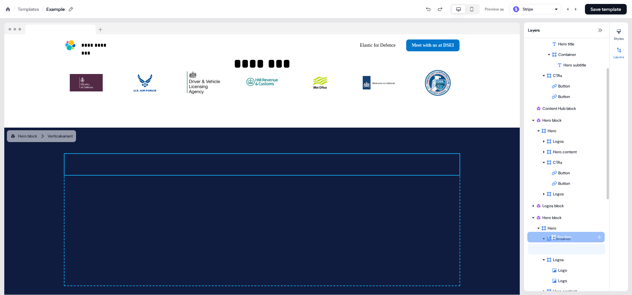
drag, startPoint x: 562, startPoint y: 254, endPoint x: 560, endPoint y: 237, distance: 16.3
click at [560, 244] on div "Section Section To pick up a draggable item, press the space bar. While draggin…" at bounding box center [566, 249] width 77 height 11
click at [559, 236] on div "Container" at bounding box center [572, 239] width 51 height 7
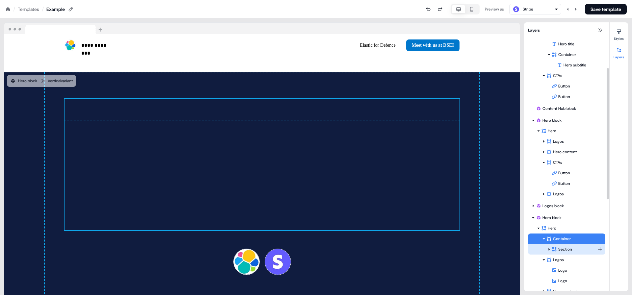
click at [563, 253] on div "Section" at bounding box center [566, 249] width 77 height 11
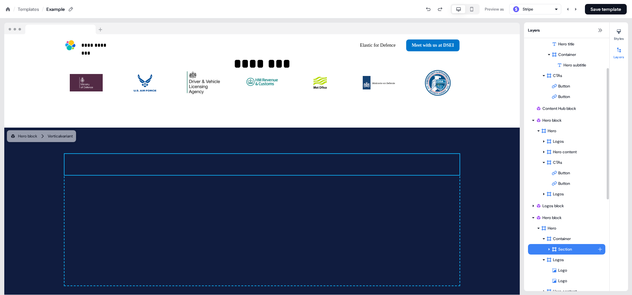
click at [580, 255] on div "Logos" at bounding box center [566, 260] width 77 height 11
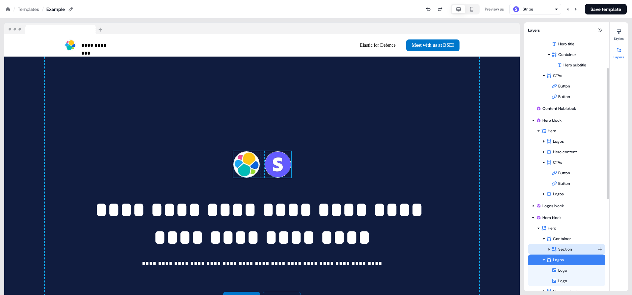
click at [574, 251] on div "Section" at bounding box center [575, 249] width 46 height 7
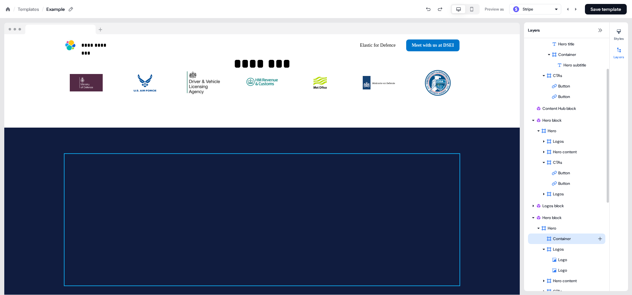
click at [559, 239] on div "Container" at bounding box center [572, 239] width 51 height 7
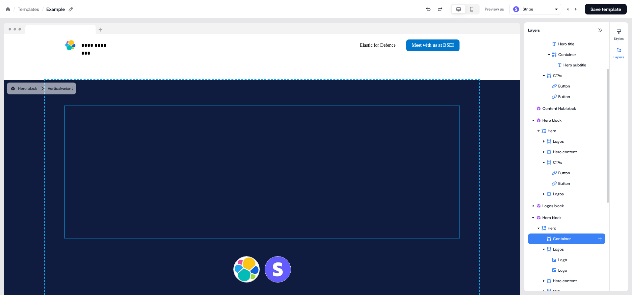
scroll to position [575, 0]
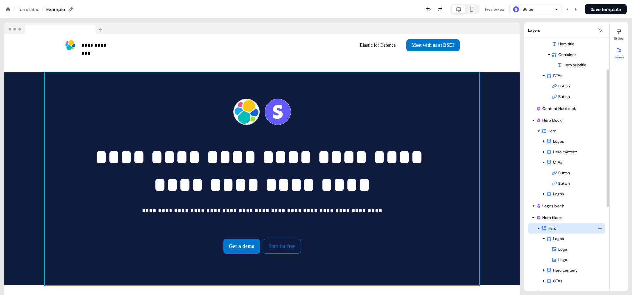
click at [563, 231] on div "Hero" at bounding box center [569, 228] width 56 height 7
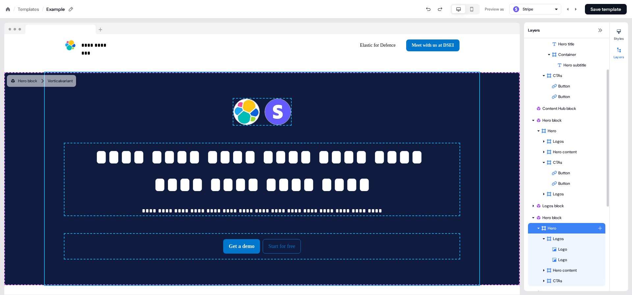
scroll to position [589, 0]
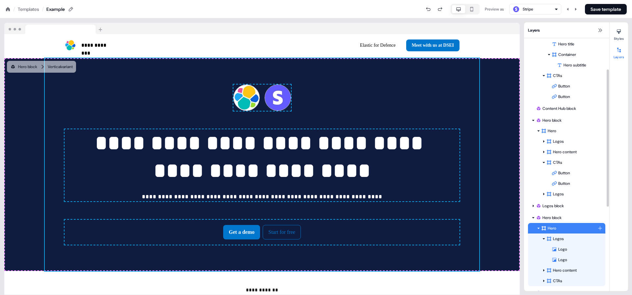
click at [598, 0] on html "**********" at bounding box center [316, 0] width 632 height 0
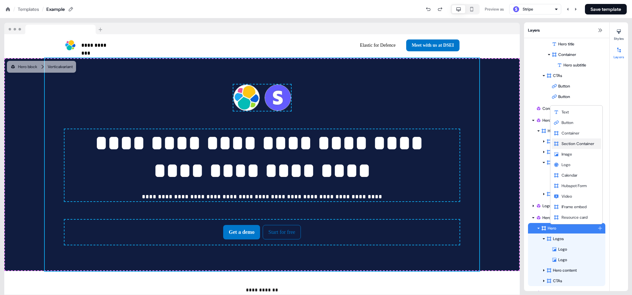
click at [573, 147] on div "Section Container" at bounding box center [576, 144] width 49 height 11
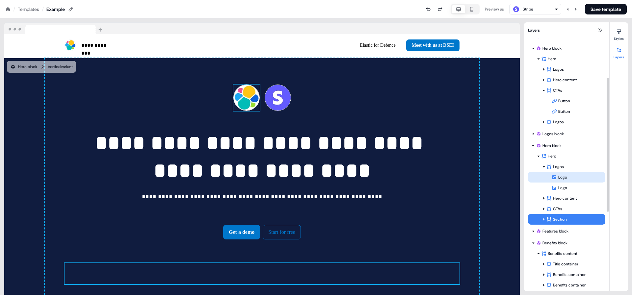
scroll to position [170, 0]
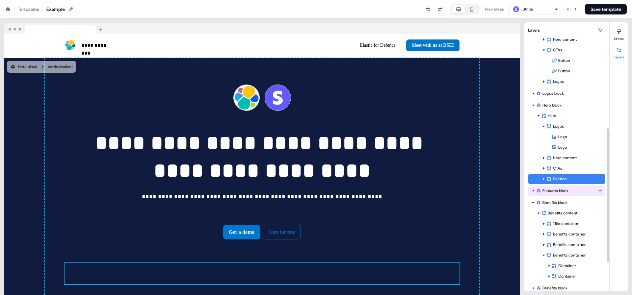
click at [551, 188] on div "Features block" at bounding box center [567, 191] width 62 height 7
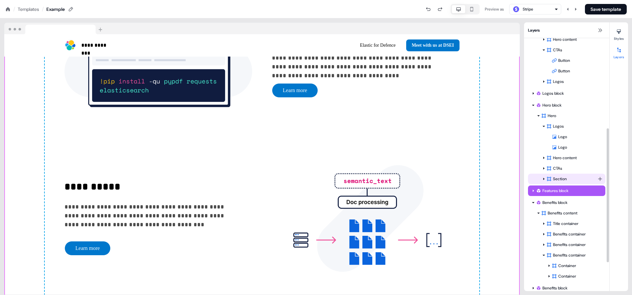
click at [558, 177] on div "Section" at bounding box center [572, 179] width 51 height 7
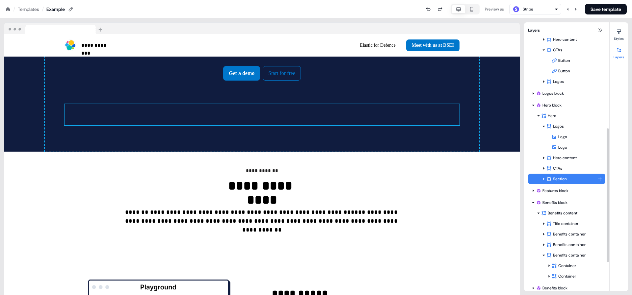
scroll to position [699, 0]
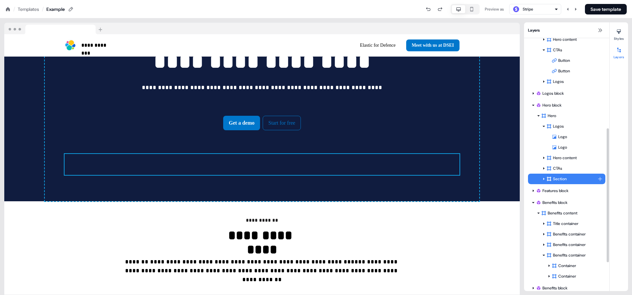
click at [601, 0] on html "**********" at bounding box center [316, 0] width 632 height 0
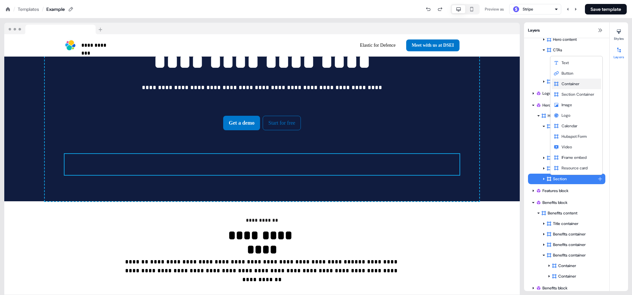
click at [569, 83] on span "Container" at bounding box center [571, 83] width 18 height 5
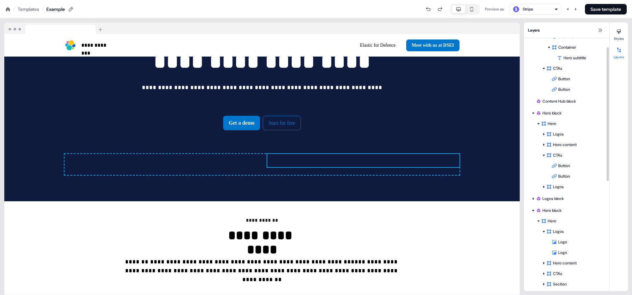
scroll to position [79, 0]
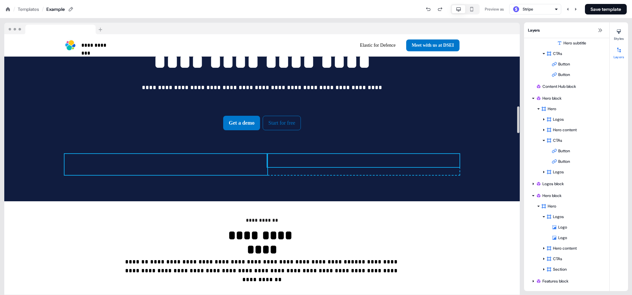
click at [220, 163] on div "To pick up a draggable item, press the space bar. While dragging, use the arrow…" at bounding box center [166, 164] width 203 height 21
click at [387, 157] on div "To pick up a draggable item, press the space bar. While dragging, use the arrow…" at bounding box center [363, 160] width 192 height 13
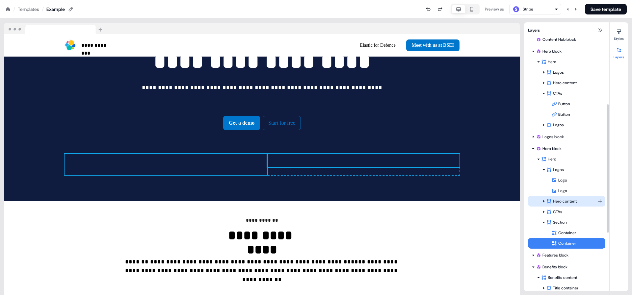
scroll to position [139, 0]
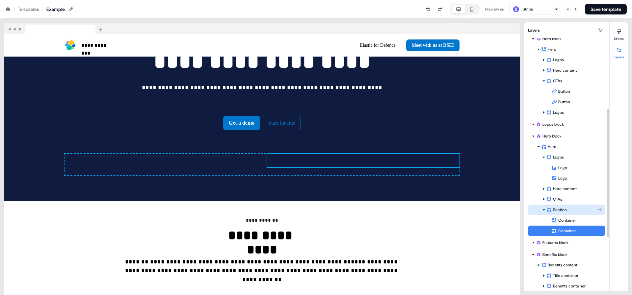
click at [558, 210] on div "Section" at bounding box center [572, 210] width 51 height 7
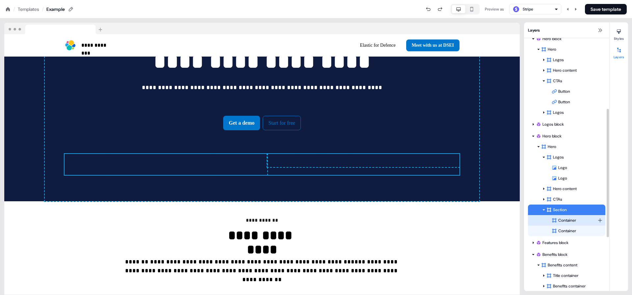
click at [560, 219] on div "Container" at bounding box center [575, 220] width 46 height 7
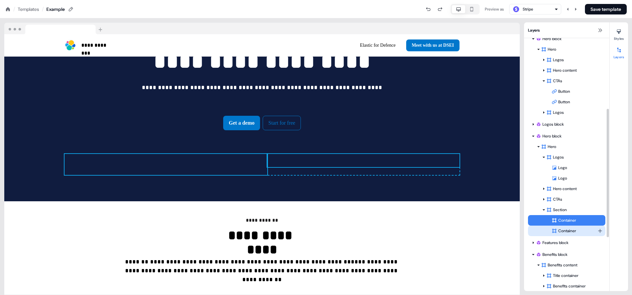
click at [564, 228] on div "Container" at bounding box center [575, 231] width 46 height 7
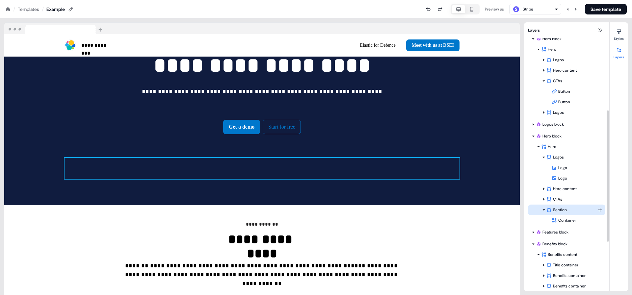
click at [567, 207] on div "Section" at bounding box center [572, 210] width 51 height 7
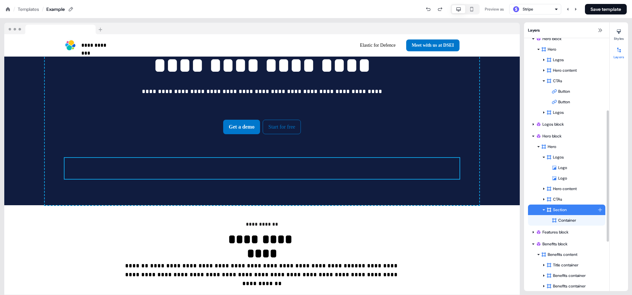
scroll to position [699, 0]
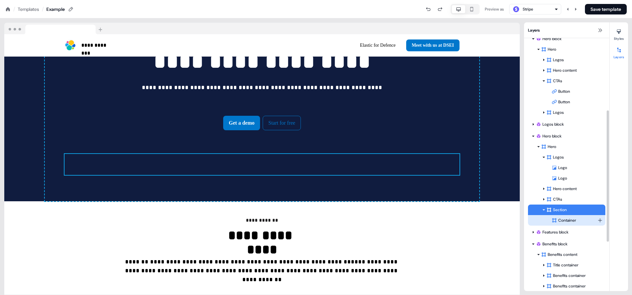
click at [566, 217] on div "Container" at bounding box center [575, 220] width 46 height 7
click at [561, 209] on div "Section" at bounding box center [572, 210] width 51 height 7
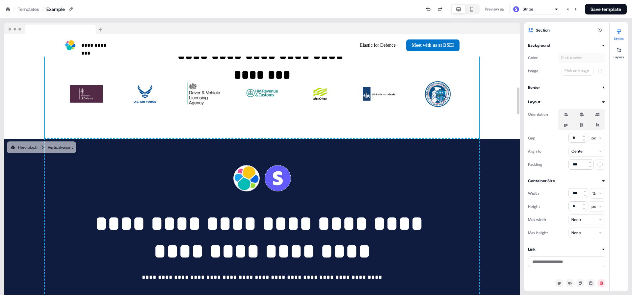
scroll to position [515, 0]
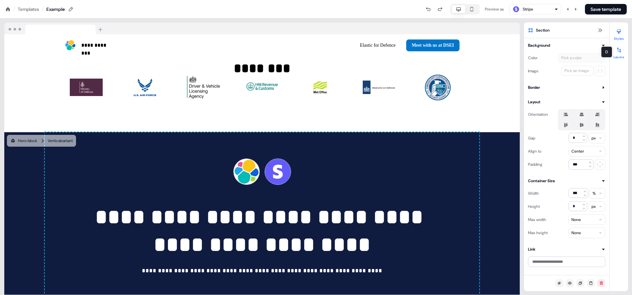
click at [623, 51] on div at bounding box center [619, 50] width 11 height 11
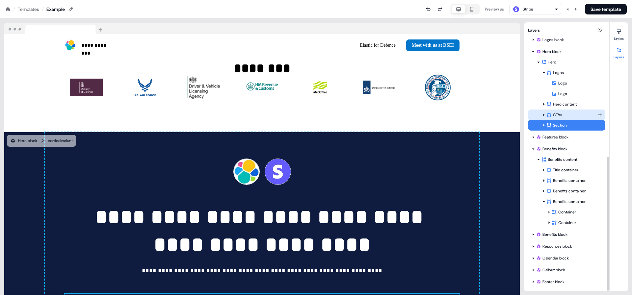
scroll to position [224, 0]
click at [544, 114] on div "Logos Logo Logo To pick up a draggable item, press the space bar. While draggin…" at bounding box center [566, 99] width 77 height 63
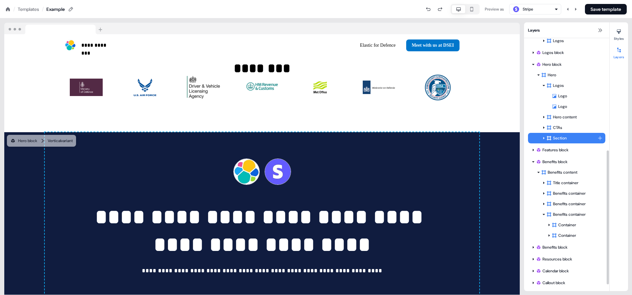
scroll to position [206, 0]
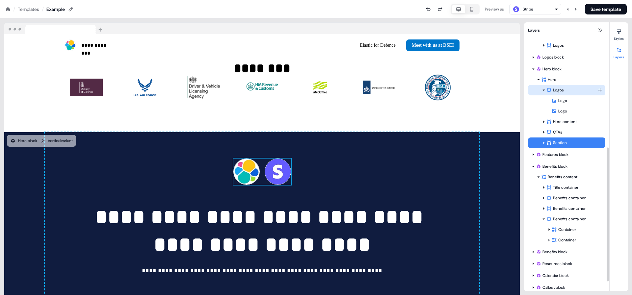
click at [544, 89] on div "Logos" at bounding box center [566, 90] width 77 height 11
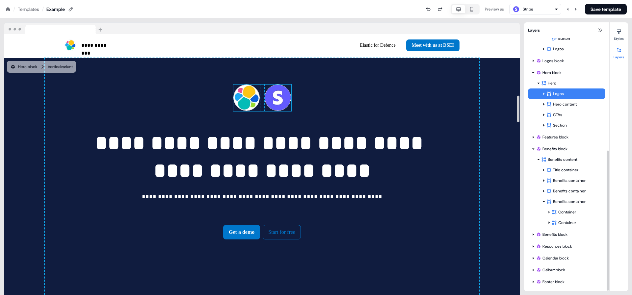
scroll to position [602, 0]
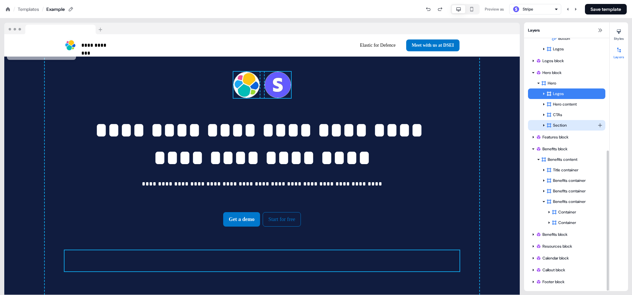
click at [573, 126] on div "Section" at bounding box center [572, 125] width 51 height 7
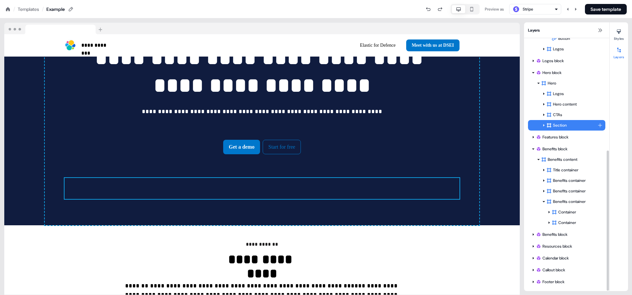
scroll to position [699, 0]
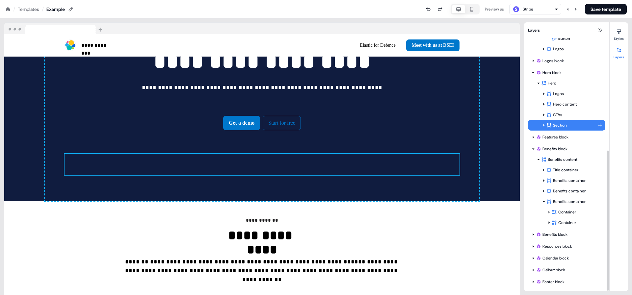
click at [599, 0] on html "**********" at bounding box center [316, 0] width 632 height 0
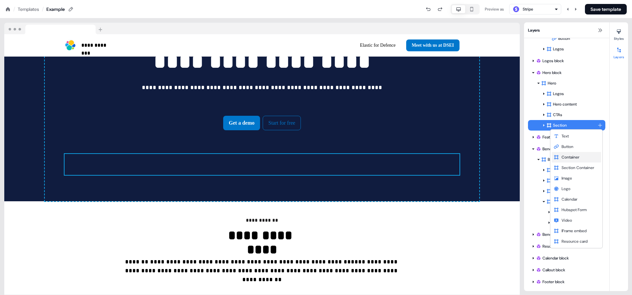
click at [577, 160] on div "Container" at bounding box center [576, 157] width 49 height 11
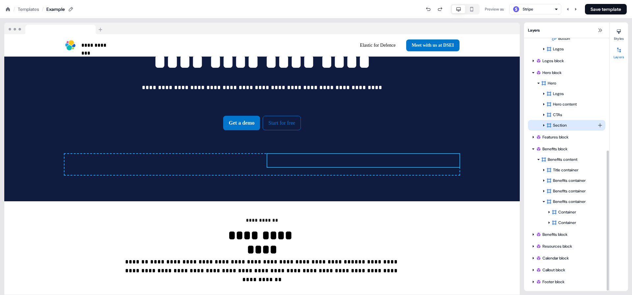
click at [545, 124] on icon at bounding box center [543, 125] width 3 height 3
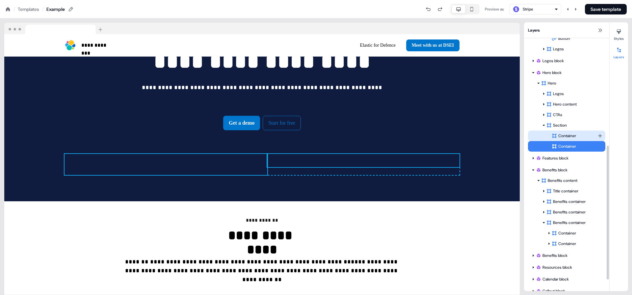
click at [572, 134] on div "Container" at bounding box center [575, 136] width 46 height 7
click at [569, 144] on div "Container" at bounding box center [575, 146] width 46 height 7
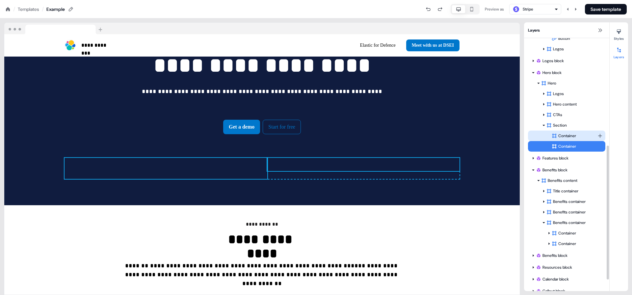
click at [561, 139] on div "Container" at bounding box center [566, 136] width 77 height 11
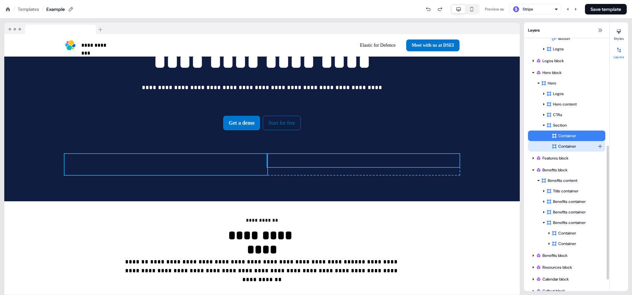
click at [562, 142] on div "Container" at bounding box center [566, 146] width 77 height 11
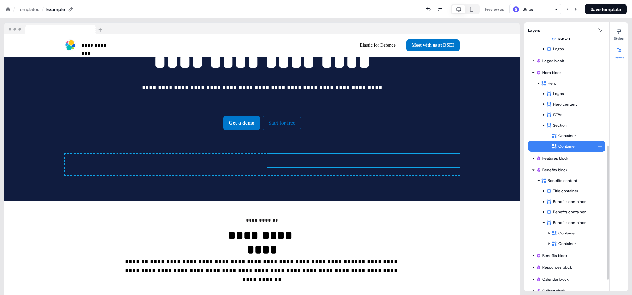
scroll to position [695, 0]
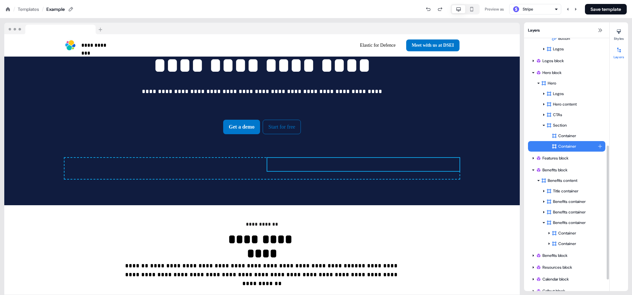
click at [562, 142] on div "Container" at bounding box center [566, 146] width 77 height 11
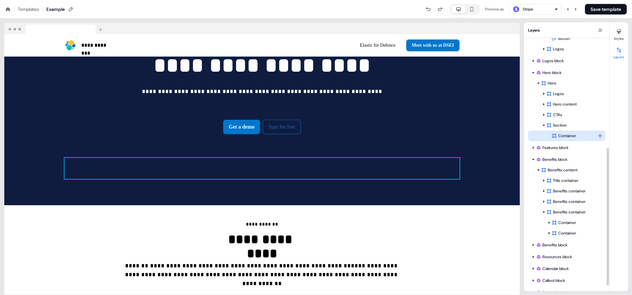
click at [563, 139] on div "Container" at bounding box center [566, 136] width 77 height 11
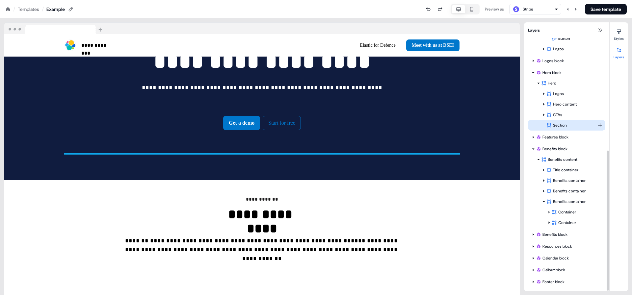
click at [561, 128] on div "Section" at bounding box center [572, 125] width 51 height 7
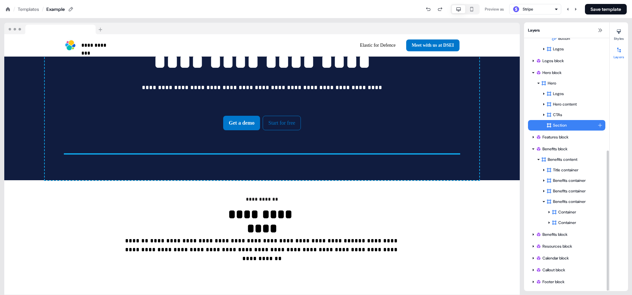
scroll to position [688, 0]
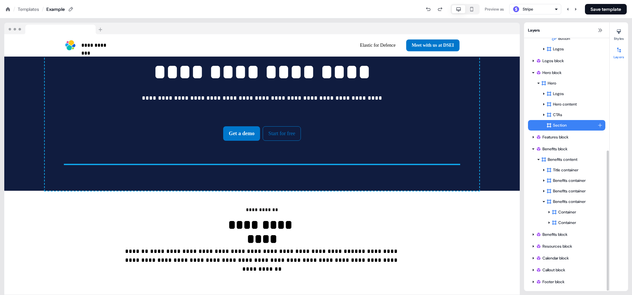
click at [599, 0] on html "**********" at bounding box center [316, 0] width 632 height 0
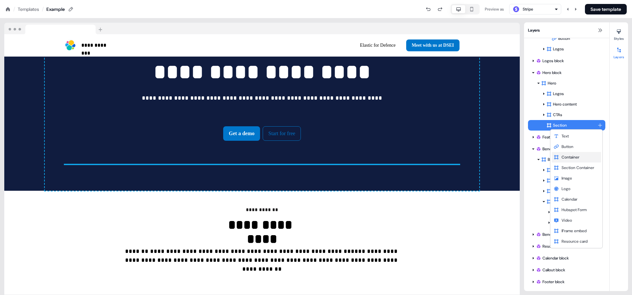
click at [573, 156] on span "Container" at bounding box center [571, 157] width 18 height 5
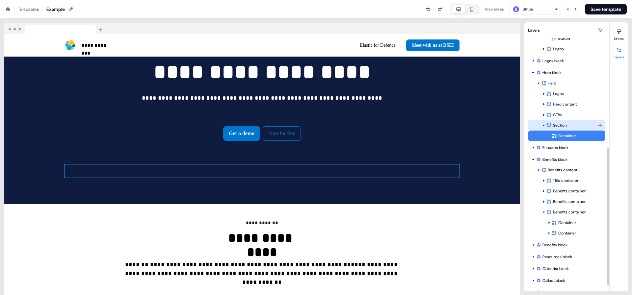
click at [558, 129] on div "Section" at bounding box center [566, 125] width 77 height 11
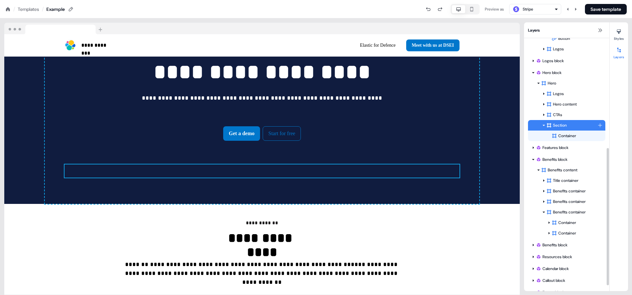
scroll to position [695, 0]
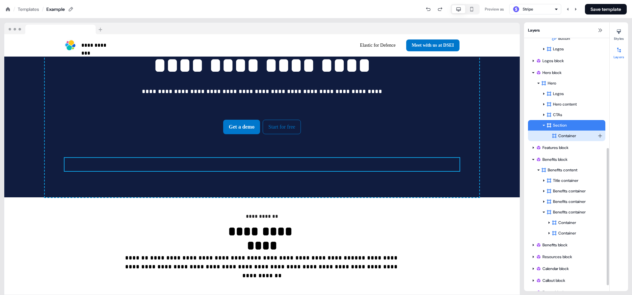
click at [559, 132] on div "Container" at bounding box center [566, 136] width 77 height 11
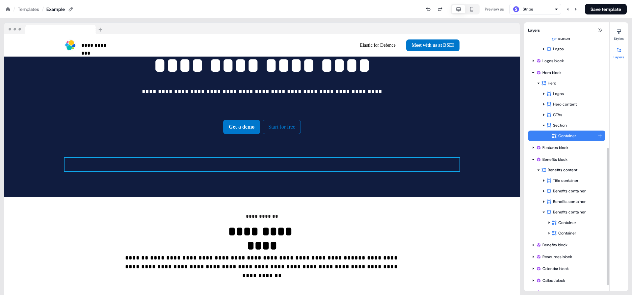
click at [598, 0] on html "**********" at bounding box center [316, 0] width 632 height 0
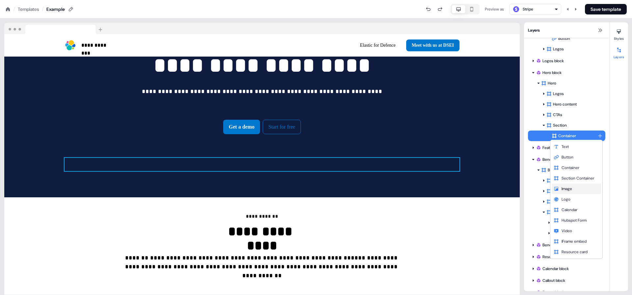
click at [565, 190] on span "Image" at bounding box center [567, 188] width 11 height 5
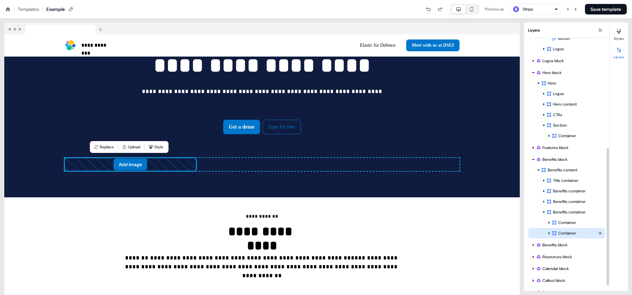
click at [548, 233] on icon at bounding box center [549, 233] width 3 height 3
click at [562, 241] on icon at bounding box center [559, 243] width 5 height 5
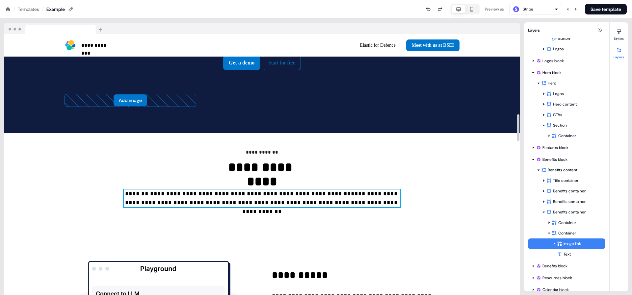
scroll to position [752, 0]
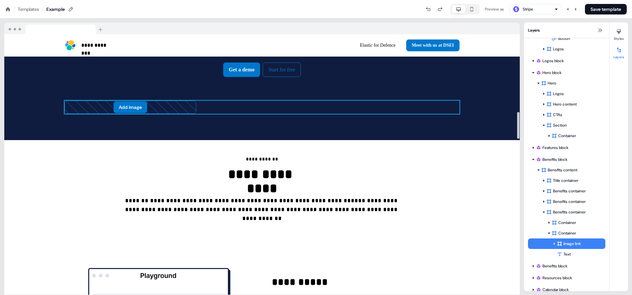
click at [246, 108] on div "Add image To pick up a draggable item, press the space bar. While dragging, use…" at bounding box center [262, 107] width 395 height 13
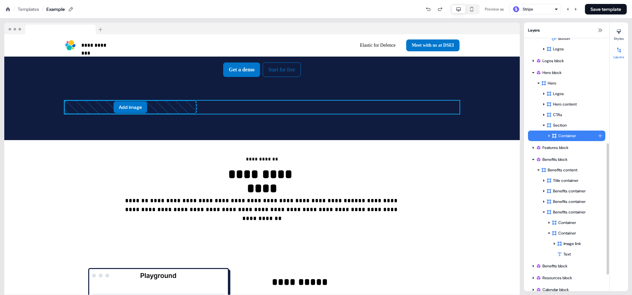
click at [550, 137] on icon at bounding box center [549, 135] width 3 height 3
click at [574, 147] on div "Image" at bounding box center [581, 146] width 48 height 7
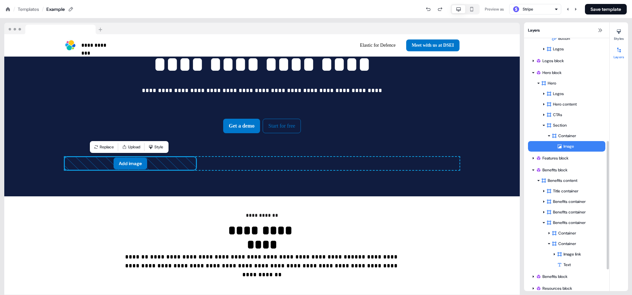
scroll to position [695, 0]
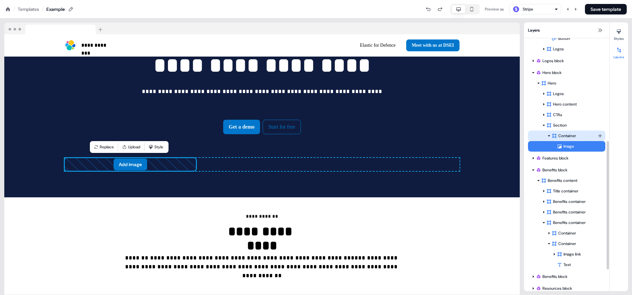
click at [562, 136] on div "Container" at bounding box center [575, 136] width 46 height 7
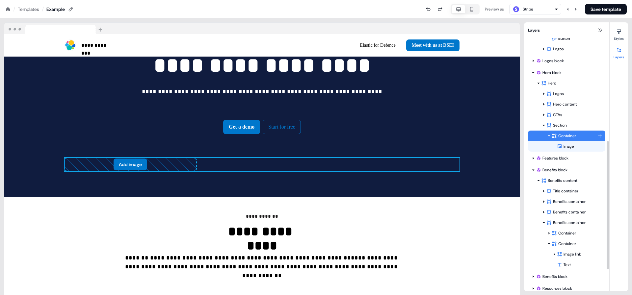
click at [601, 0] on html "**********" at bounding box center [316, 0] width 632 height 0
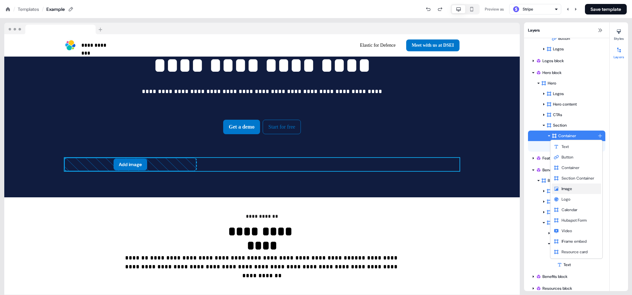
click at [578, 188] on div "Image" at bounding box center [576, 189] width 49 height 11
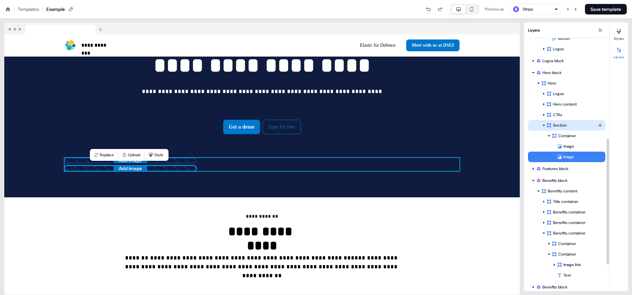
click at [564, 129] on div "Section" at bounding box center [566, 125] width 77 height 11
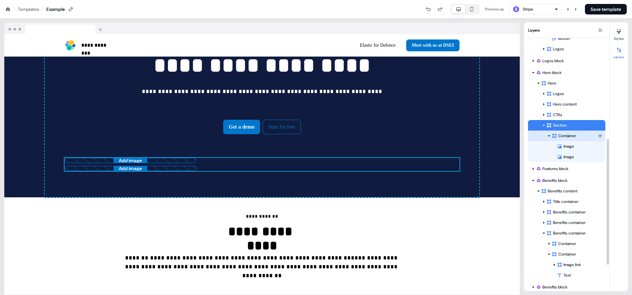
click at [564, 133] on div "Container" at bounding box center [575, 136] width 46 height 7
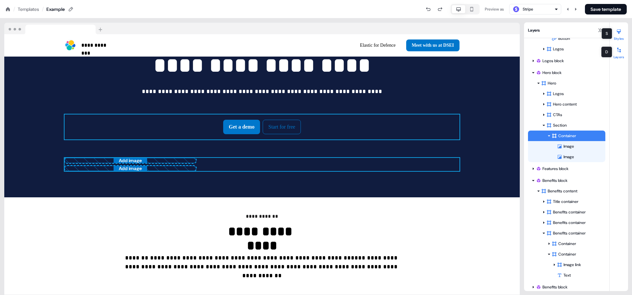
click at [621, 33] on icon at bounding box center [619, 31] width 5 height 5
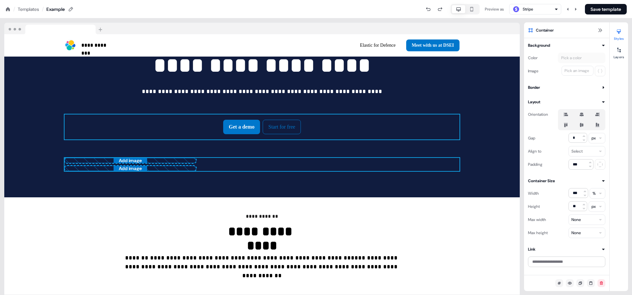
click at [570, 116] on label at bounding box center [566, 115] width 13 height 8
click at [569, 116] on button "button" at bounding box center [565, 114] width 5 height 5
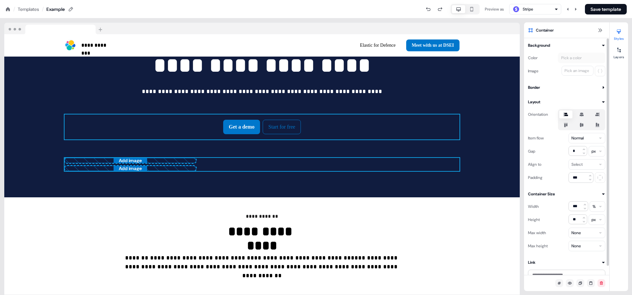
click at [563, 115] on icon at bounding box center [566, 114] width 8 height 5
click at [563, 115] on button "button" at bounding box center [565, 114] width 5 height 5
click at [583, 114] on icon at bounding box center [582, 115] width 4 height 4
click at [583, 114] on button "button" at bounding box center [581, 114] width 5 height 5
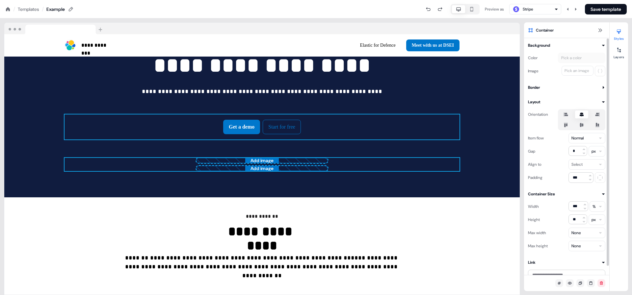
click at [566, 126] on icon at bounding box center [566, 125] width 4 height 4
click at [566, 126] on button "button" at bounding box center [565, 125] width 5 height 5
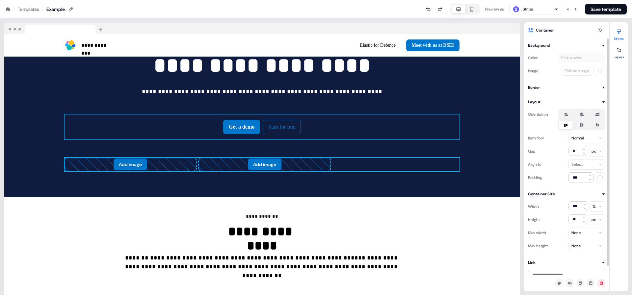
click at [587, 126] on label at bounding box center [581, 125] width 13 height 8
click at [585, 126] on button "button" at bounding box center [581, 125] width 5 height 5
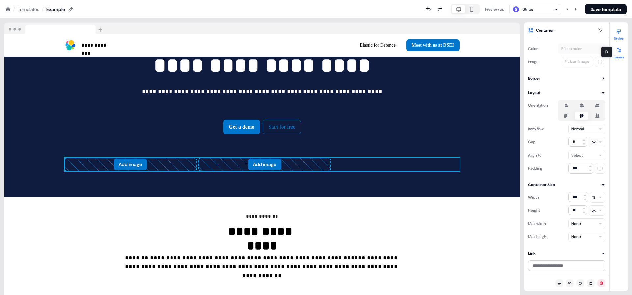
click at [618, 53] on div at bounding box center [619, 50] width 11 height 11
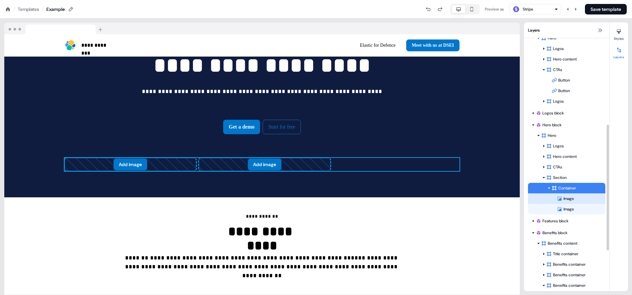
scroll to position [180, 0]
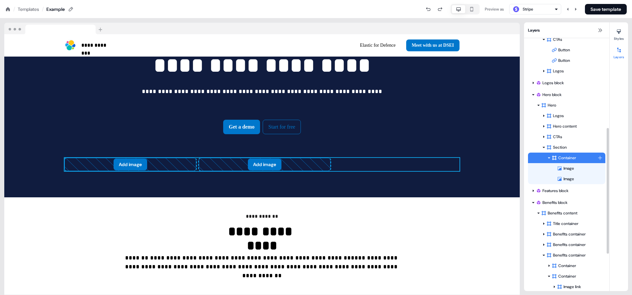
click at [572, 158] on div "Container" at bounding box center [575, 158] width 46 height 7
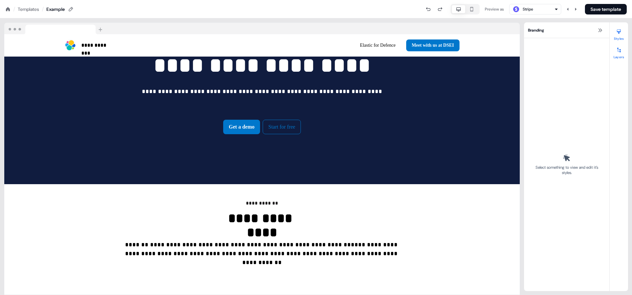
click at [618, 59] on button "Layers" at bounding box center [619, 52] width 18 height 14
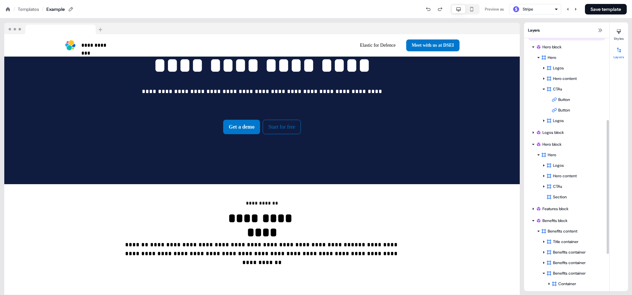
scroll to position [224, 0]
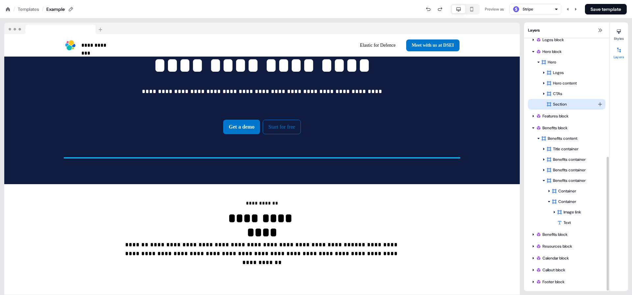
click at [554, 102] on div "Section" at bounding box center [572, 104] width 51 height 7
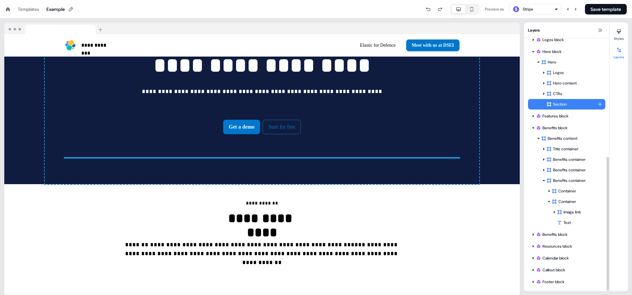
scroll to position [688, 0]
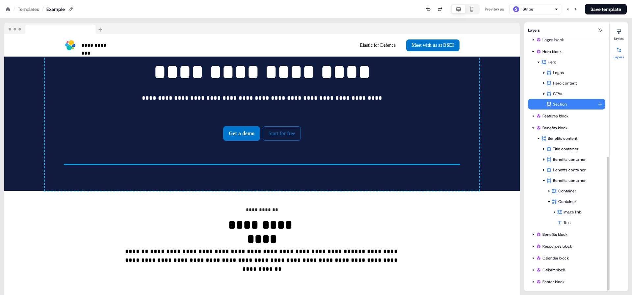
click at [602, 0] on html "**********" at bounding box center [316, 0] width 632 height 0
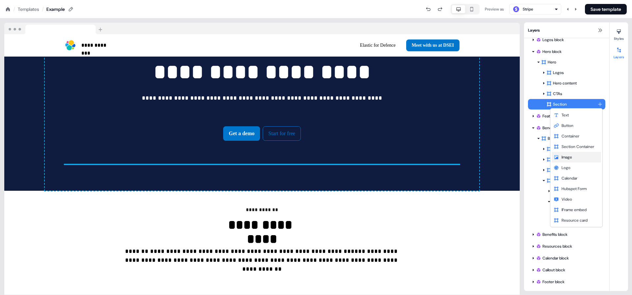
click at [576, 157] on div "Image" at bounding box center [576, 157] width 49 height 11
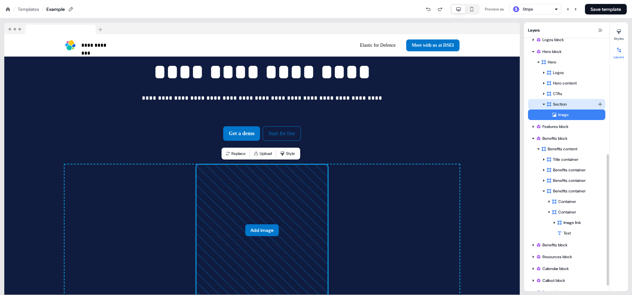
click at [570, 106] on div "Section" at bounding box center [572, 104] width 51 height 7
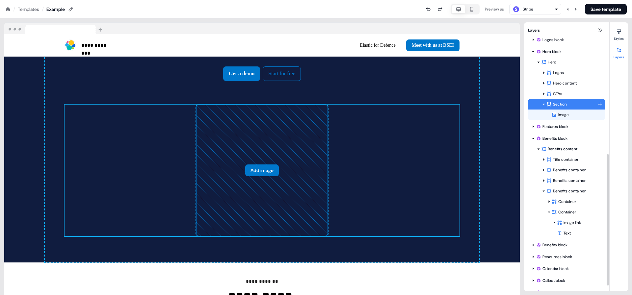
scroll to position [754, 0]
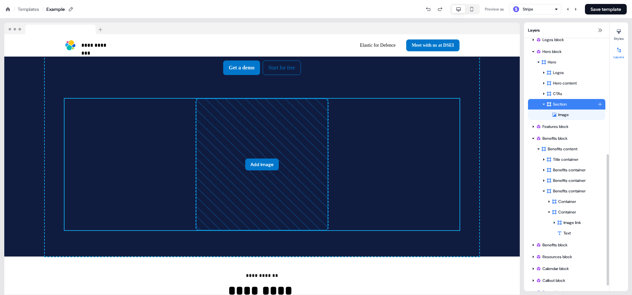
click at [601, 0] on html "**********" at bounding box center [316, 0] width 632 height 0
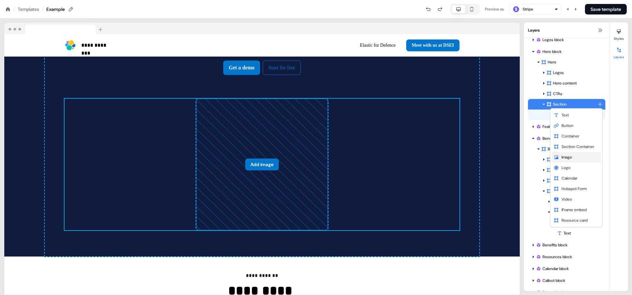
click at [567, 156] on span "Image" at bounding box center [567, 157] width 11 height 5
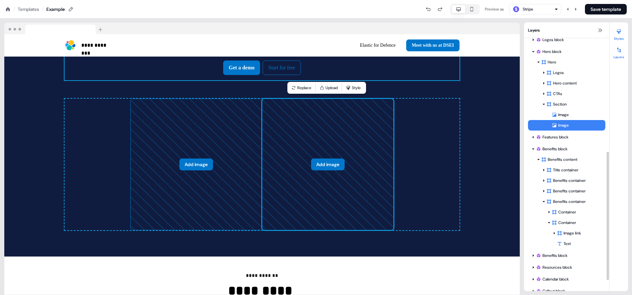
click at [624, 34] on button "Styles" at bounding box center [619, 33] width 18 height 14
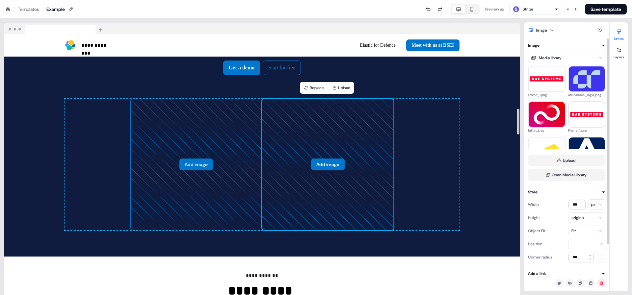
click at [453, 177] on div "Add image Add image To pick up a draggable item, press the space bar. While dra…" at bounding box center [262, 165] width 395 height 132
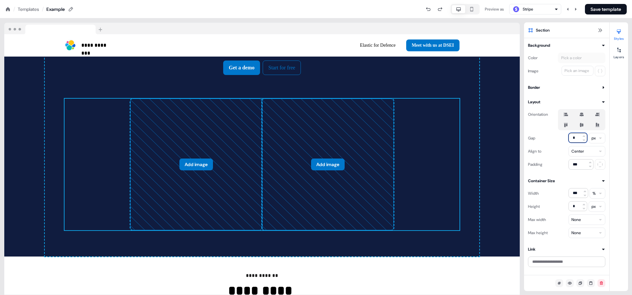
click at [570, 136] on input "*" at bounding box center [578, 138] width 19 height 10
type input "**"
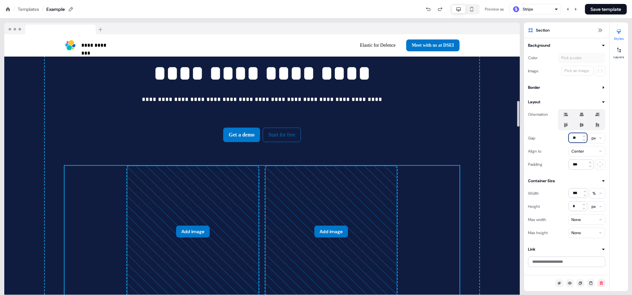
scroll to position [793, 0]
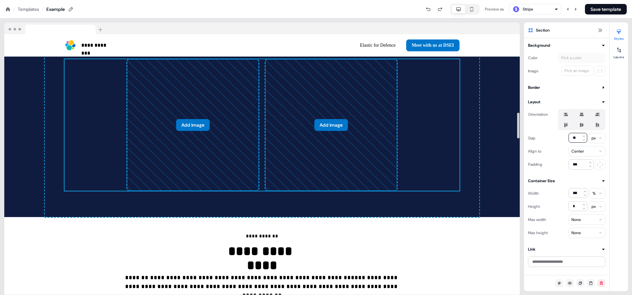
click at [369, 122] on line at bounding box center [359, 113] width 151 height 147
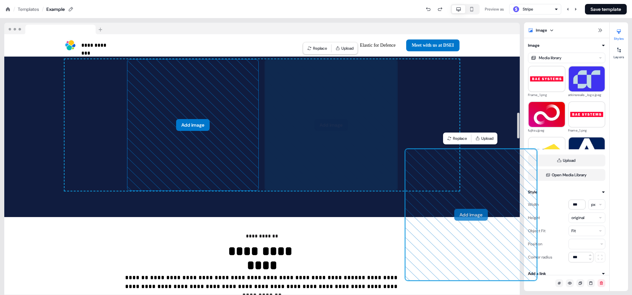
drag, startPoint x: 337, startPoint y: 121, endPoint x: 471, endPoint y: 208, distance: 160.6
click at [460, 191] on div "Add image Add image Add image To pick up a draggable item, press the space bar.…" at bounding box center [262, 125] width 395 height 132
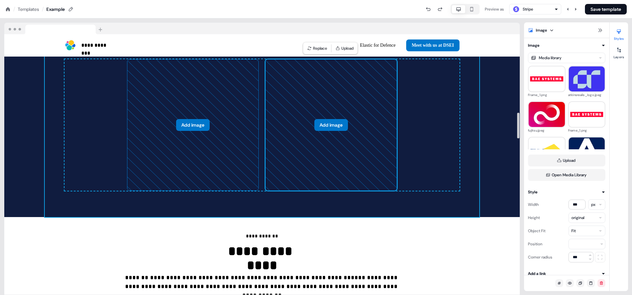
click at [421, 198] on div "**********" at bounding box center [262, 35] width 435 height 363
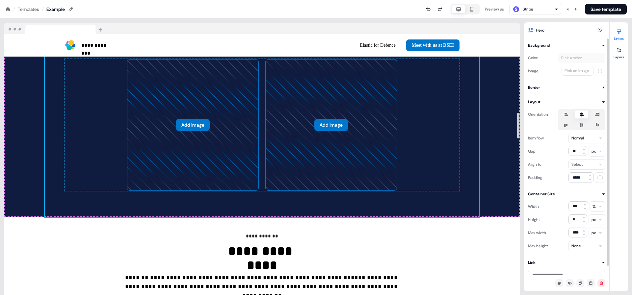
click at [497, 193] on div "**********" at bounding box center [262, 35] width 516 height 363
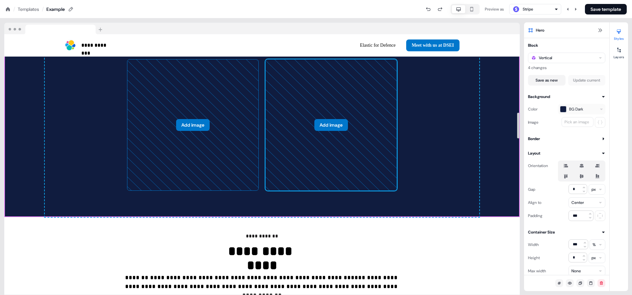
click at [345, 170] on icon at bounding box center [331, 125] width 131 height 131
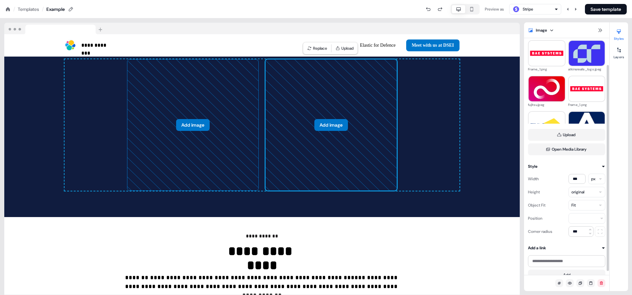
scroll to position [35, 0]
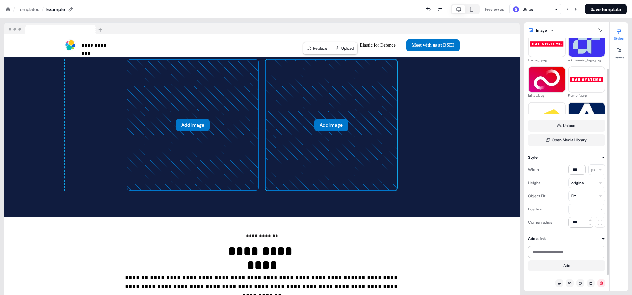
click at [585, 0] on html "**********" at bounding box center [316, 0] width 632 height 0
click at [386, 124] on icon at bounding box center [331, 125] width 131 height 131
click at [583, 0] on html "**********" at bounding box center [316, 0] width 632 height 0
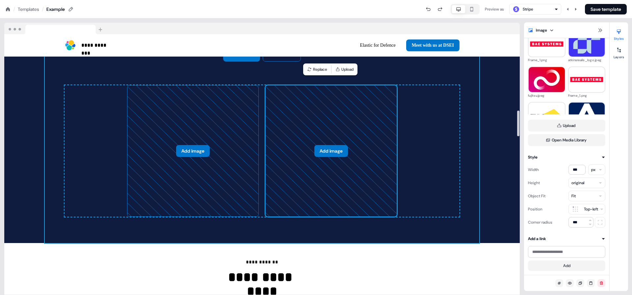
scroll to position [772, 0]
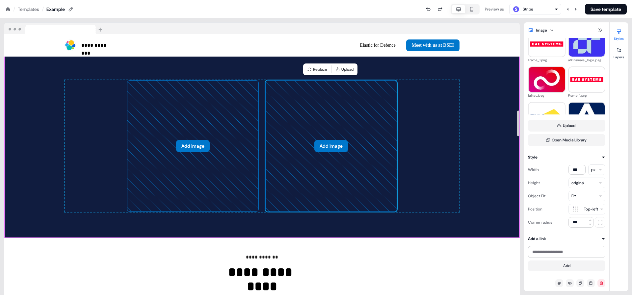
click at [490, 189] on div "**********" at bounding box center [262, 56] width 516 height 363
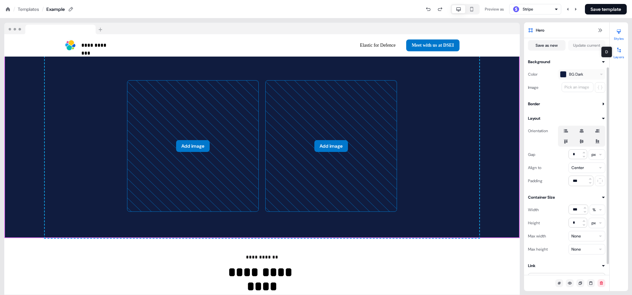
click at [627, 52] on button "Layers" at bounding box center [619, 52] width 18 height 14
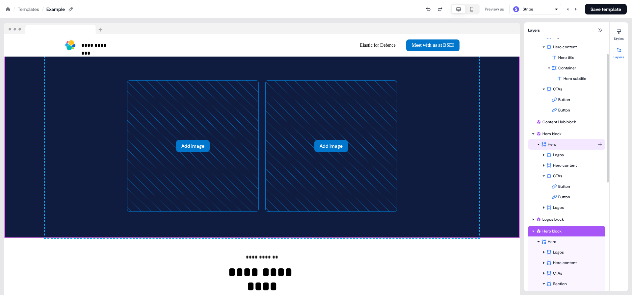
scroll to position [61, 0]
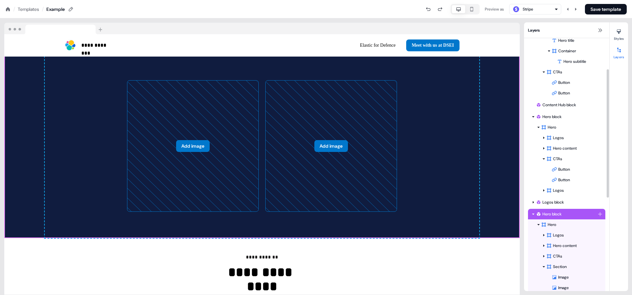
click at [598, 0] on html "**********" at bounding box center [316, 0] width 632 height 0
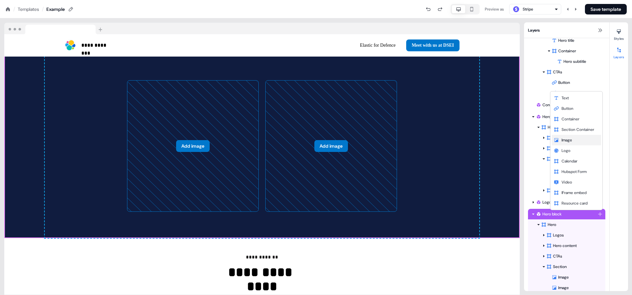
click at [575, 143] on div "Image" at bounding box center [576, 140] width 49 height 11
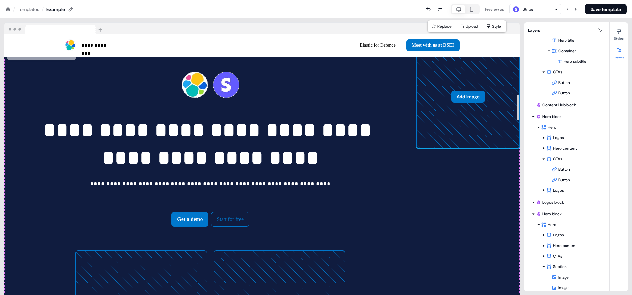
scroll to position [610, 0]
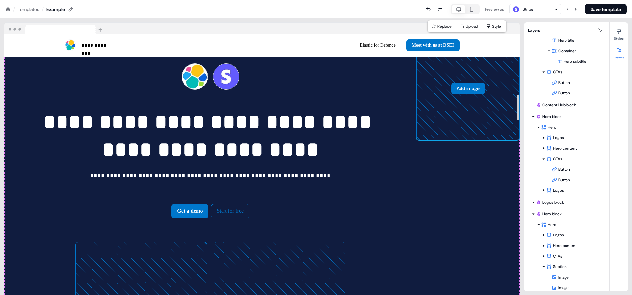
click at [460, 115] on icon at bounding box center [468, 89] width 103 height 103
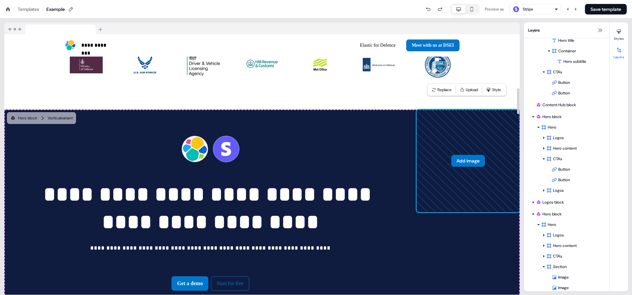
scroll to position [531, 0]
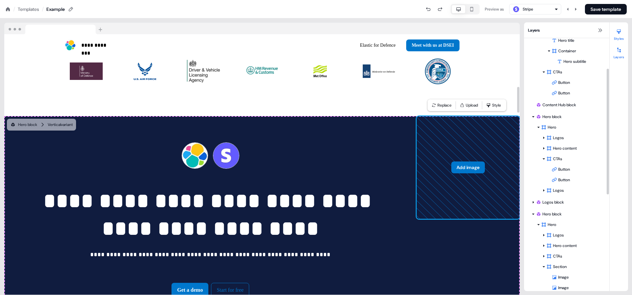
click at [619, 36] on div at bounding box center [619, 31] width 11 height 11
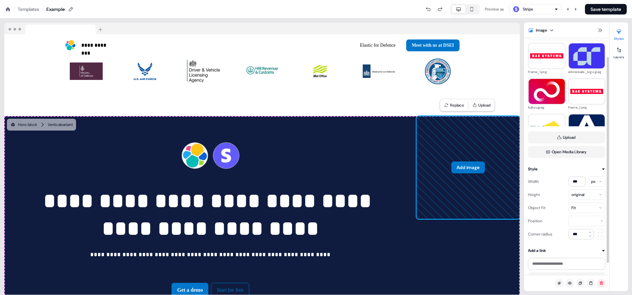
scroll to position [35, 0]
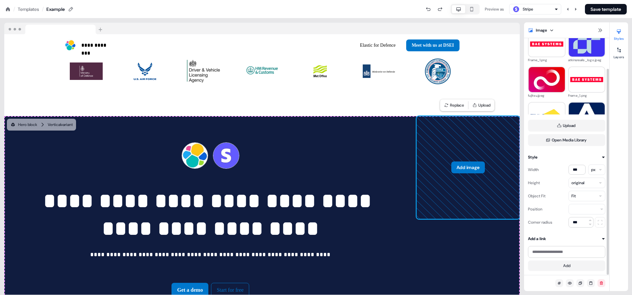
click at [591, 195] on div "Fit" at bounding box center [587, 196] width 37 height 11
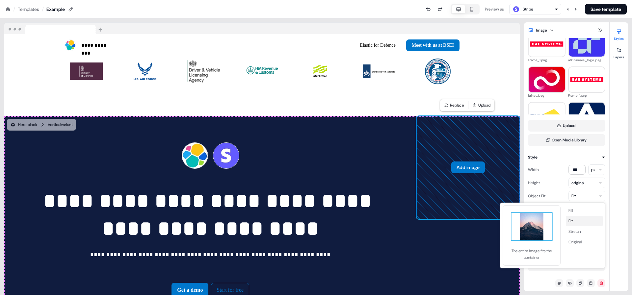
click at [581, 219] on button "Fit" at bounding box center [584, 221] width 37 height 11
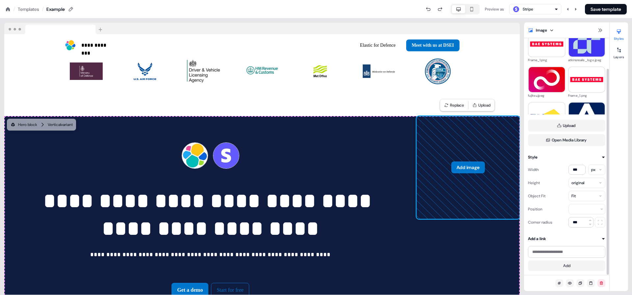
click at [589, 0] on html "**********" at bounding box center [316, 0] width 632 height 0
click at [580, 230] on div "Image Media library Frame_1.png atkinsrealis_logo.jpeg fujitsu.jpeg Frame_1.png…" at bounding box center [566, 139] width 85 height 264
click at [486, 179] on icon at bounding box center [468, 168] width 103 height 103
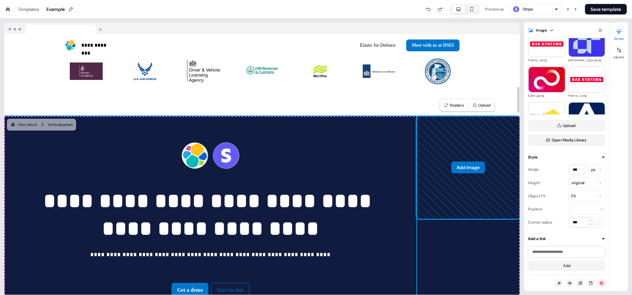
click at [374, 162] on div "**********" at bounding box center [210, 297] width 412 height 363
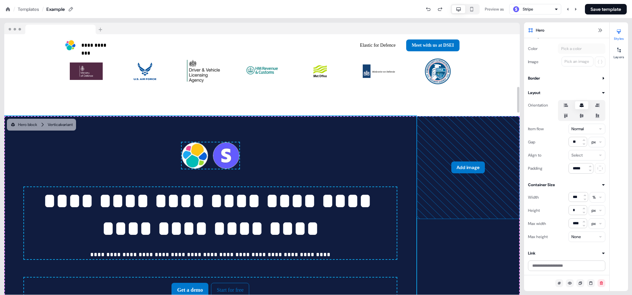
scroll to position [9, 0]
click at [434, 248] on div "**********" at bounding box center [262, 297] width 516 height 363
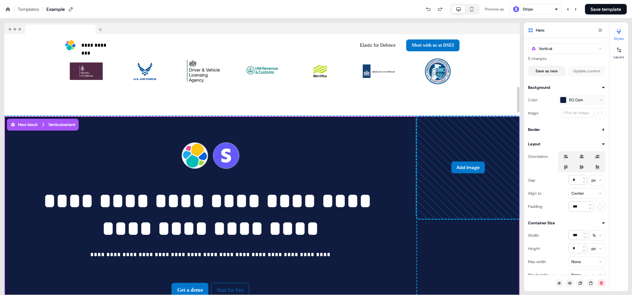
scroll to position [35, 0]
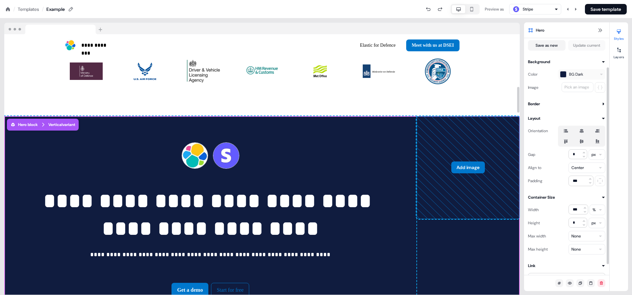
click at [469, 250] on div "**********" at bounding box center [262, 297] width 516 height 363
click at [618, 34] on icon at bounding box center [619, 31] width 5 height 5
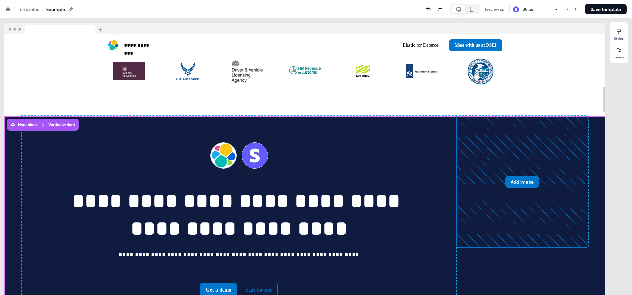
click at [593, 181] on div "**********" at bounding box center [304, 297] width 601 height 363
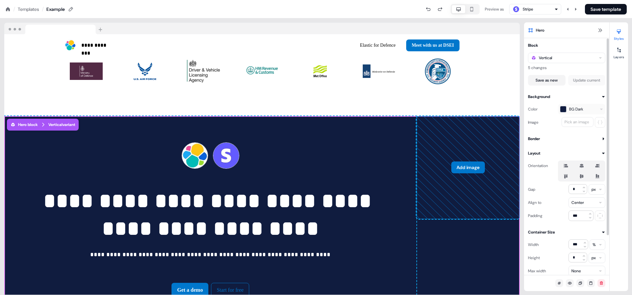
click at [580, 169] on label at bounding box center [581, 166] width 13 height 8
click at [580, 169] on button "button" at bounding box center [581, 165] width 5 height 5
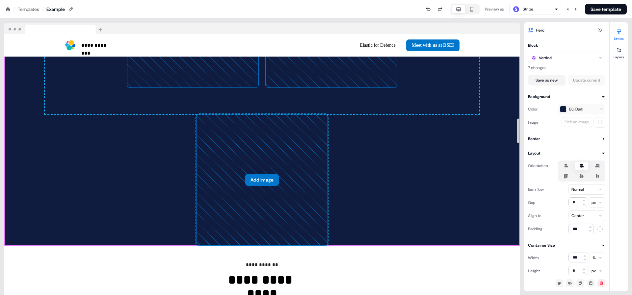
scroll to position [894, 0]
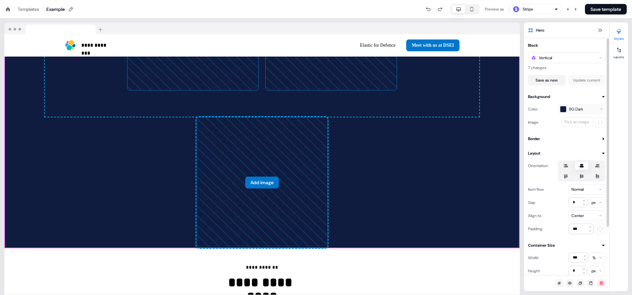
click at [566, 162] on label at bounding box center [566, 166] width 13 height 8
click at [566, 163] on button "button" at bounding box center [565, 165] width 5 height 5
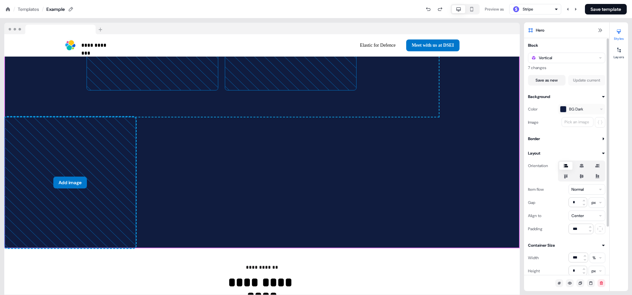
click at [567, 168] on icon at bounding box center [566, 165] width 8 height 5
click at [567, 168] on button "button" at bounding box center [565, 165] width 5 height 5
click at [585, 168] on icon at bounding box center [582, 165] width 8 height 5
click at [585, 168] on button "button" at bounding box center [581, 165] width 5 height 5
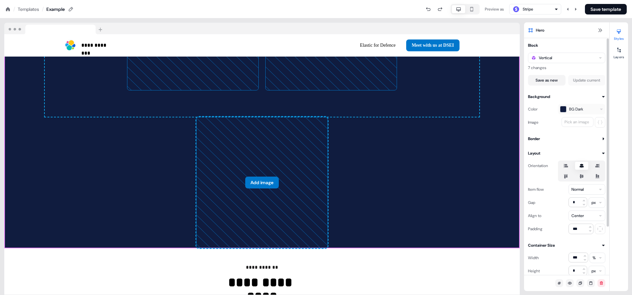
click at [585, 168] on icon at bounding box center [582, 165] width 8 height 5
click at [585, 168] on button "button" at bounding box center [581, 165] width 5 height 5
click at [567, 176] on icon at bounding box center [566, 177] width 4 height 4
click at [567, 176] on button "button" at bounding box center [565, 176] width 5 height 5
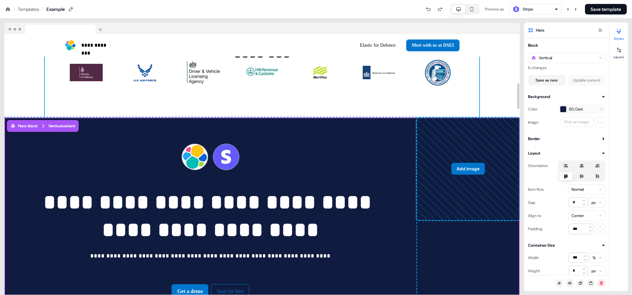
scroll to position [602, 0]
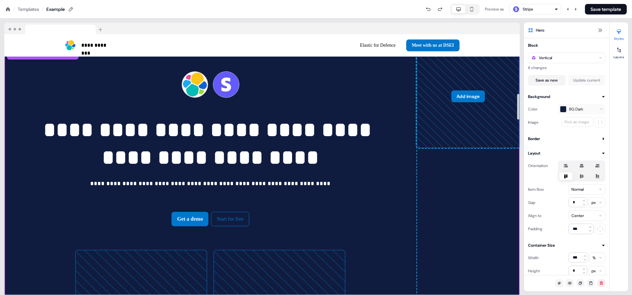
click at [459, 126] on icon at bounding box center [468, 96] width 103 height 103
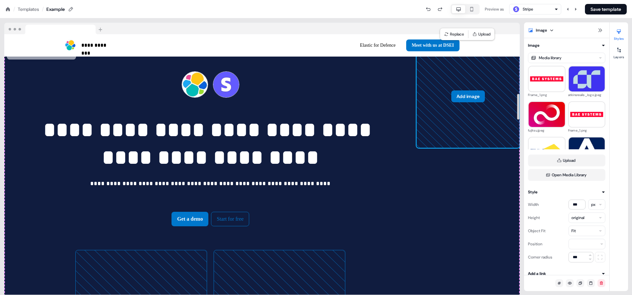
click at [491, 138] on icon at bounding box center [468, 96] width 103 height 103
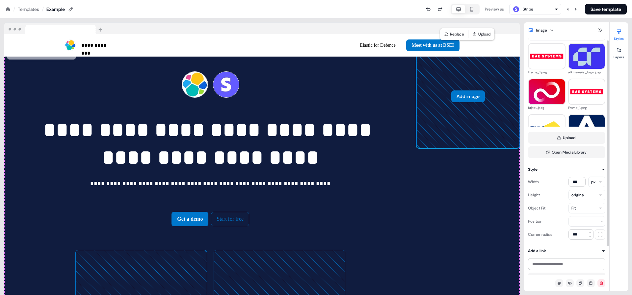
scroll to position [30, 0]
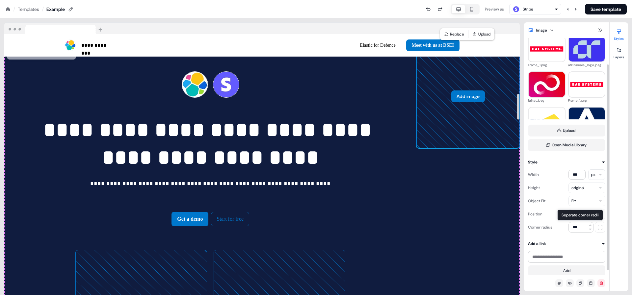
click at [451, 75] on icon at bounding box center [468, 96] width 103 height 103
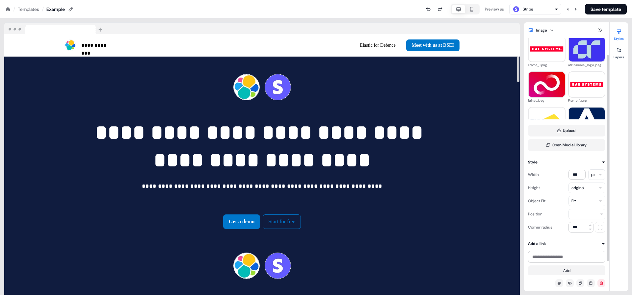
scroll to position [0, 0]
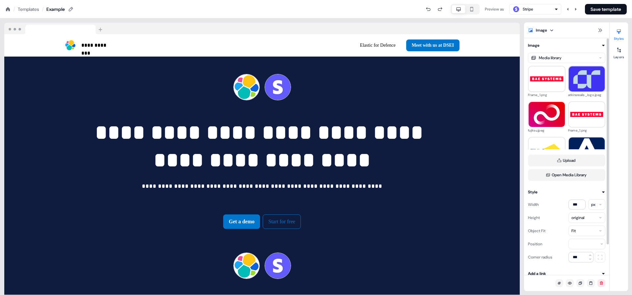
click at [589, 83] on img at bounding box center [587, 79] width 36 height 36
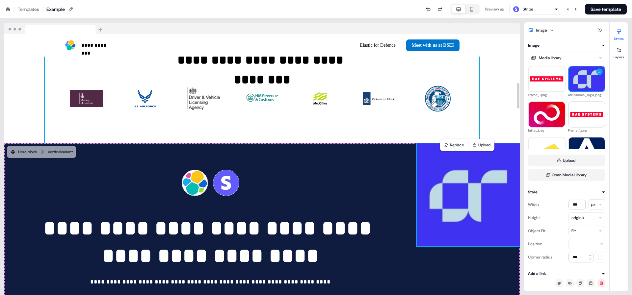
scroll to position [515, 0]
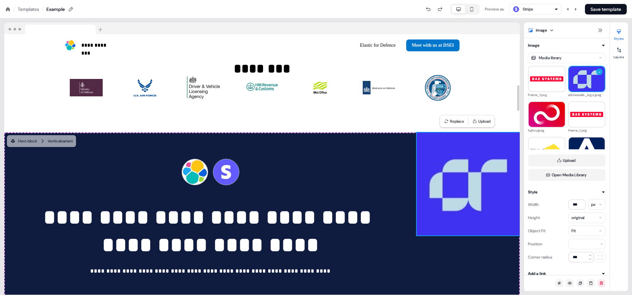
click at [445, 186] on img at bounding box center [468, 184] width 103 height 103
click at [570, 238] on div "Width *** px Height original Object Fit Fit Position Corner radius ***" at bounding box center [566, 229] width 77 height 67
click at [586, 233] on div "Fit" at bounding box center [587, 231] width 37 height 11
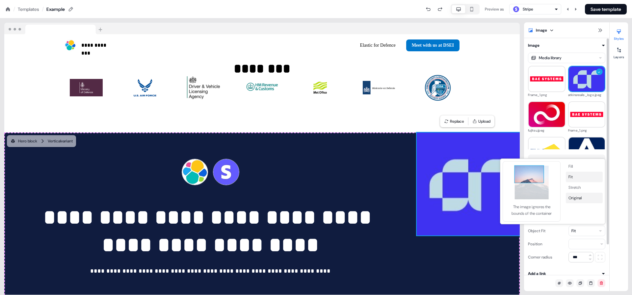
click at [585, 198] on button "Original" at bounding box center [584, 198] width 37 height 11
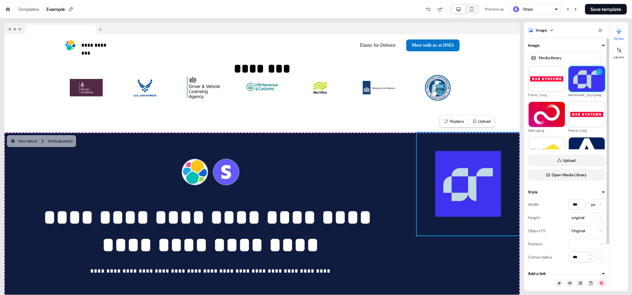
click at [583, 0] on body "**********" at bounding box center [316, 0] width 632 height 0
click at [459, 201] on img at bounding box center [468, 184] width 103 height 103
click at [588, 231] on div "Original" at bounding box center [587, 231] width 37 height 11
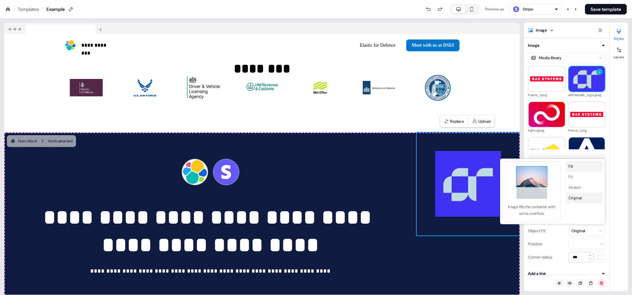
click at [575, 165] on button "Fill" at bounding box center [584, 166] width 37 height 11
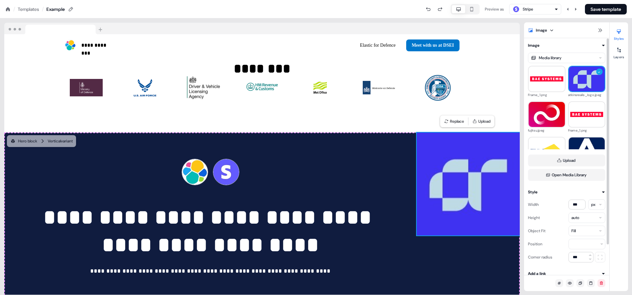
click at [583, 0] on html "**********" at bounding box center [316, 0] width 632 height 0
click at [577, 0] on html "**********" at bounding box center [316, 0] width 632 height 0
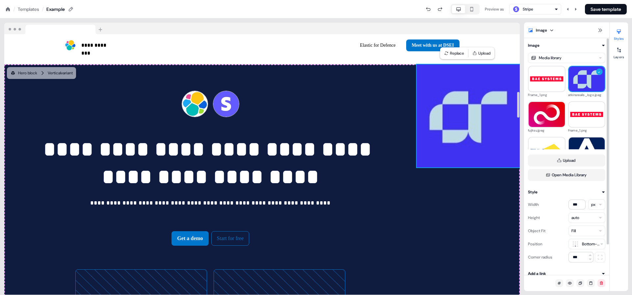
click at [583, 0] on html "**********" at bounding box center [316, 0] width 632 height 0
click at [578, 230] on div "Fill" at bounding box center [587, 231] width 37 height 11
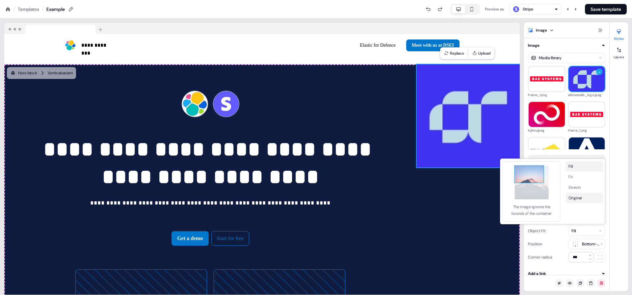
click at [575, 201] on button "Original" at bounding box center [584, 198] width 37 height 11
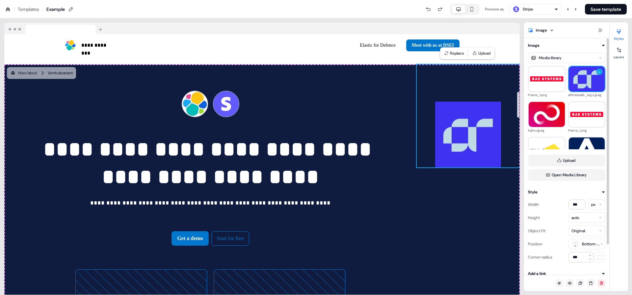
click at [465, 203] on div "**********" at bounding box center [262, 246] width 516 height 363
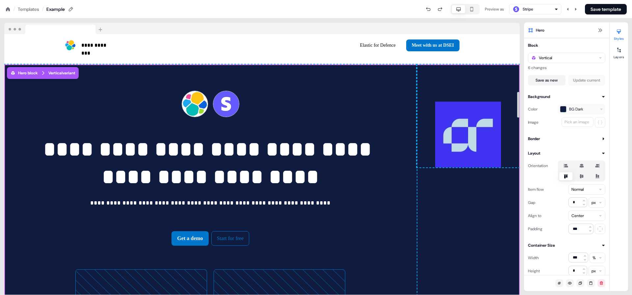
click at [465, 203] on div "**********" at bounding box center [262, 246] width 516 height 363
